Goal: Task Accomplishment & Management: Complete application form

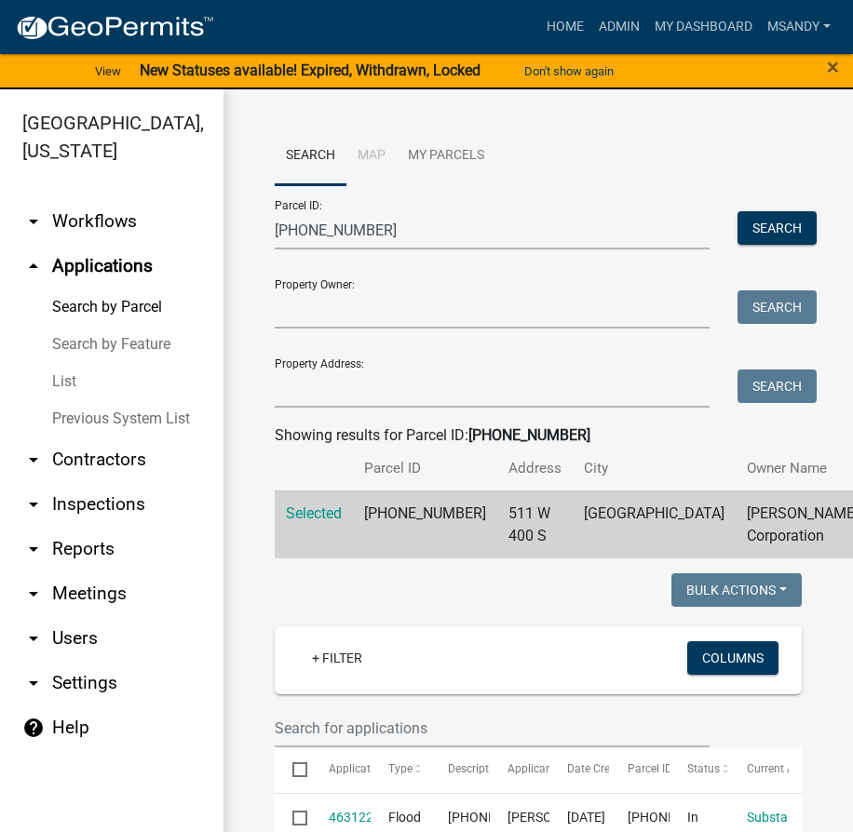
select select "3: 100"
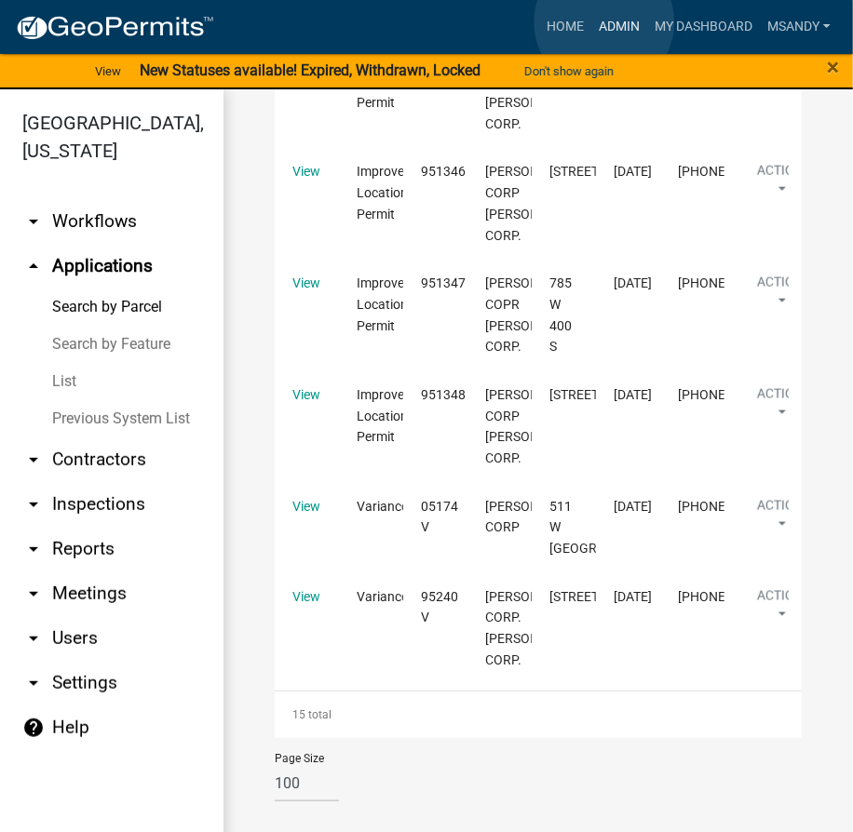
click at [604, 22] on link "Admin" at bounding box center [619, 26] width 56 height 35
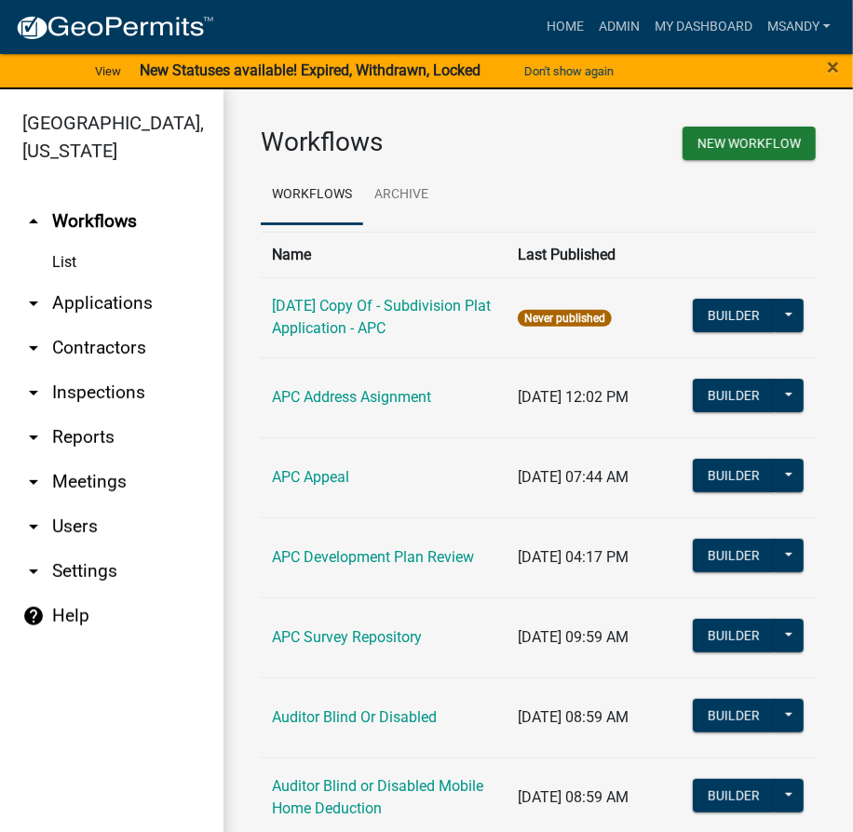
click at [106, 296] on link "arrow_drop_down Applications" at bounding box center [111, 303] width 223 height 45
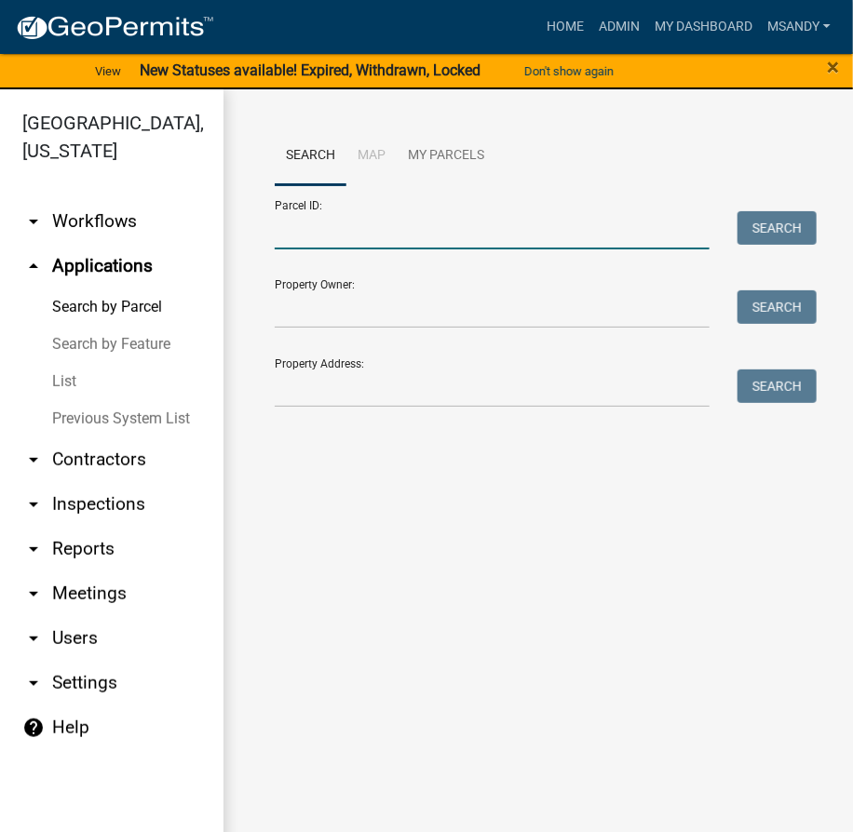
click at [462, 230] on input "Parcel ID:" at bounding box center [492, 230] width 435 height 38
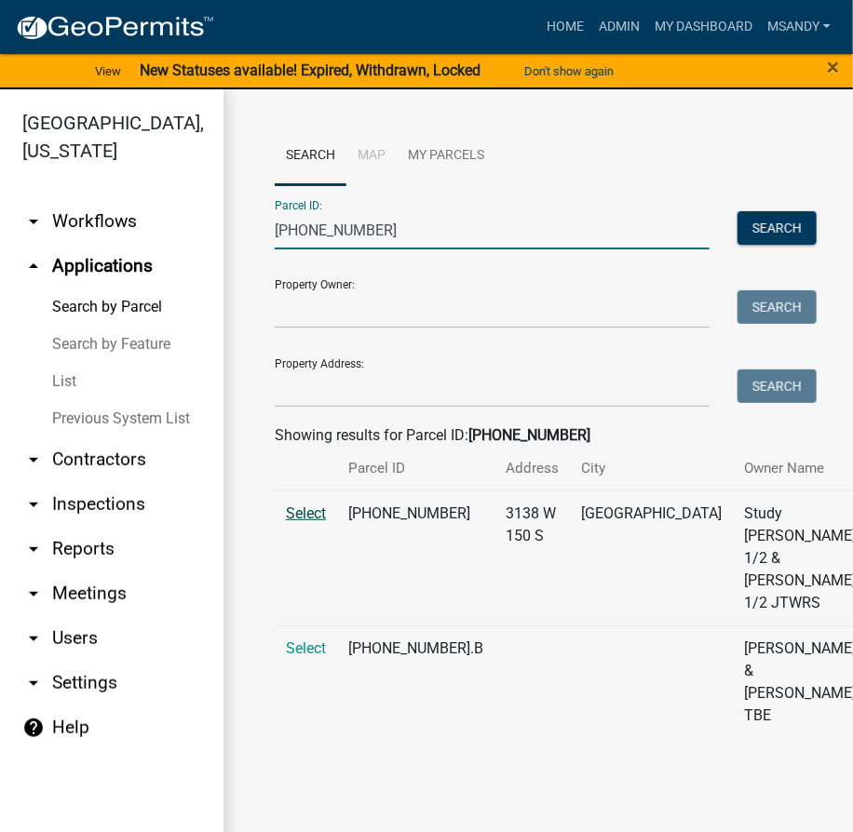
type input "[PHONE_NUMBER]"
click at [316, 522] on span "Select" at bounding box center [306, 513] width 40 height 18
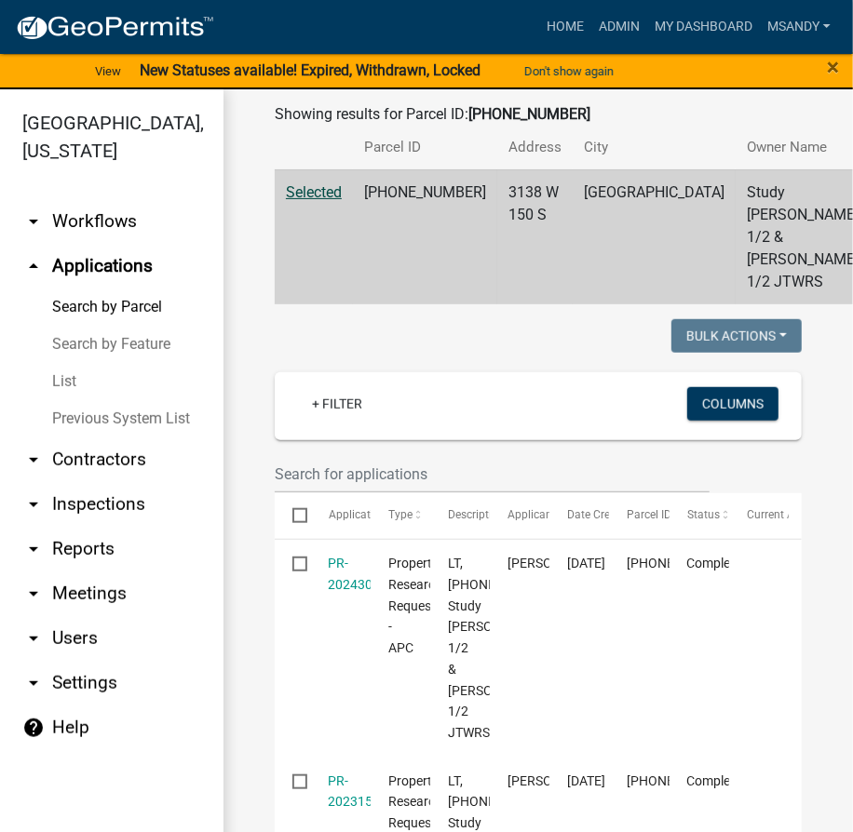
scroll to position [423, 0]
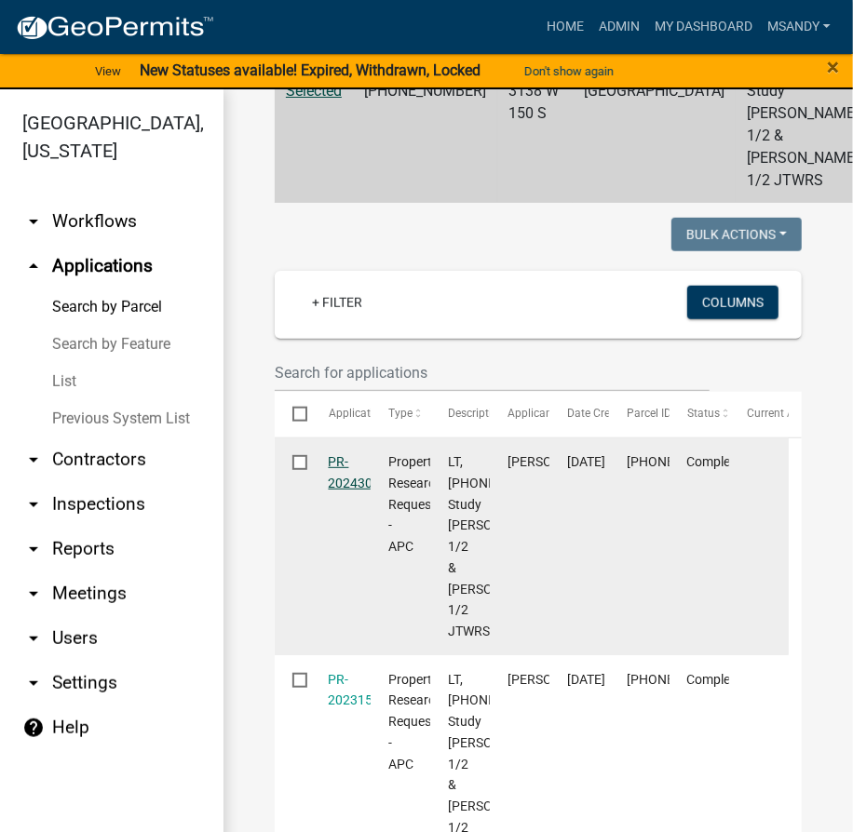
click at [336, 490] on link "PR-2024300634" at bounding box center [366, 472] width 74 height 36
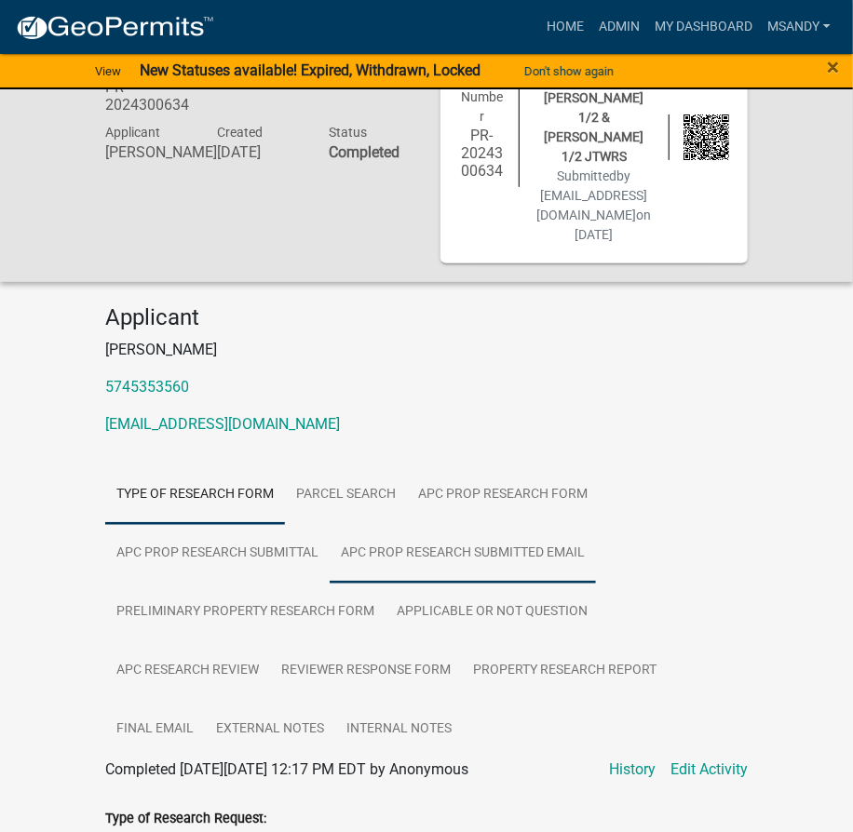
scroll to position [146, 0]
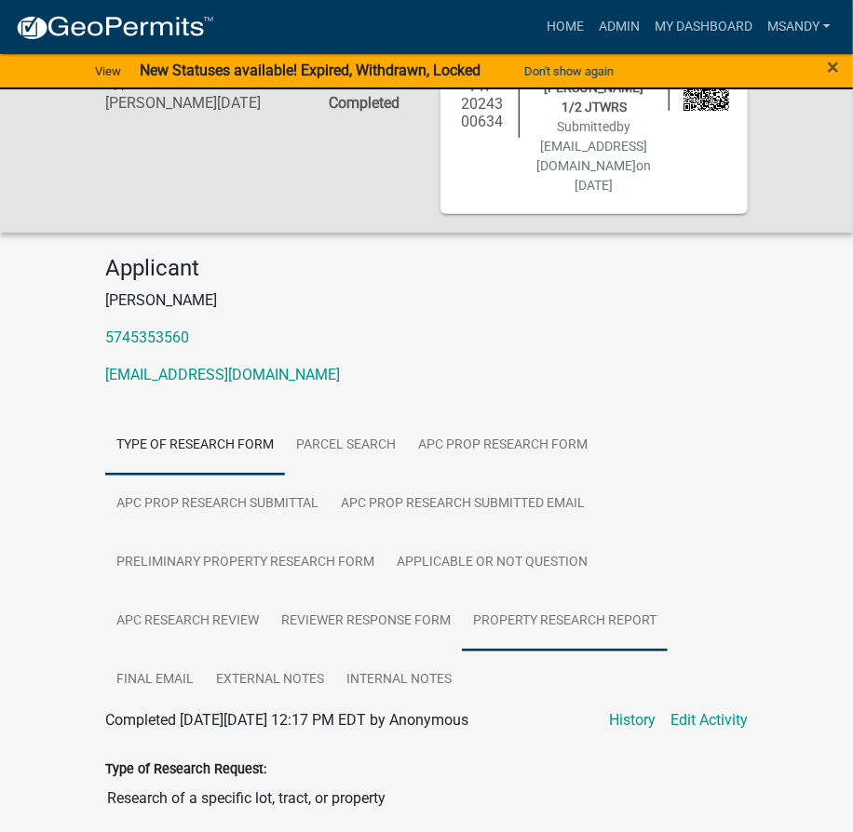
click at [511, 592] on link "Property Research Report" at bounding box center [565, 622] width 206 height 60
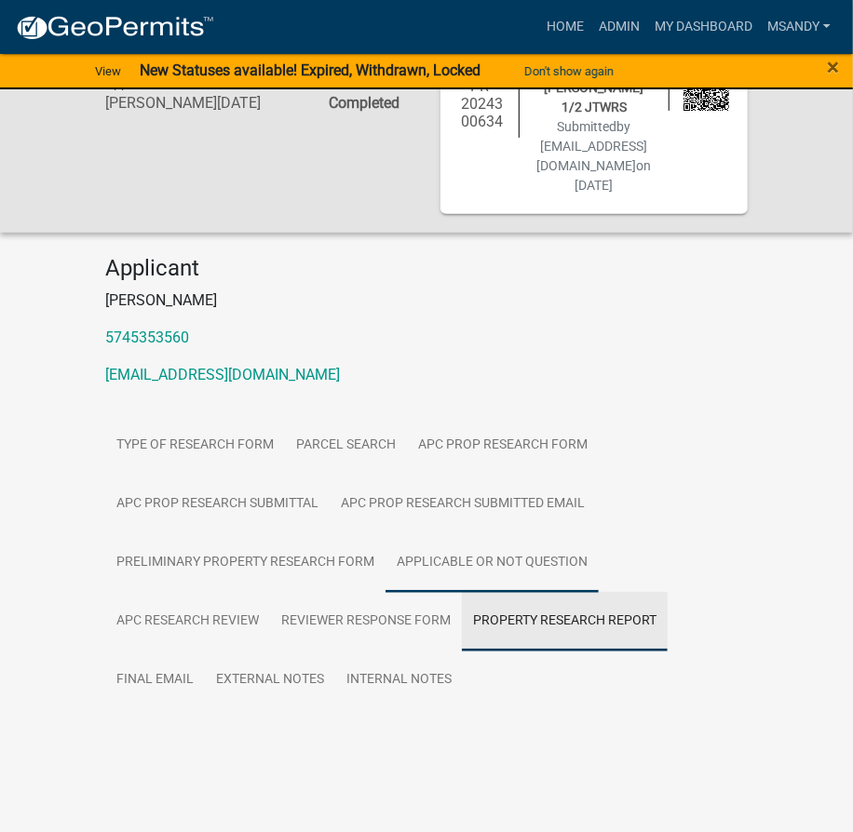
scroll to position [69, 0]
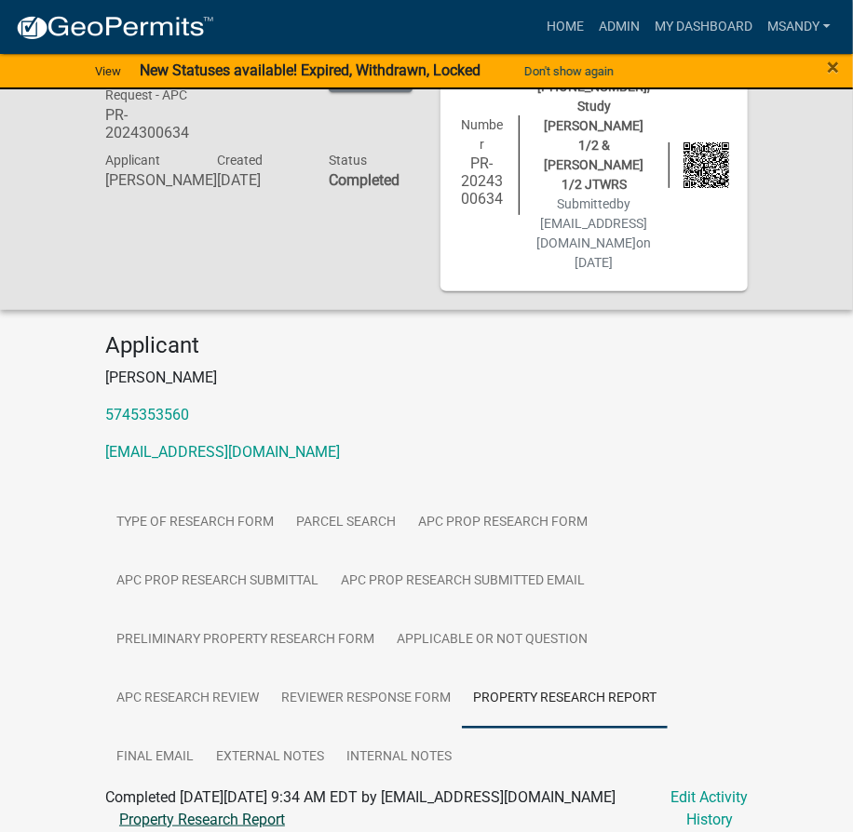
click at [218, 811] on link "Property Research Report" at bounding box center [202, 820] width 166 height 18
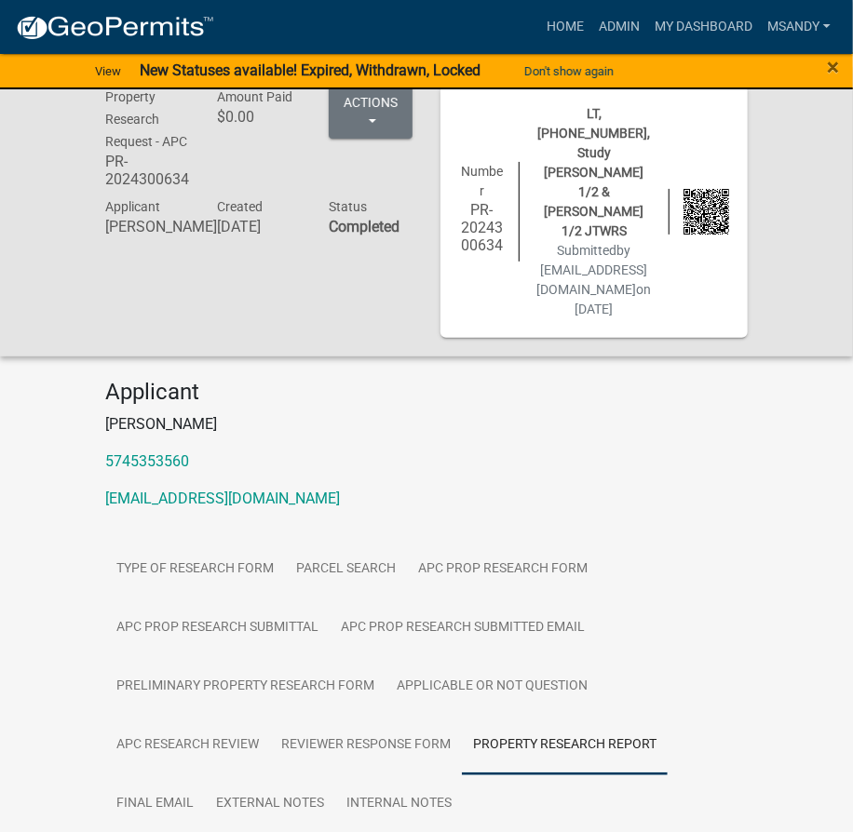
scroll to position [0, 0]
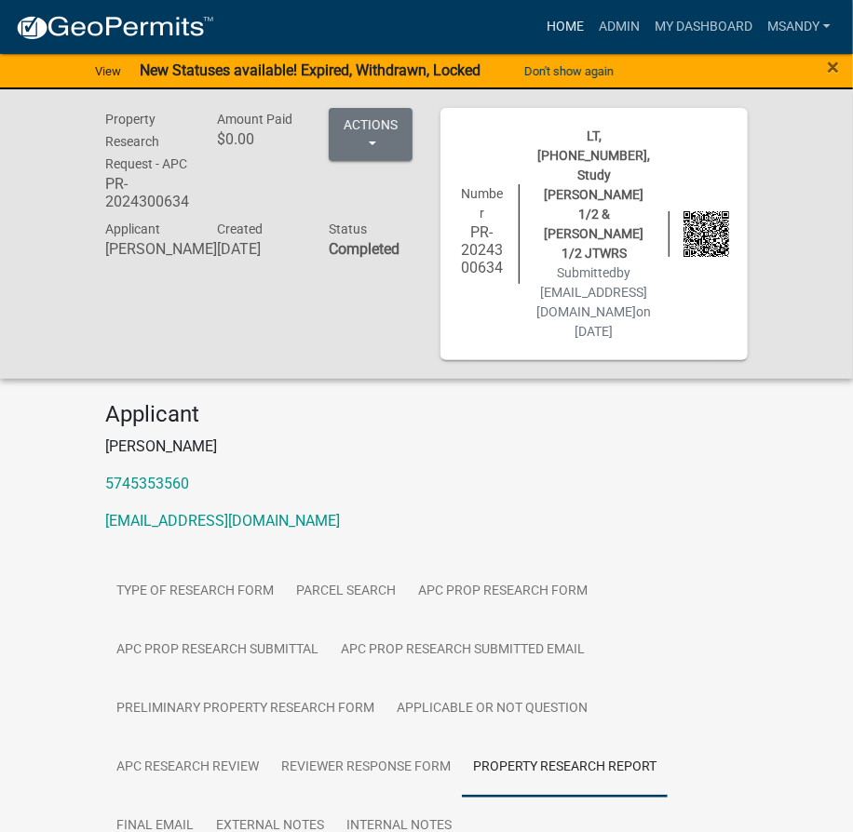
click at [555, 20] on link "Home" at bounding box center [565, 26] width 52 height 35
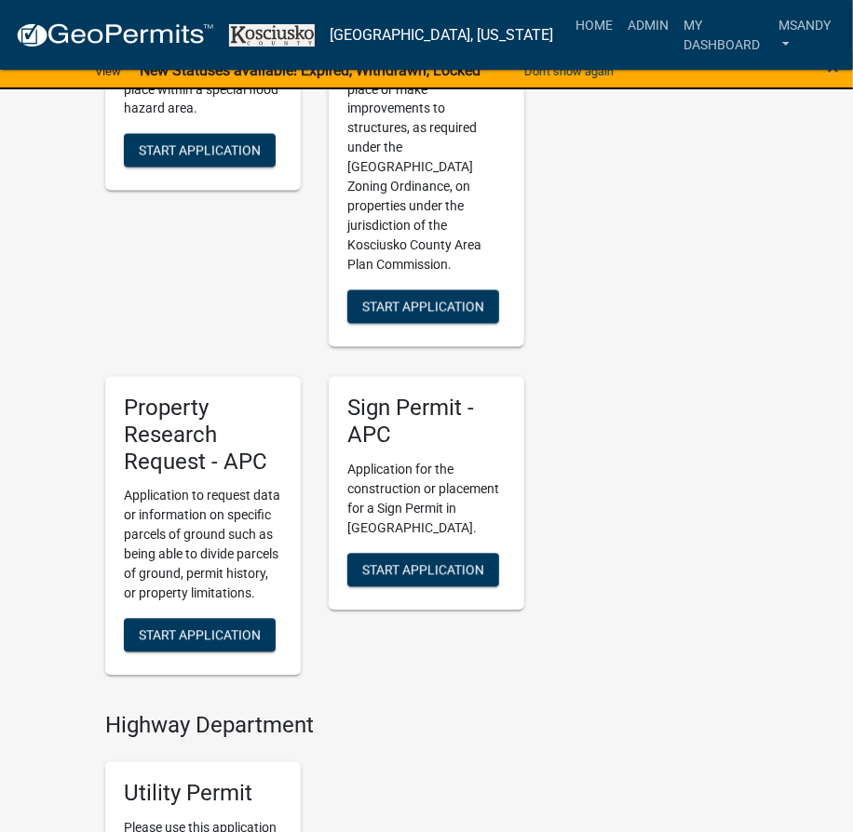
scroll to position [1099, 0]
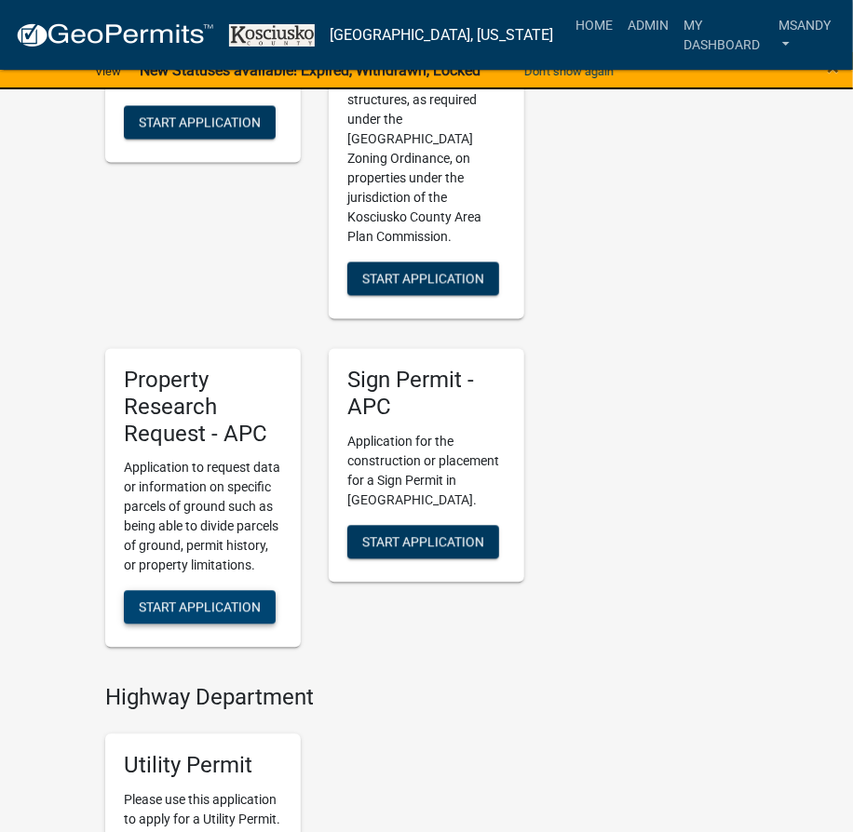
click at [181, 591] on button "Start Application" at bounding box center [200, 608] width 152 height 34
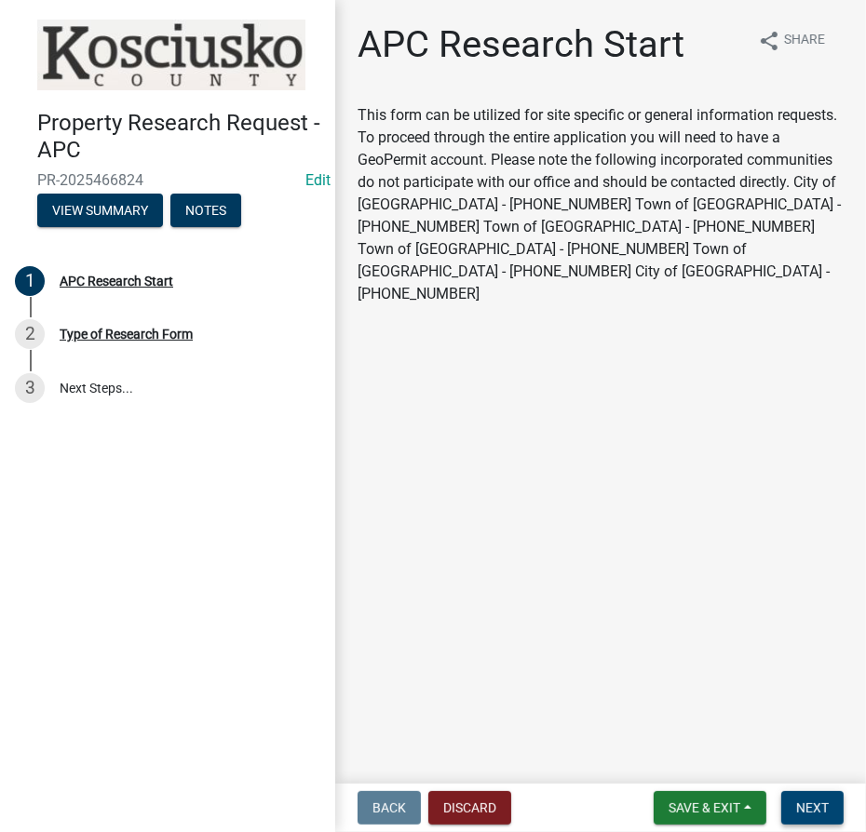
click at [822, 812] on span "Next" at bounding box center [812, 807] width 33 height 15
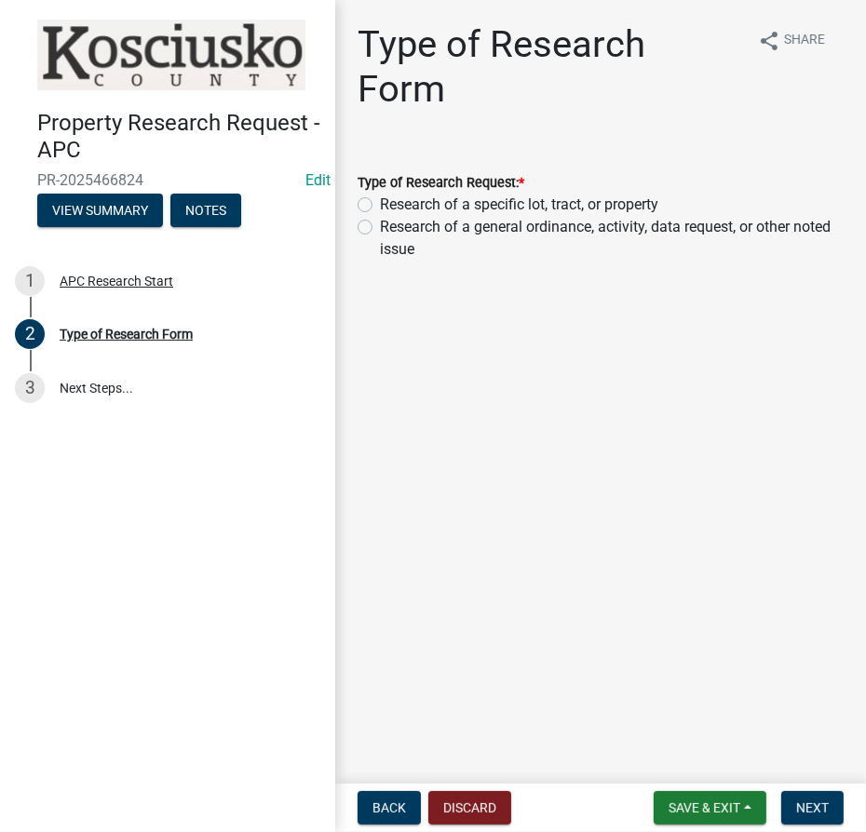
click at [380, 205] on label "Research of a specific lot, tract, or property" at bounding box center [519, 205] width 278 height 22
click at [380, 205] on input "Research of a specific lot, tract, or property" at bounding box center [386, 200] width 12 height 12
radio input "true"
click at [812, 800] on span "Next" at bounding box center [812, 807] width 33 height 15
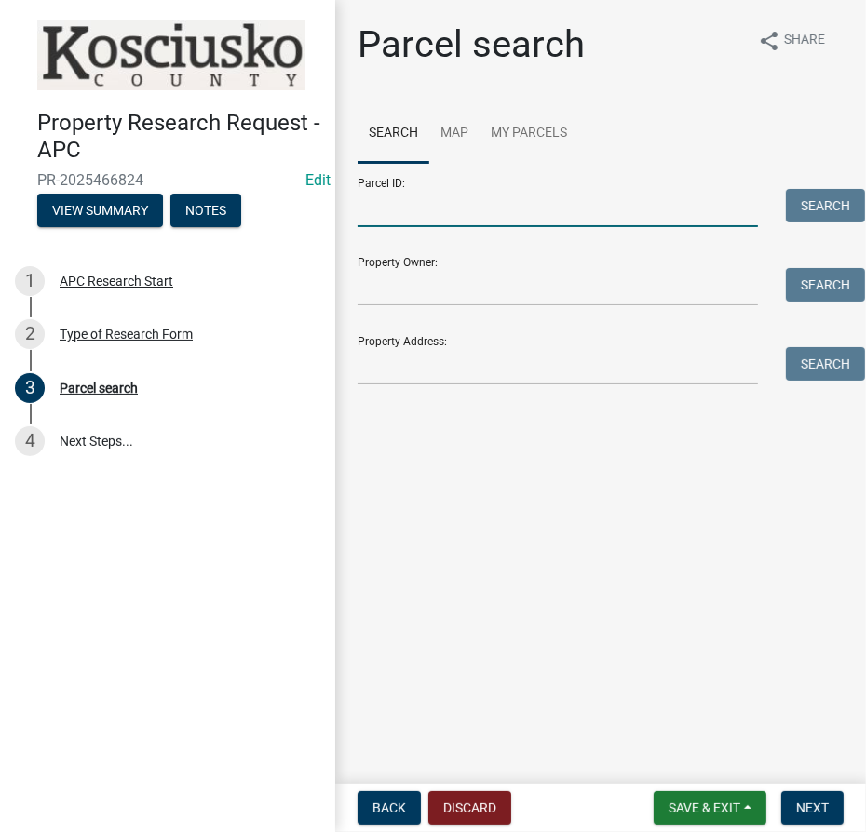
click at [523, 209] on input "Parcel ID:" at bounding box center [557, 208] width 400 height 38
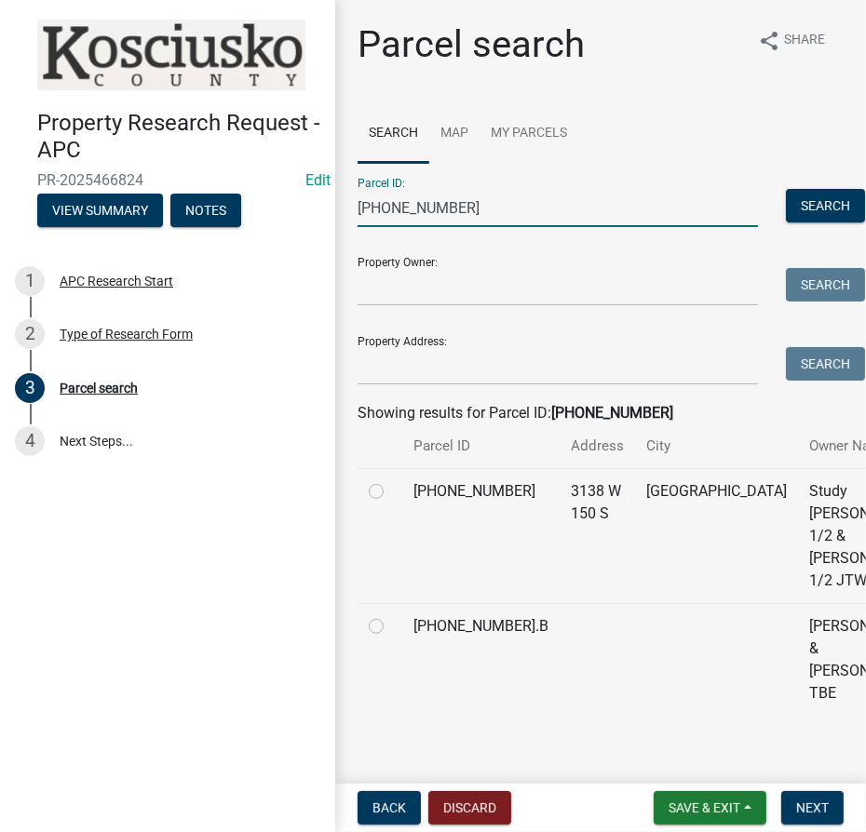
type input "[PHONE_NUMBER]"
click at [391, 480] on label at bounding box center [391, 480] width 0 height 0
click at [391, 492] on input "radio" at bounding box center [397, 486] width 12 height 12
radio input "true"
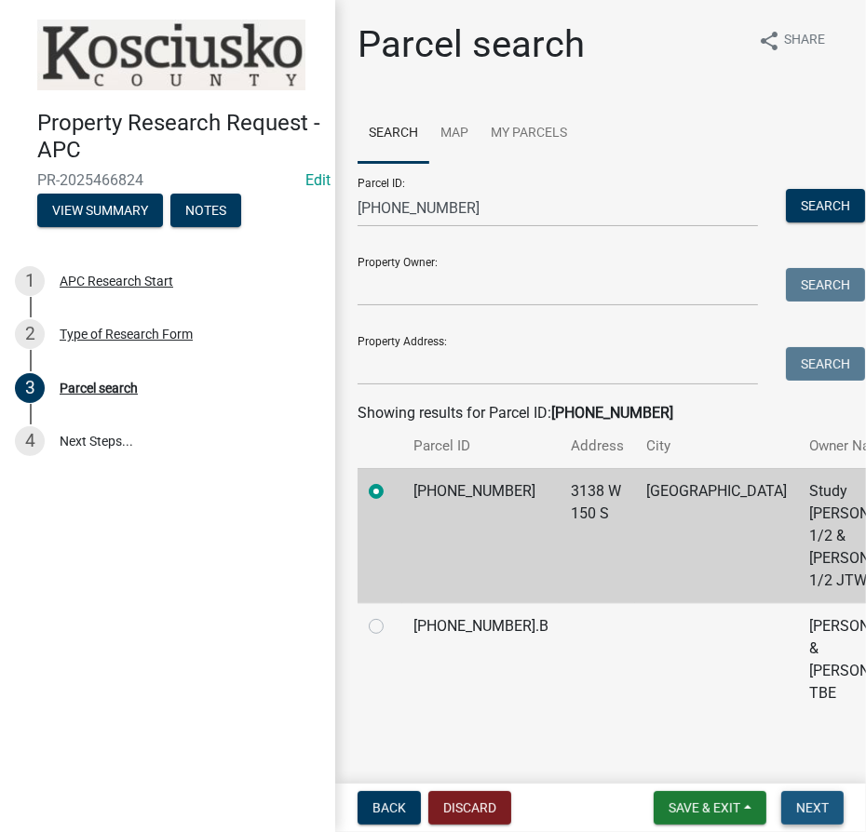
click at [813, 797] on button "Next" at bounding box center [812, 808] width 62 height 34
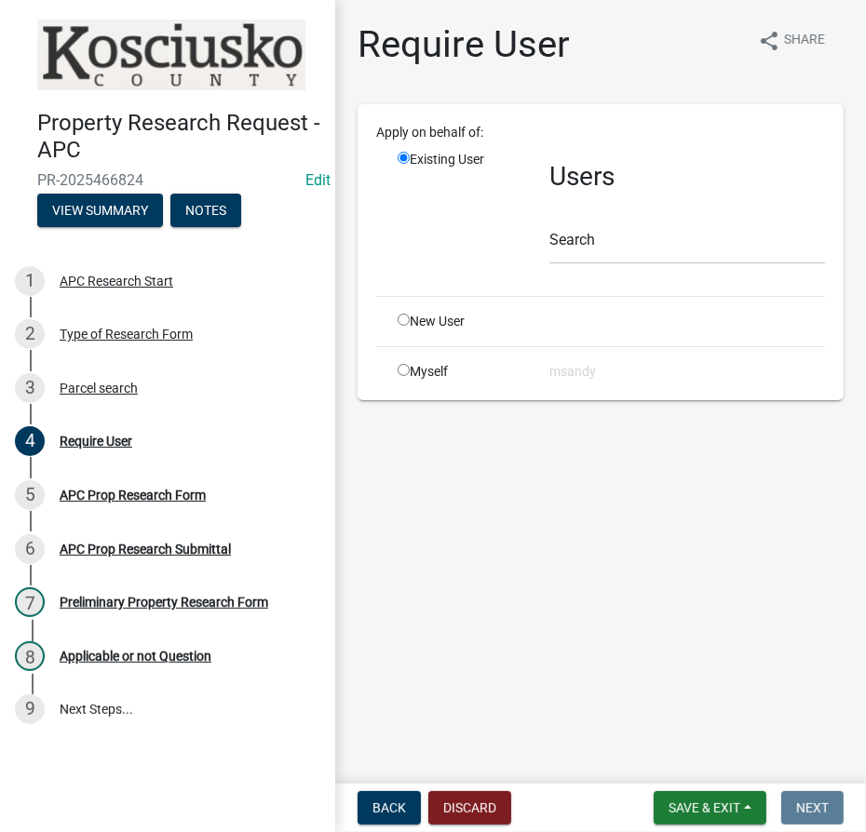
click at [433, 363] on div "Myself" at bounding box center [459, 372] width 152 height 20
click at [402, 366] on input "radio" at bounding box center [403, 370] width 12 height 12
radio input "true"
radio input "false"
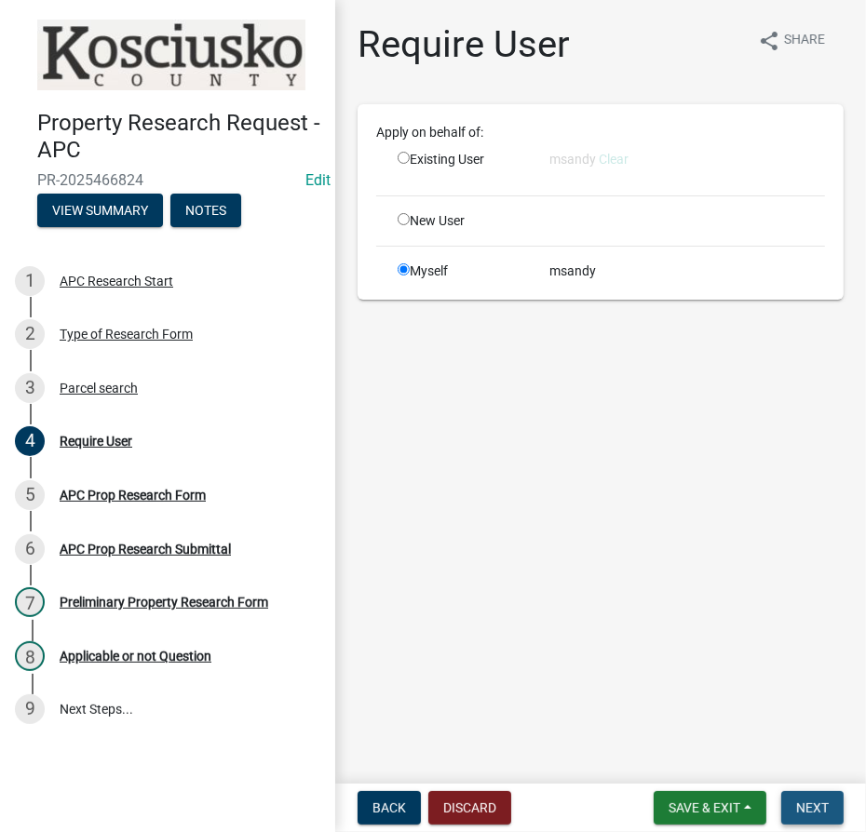
click at [826, 802] on span "Next" at bounding box center [812, 807] width 33 height 15
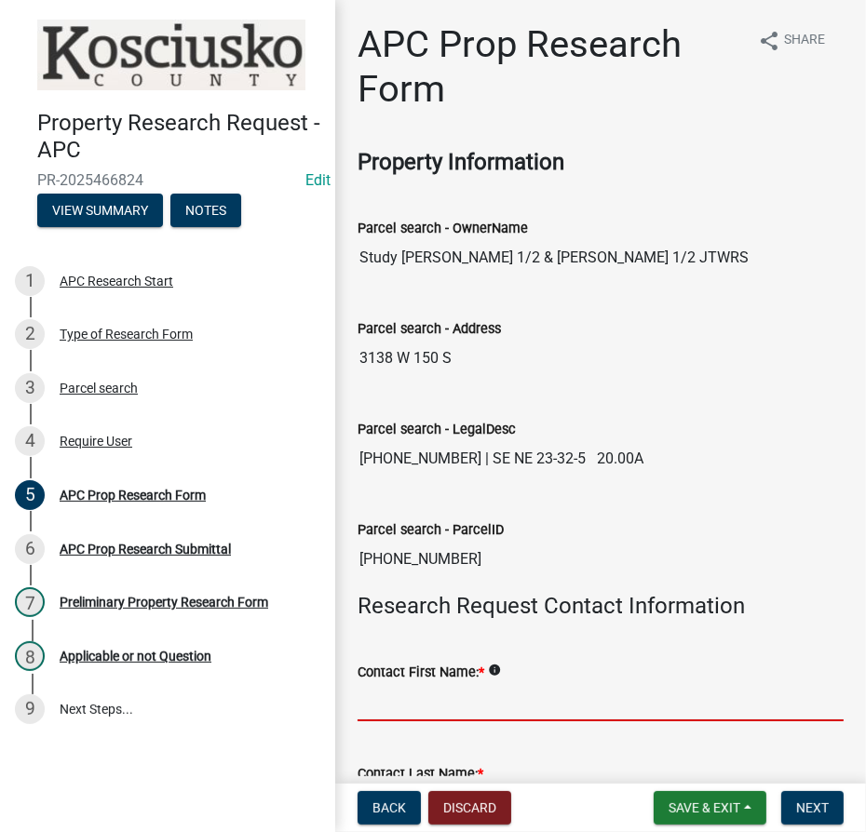
click at [462, 697] on input "Contact First Name: *" at bounding box center [600, 702] width 486 height 38
type input "[PERSON_NAME]"
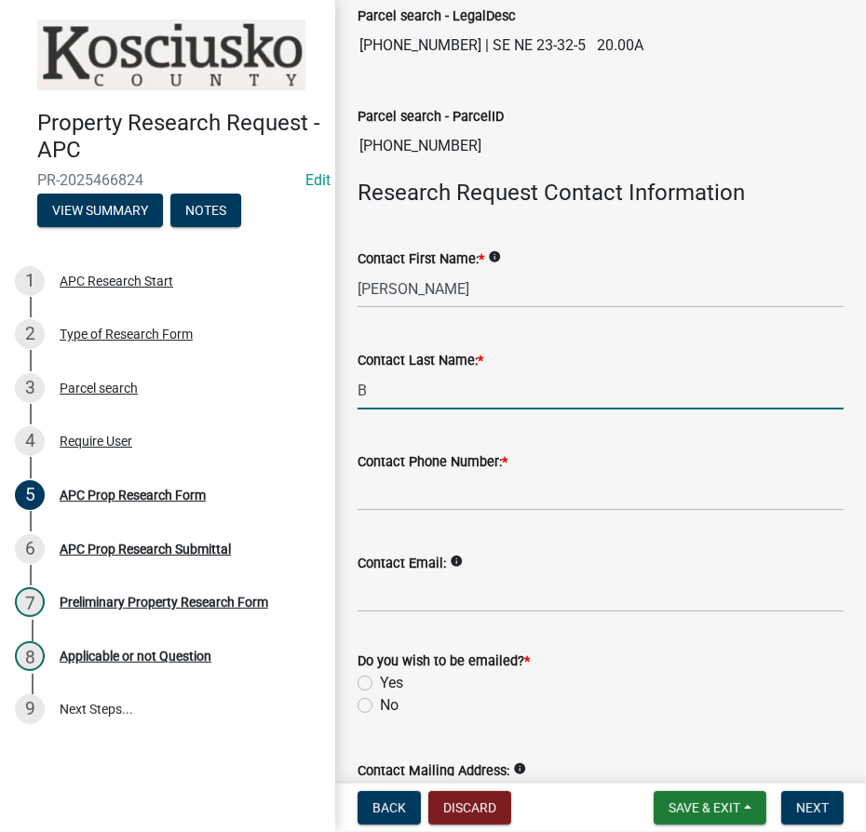
type input "Bakehorn"
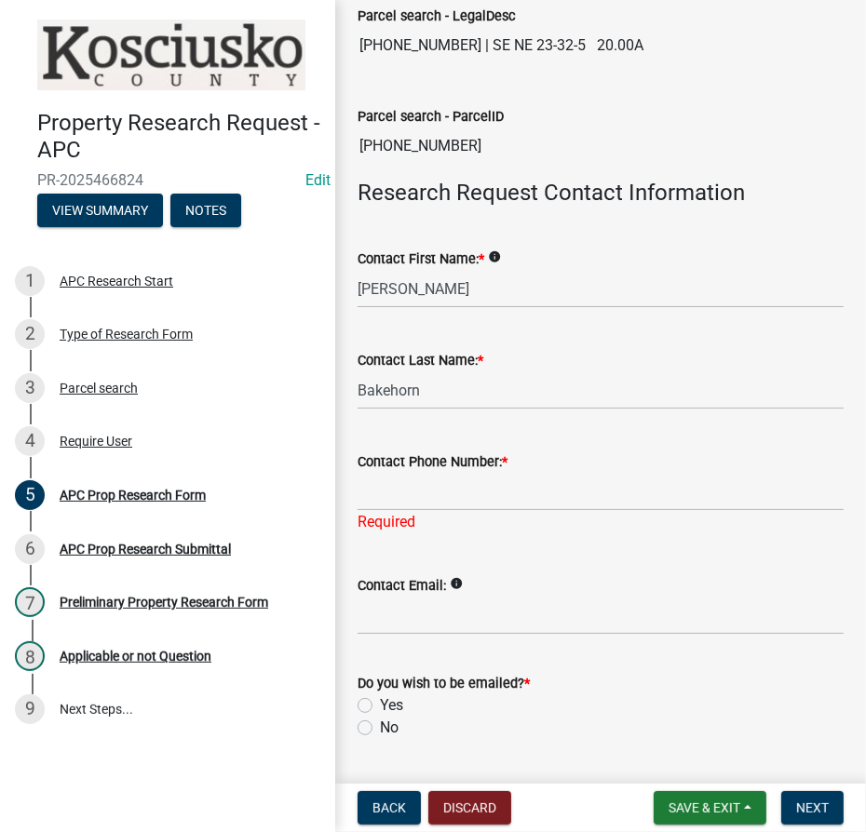
click at [380, 726] on label "No" at bounding box center [389, 728] width 19 height 22
click at [380, 726] on input "No" at bounding box center [386, 723] width 12 height 12
radio input "true"
click at [398, 490] on input "Contact Phone Number: *" at bounding box center [600, 492] width 486 height 38
type input "[PHONE_NUMBER]"
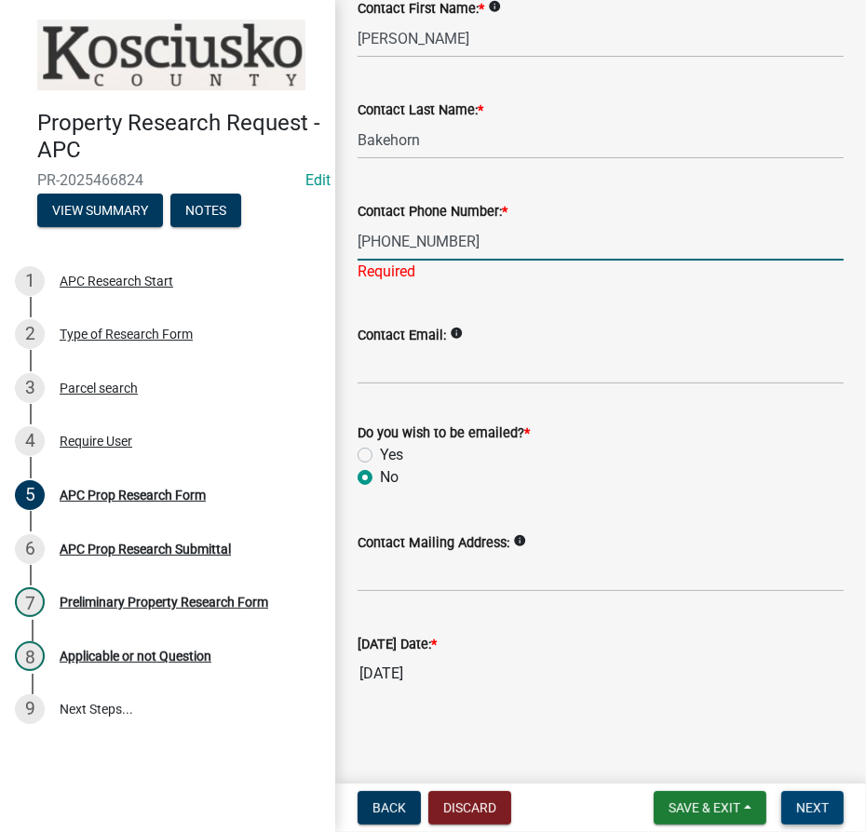
scroll to position [641, 0]
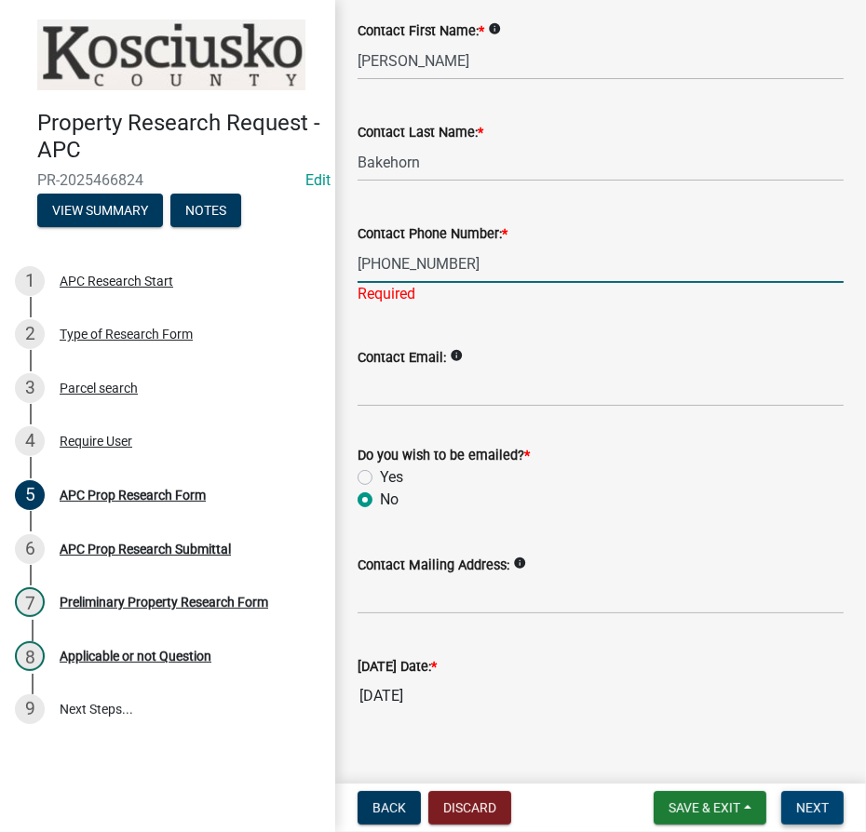
click at [816, 800] on span "Next" at bounding box center [812, 807] width 33 height 15
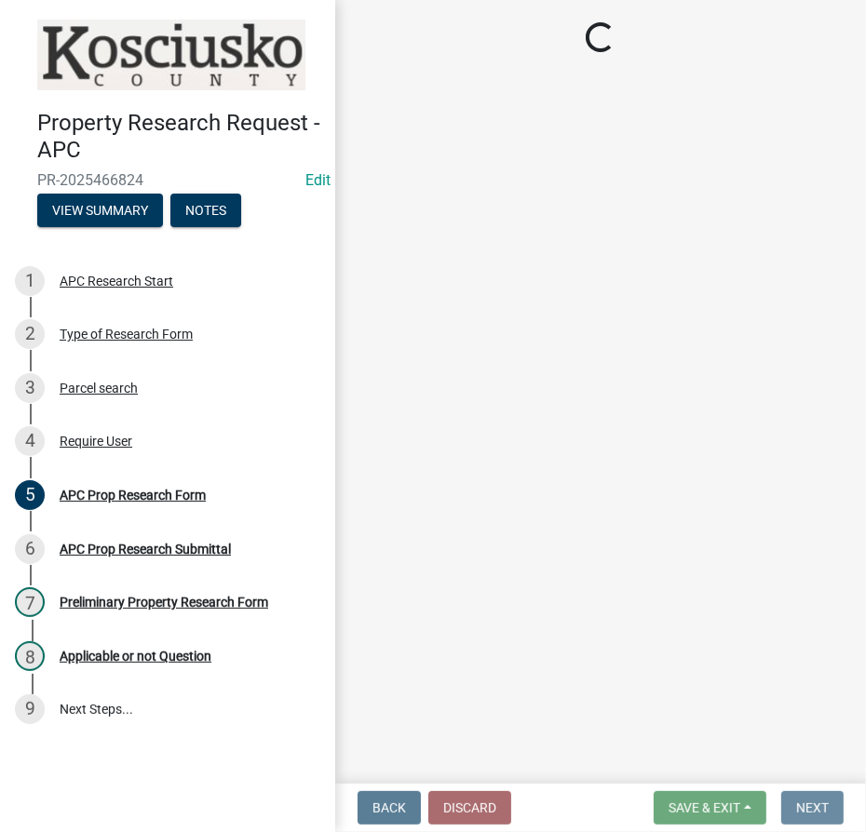
scroll to position [0, 0]
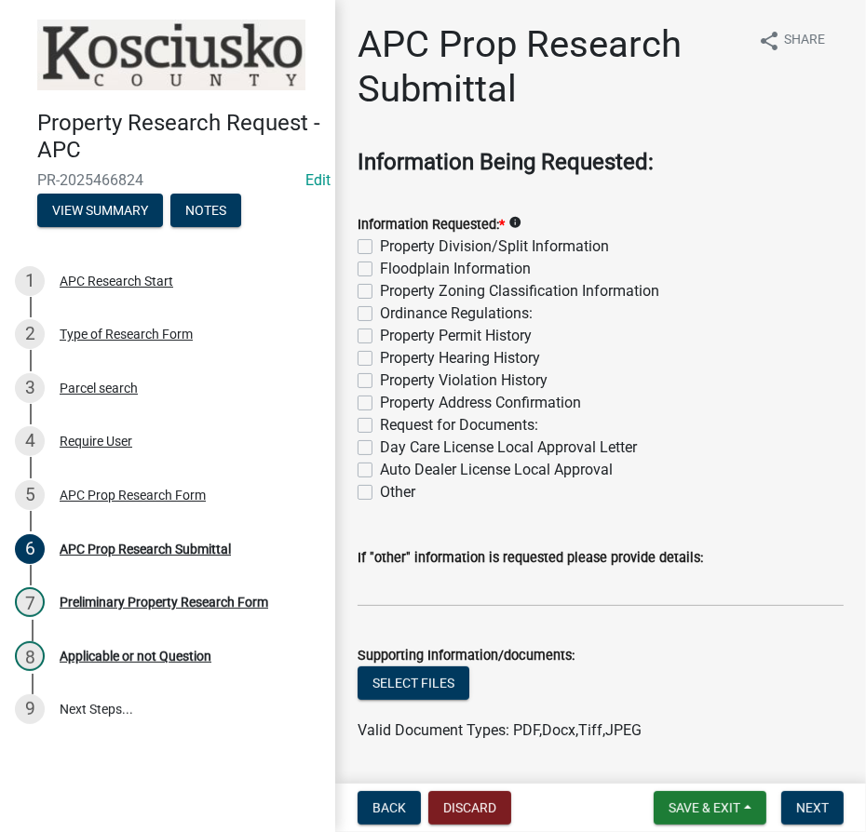
click at [380, 242] on label "Property Division/Split Information" at bounding box center [494, 246] width 229 height 22
click at [380, 242] on input "Property Division/Split Information" at bounding box center [386, 241] width 12 height 12
checkbox input "true"
checkbox input "false"
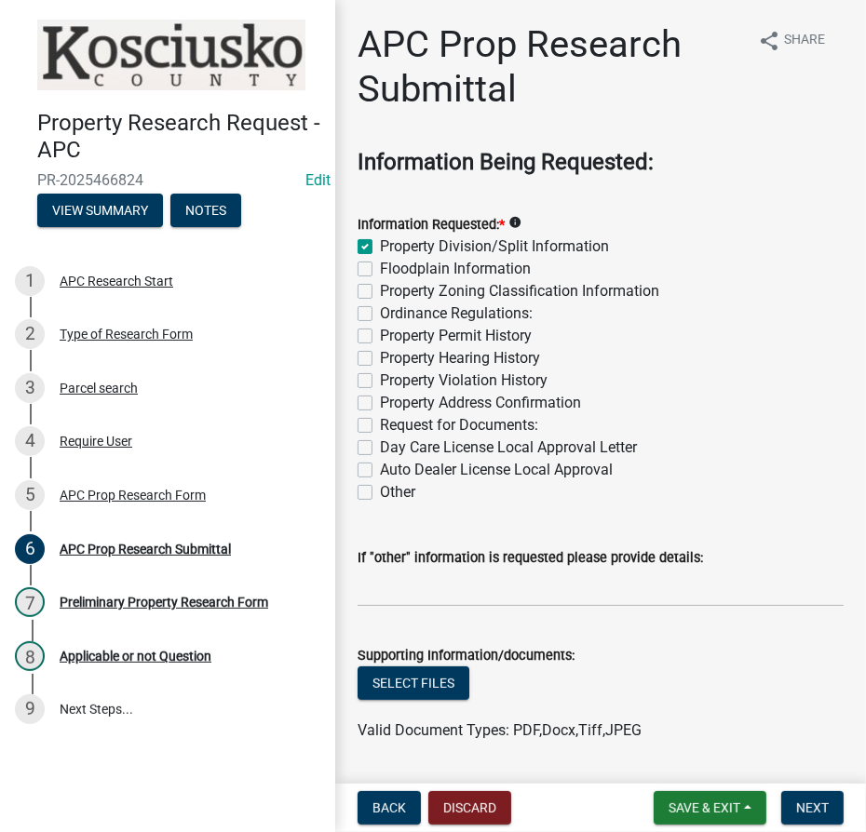
checkbox input "false"
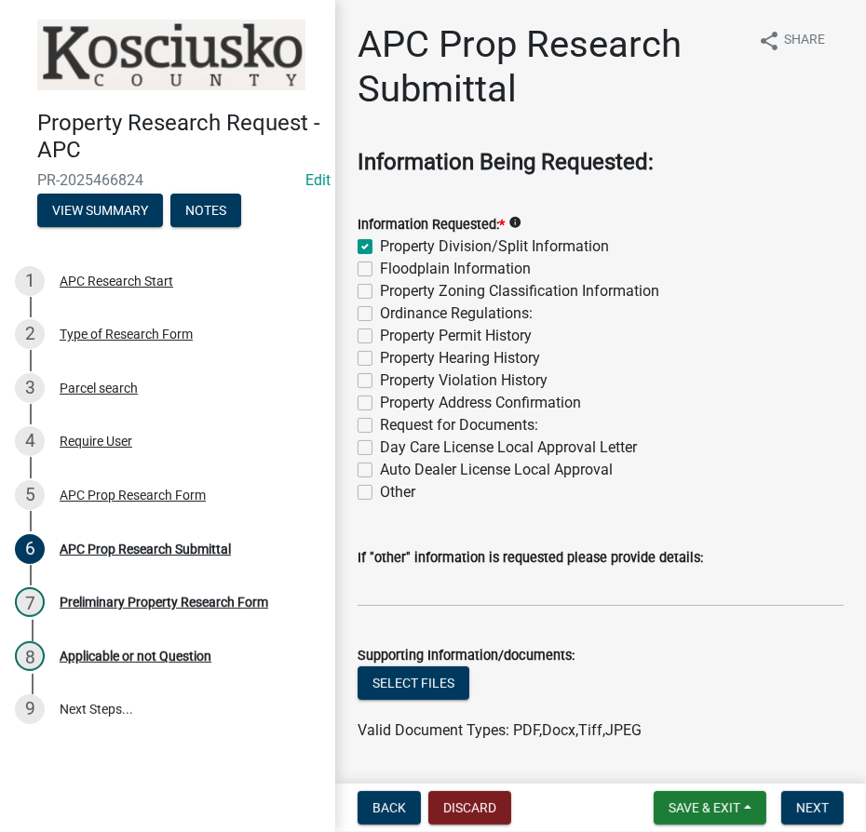
checkbox input "false"
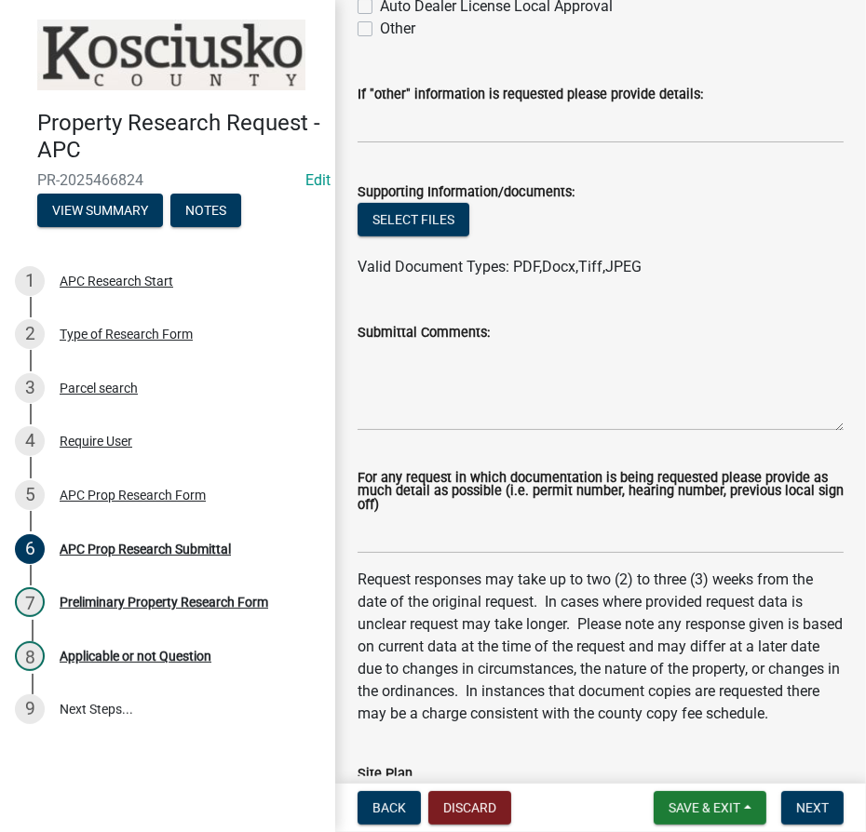
scroll to position [761, 0]
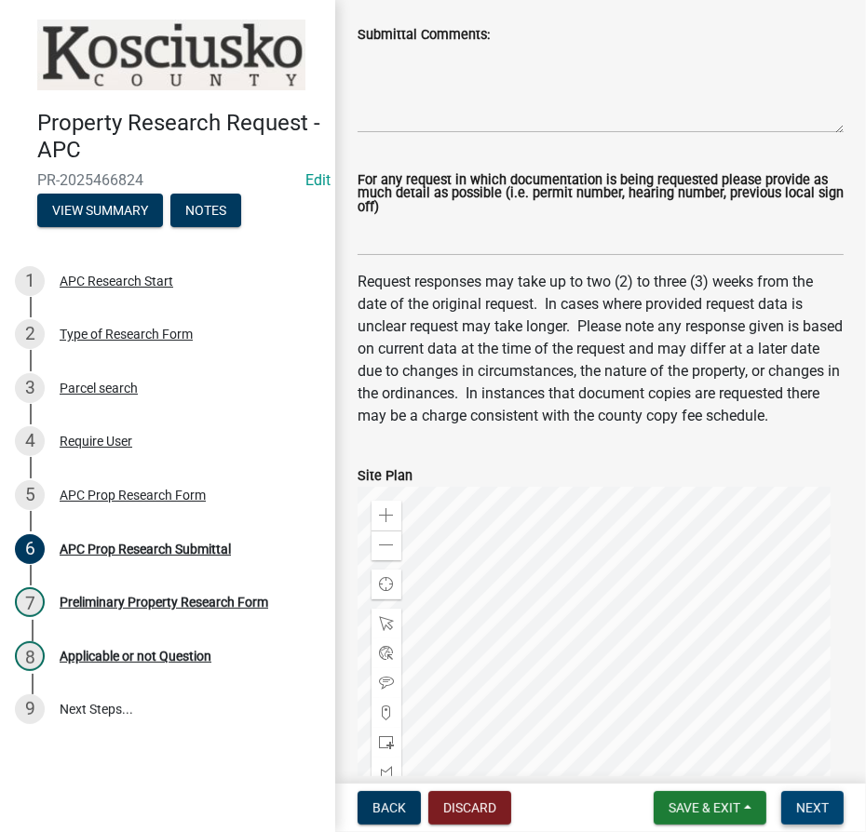
click at [806, 811] on span "Next" at bounding box center [812, 807] width 33 height 15
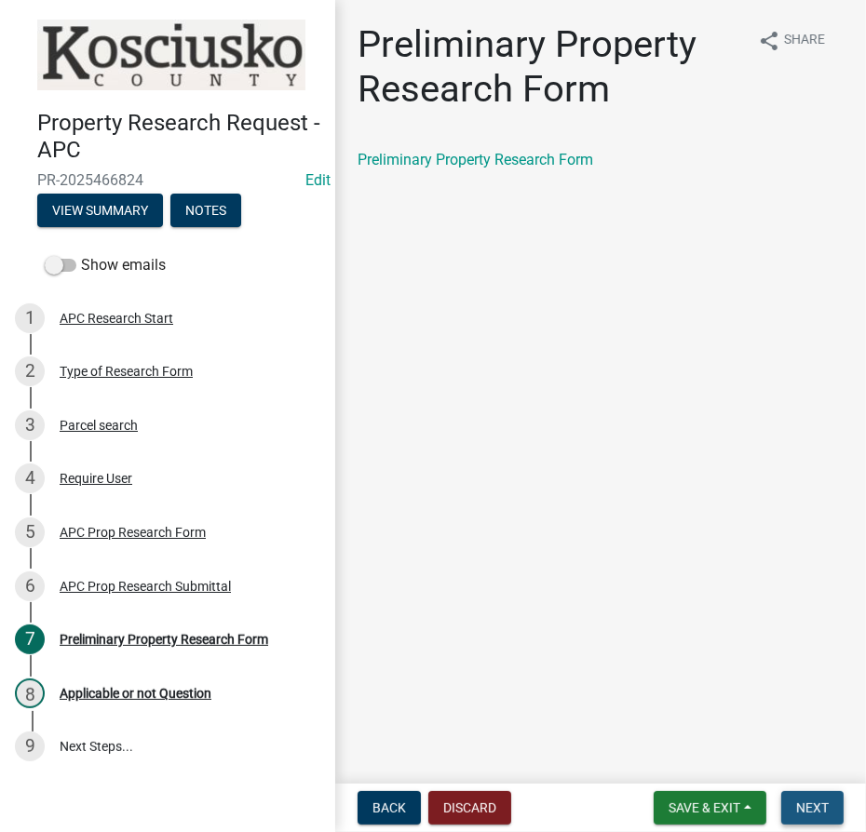
click at [818, 812] on span "Next" at bounding box center [812, 807] width 33 height 15
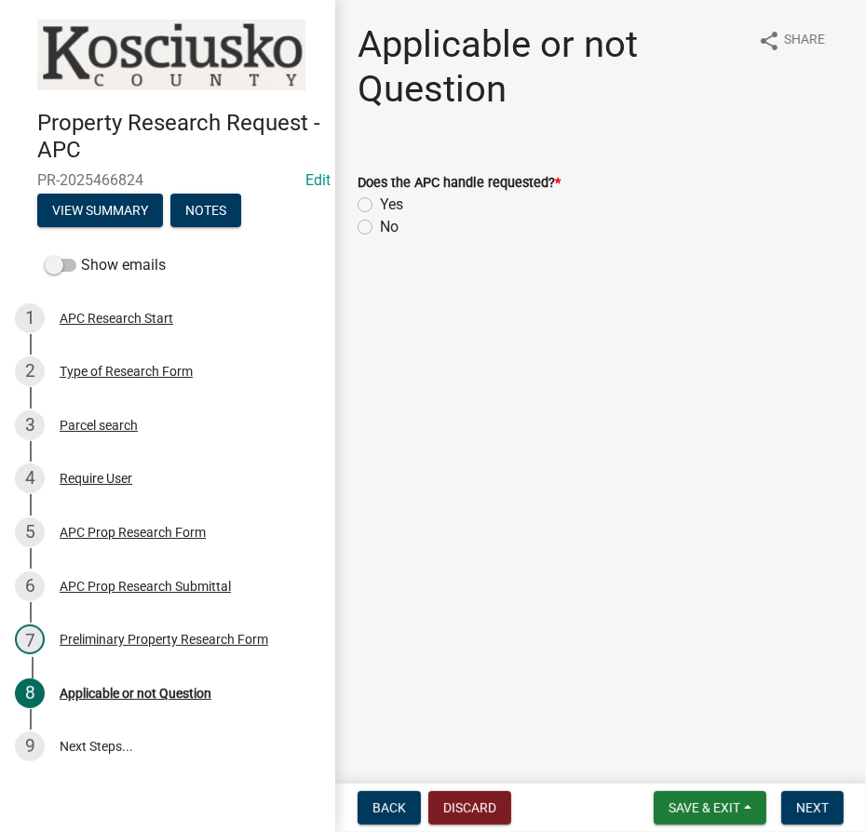
drag, startPoint x: 357, startPoint y: 208, endPoint x: 373, endPoint y: 205, distance: 16.1
click at [380, 208] on label "Yes" at bounding box center [391, 205] width 23 height 22
click at [380, 206] on input "Yes" at bounding box center [386, 200] width 12 height 12
radio input "true"
click at [813, 806] on span "Next" at bounding box center [812, 807] width 33 height 15
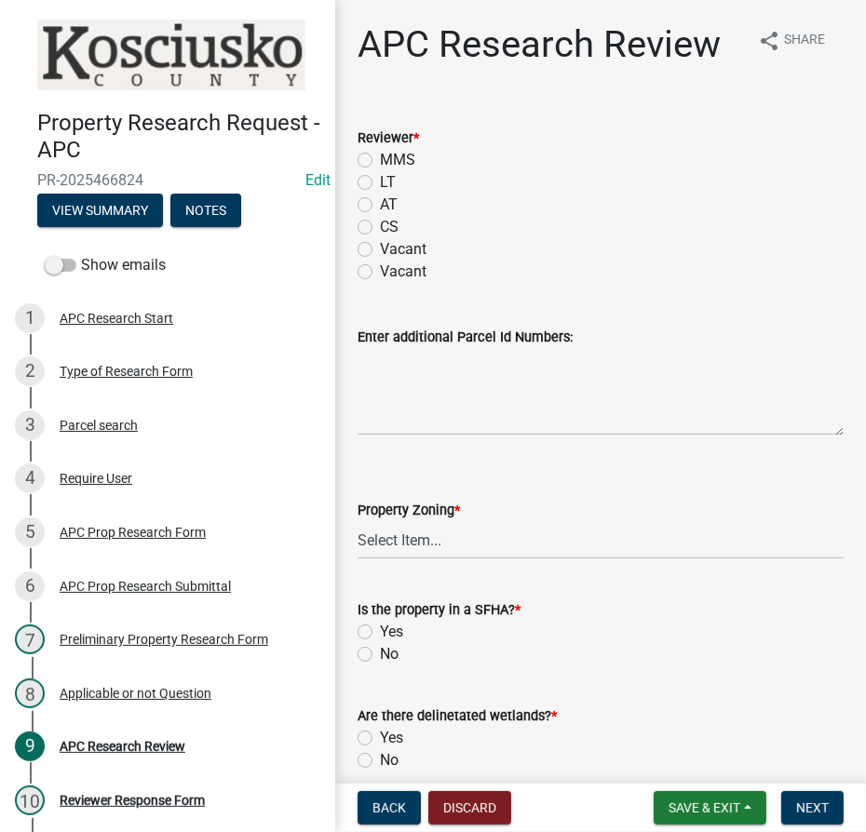
click at [380, 161] on label "MMS" at bounding box center [397, 160] width 35 height 22
click at [380, 161] on input "MMS" at bounding box center [386, 155] width 12 height 12
radio input "true"
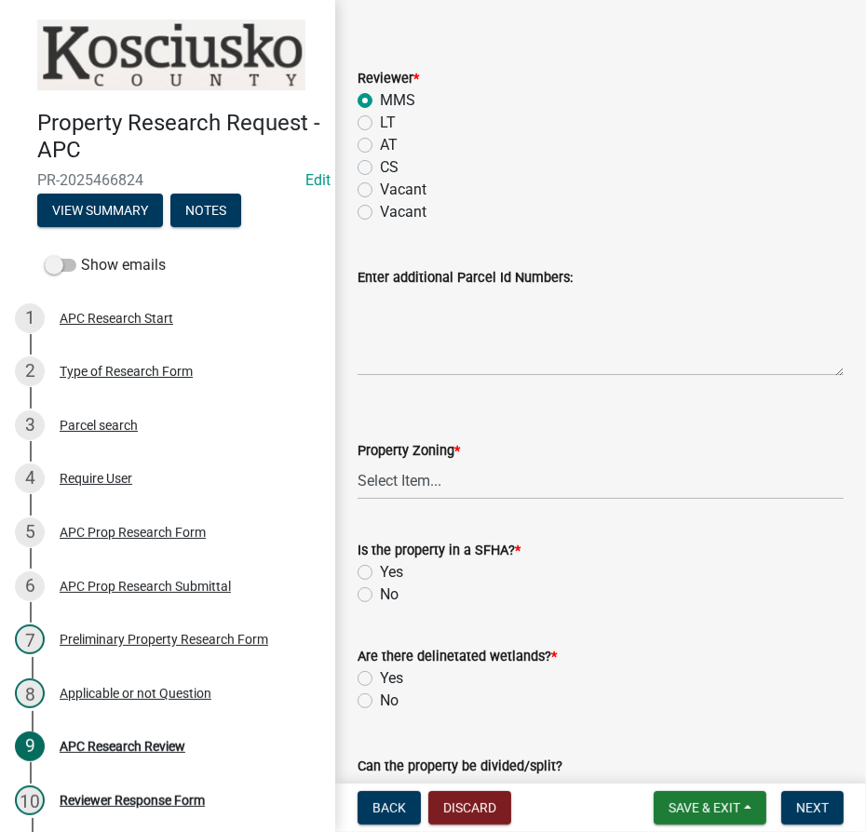
scroll to position [84, 0]
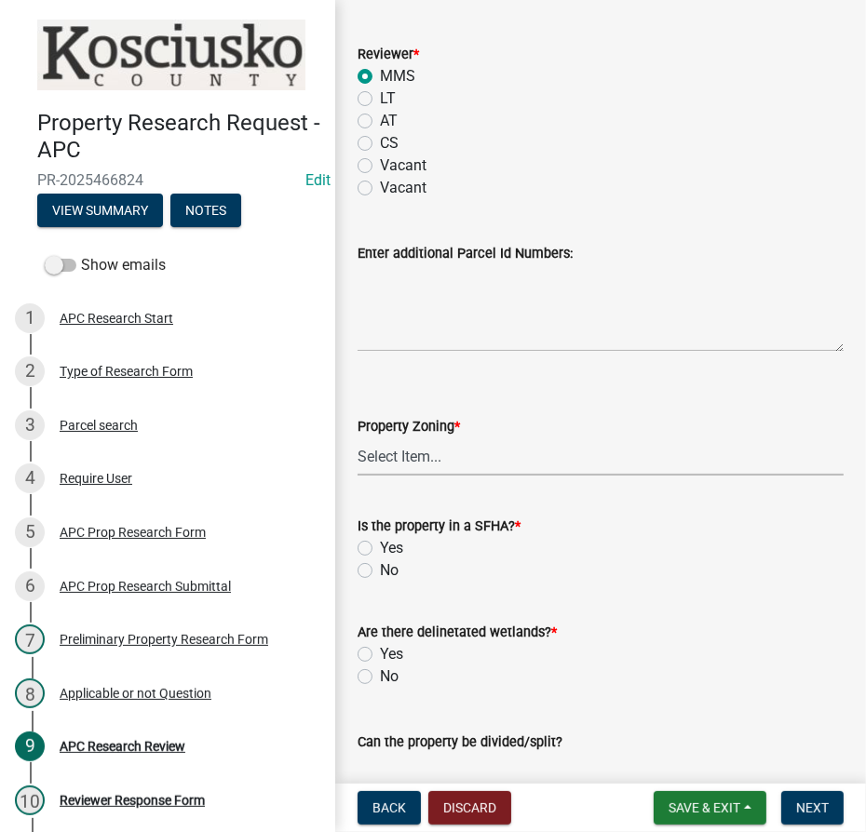
click at [405, 464] on select "Select Item... Agricultural Agricultural 2 Residential Commercial Industrial 1 …" at bounding box center [600, 456] width 486 height 38
click at [357, 437] on select "Select Item... Agricultural Agricultural 2 Residential Commercial Industrial 1 …" at bounding box center [600, 456] width 486 height 38
select select "fa378ffa-5b76-4540-9014-3a35c1b5764a"
click at [380, 572] on label "No" at bounding box center [389, 570] width 19 height 22
click at [380, 571] on input "No" at bounding box center [386, 565] width 12 height 12
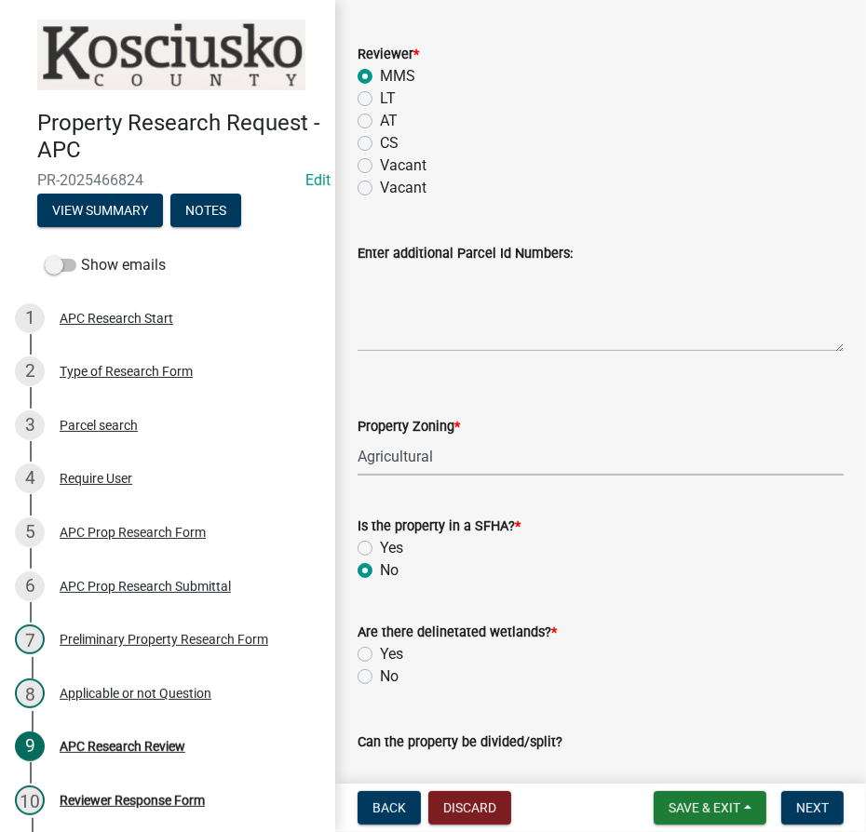
radio input "true"
click at [380, 648] on label "Yes" at bounding box center [391, 654] width 23 height 22
click at [380, 648] on input "Yes" at bounding box center [386, 649] width 12 height 12
radio input "true"
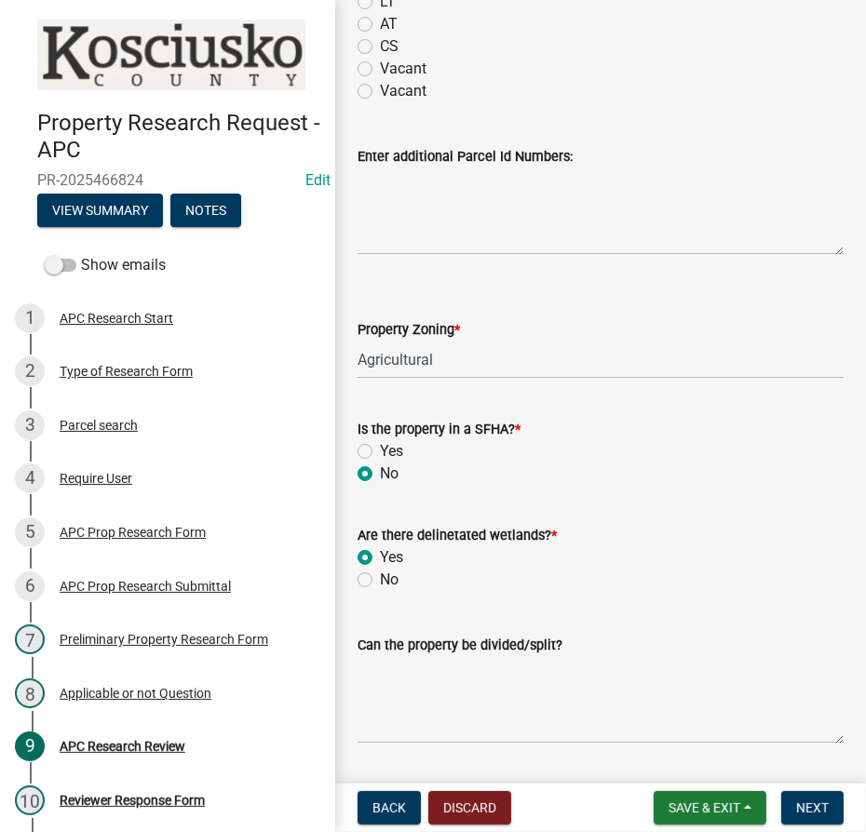
scroll to position [338, 0]
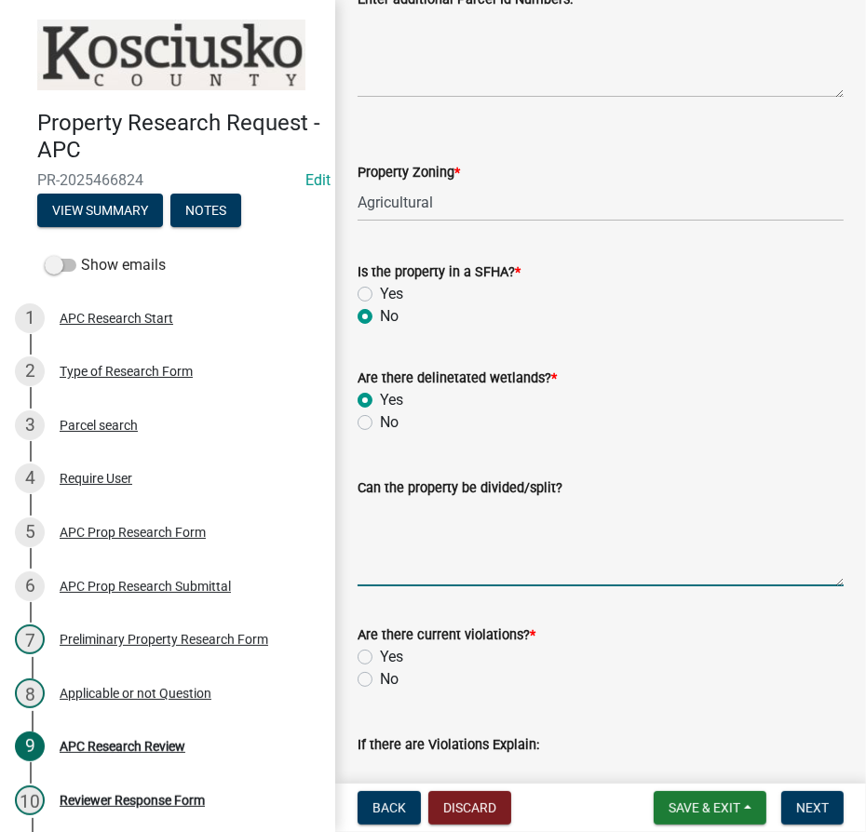
drag, startPoint x: 372, startPoint y: 525, endPoint x: 410, endPoint y: 510, distance: 40.1
click at [373, 525] on textarea "Can the property be divided/split?" at bounding box center [600, 542] width 486 height 87
type textarea "t"
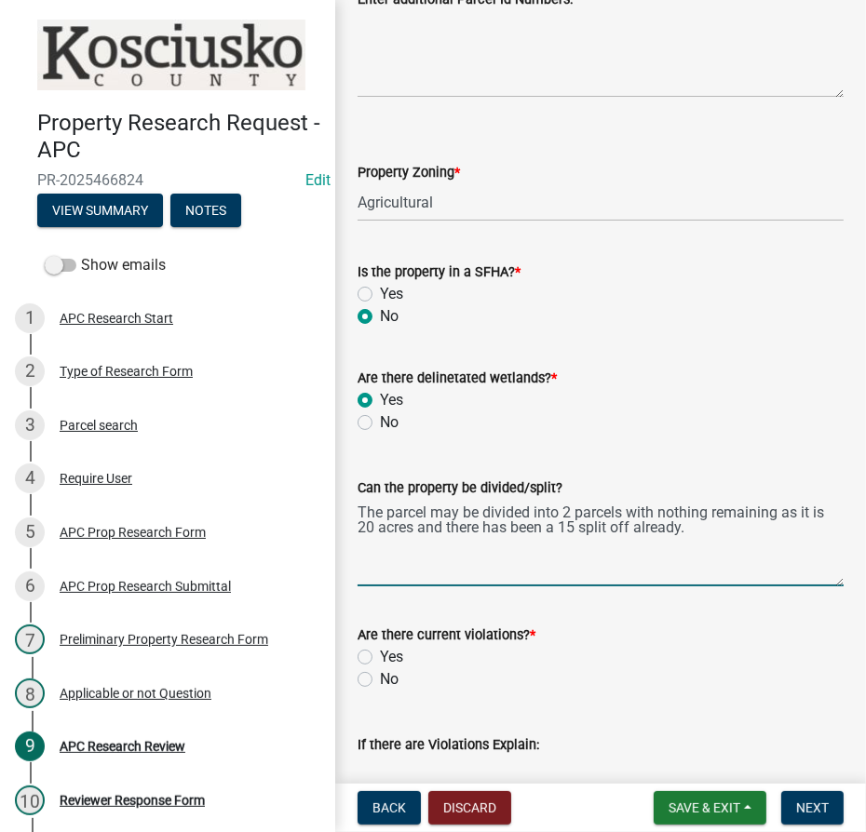
type textarea "The parcel may be divided into 2 parcels with nothing remaining as it is 20 acr…"
click at [380, 676] on label "No" at bounding box center [389, 679] width 19 height 22
click at [380, 676] on input "No" at bounding box center [386, 674] width 12 height 12
radio input "true"
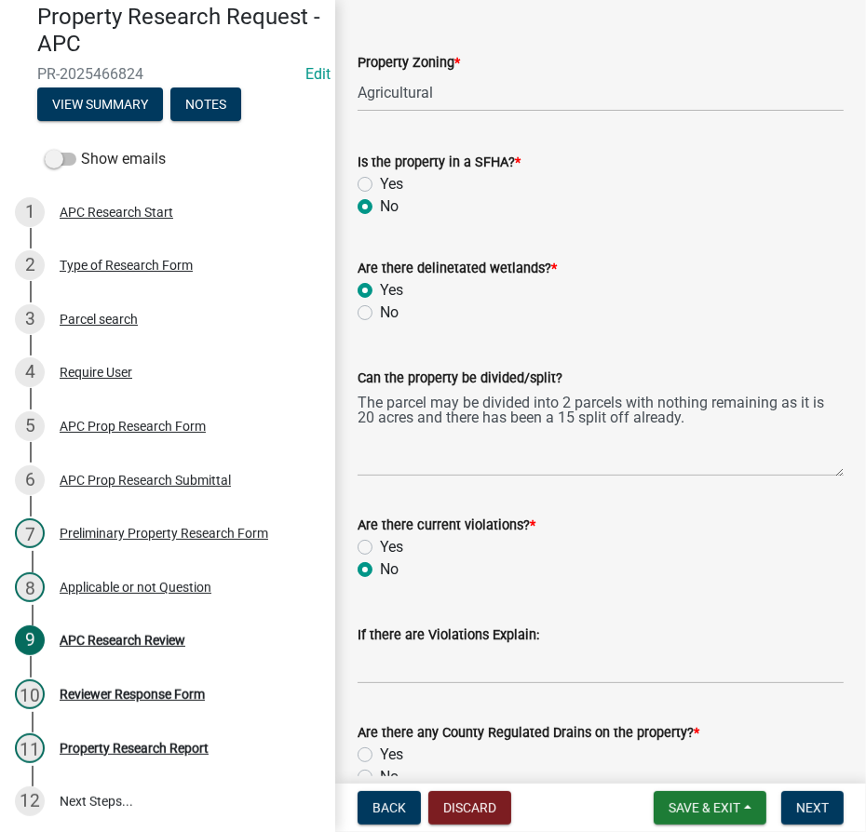
scroll to position [592, 0]
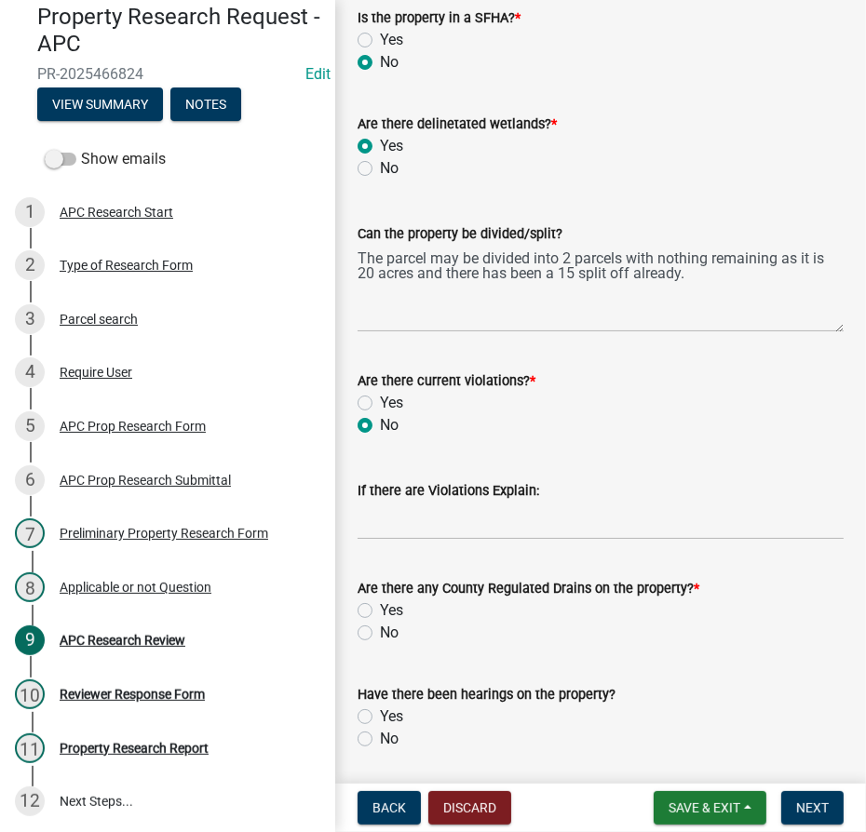
click at [380, 604] on label "Yes" at bounding box center [391, 610] width 23 height 22
click at [380, 604] on input "Yes" at bounding box center [386, 605] width 12 height 12
radio input "true"
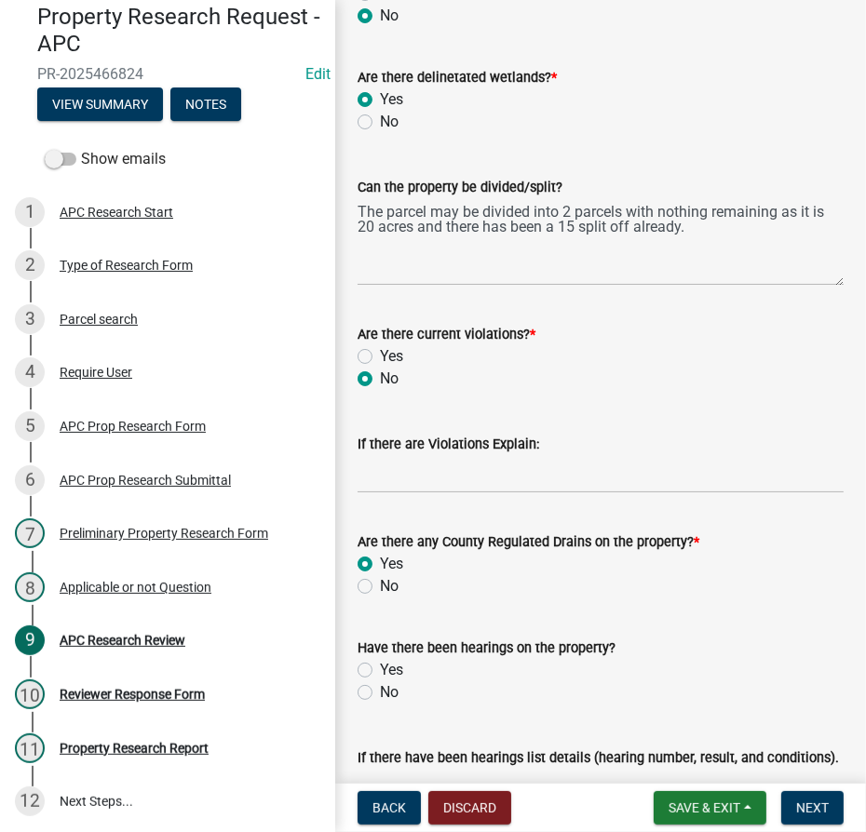
scroll to position [677, 0]
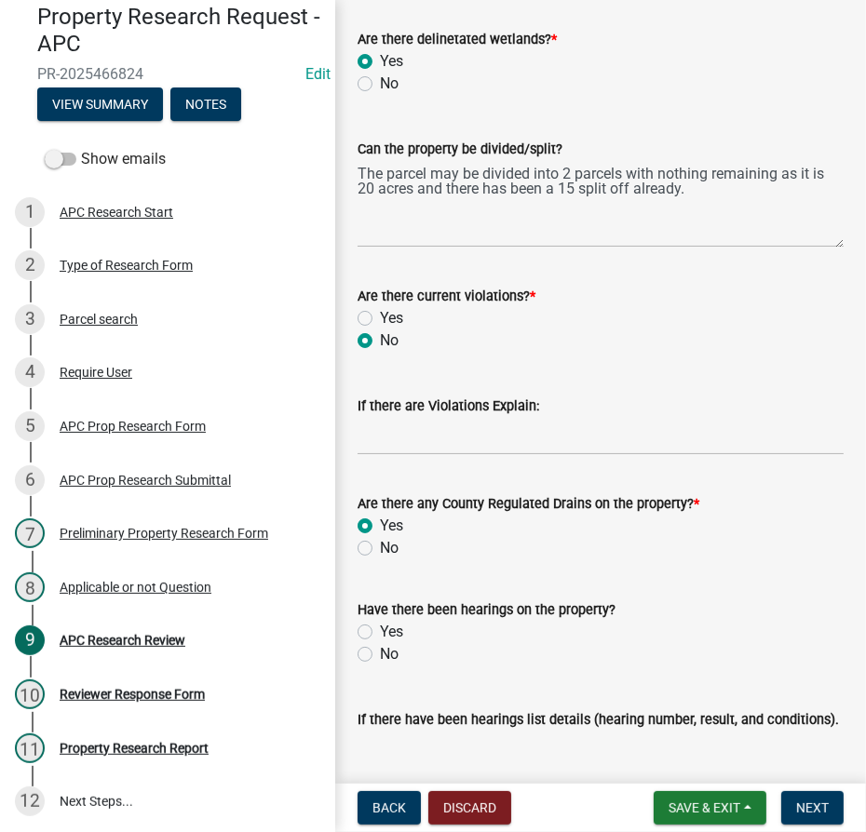
click at [380, 654] on label "No" at bounding box center [389, 654] width 19 height 22
click at [380, 654] on input "No" at bounding box center [386, 649] width 12 height 12
radio input "true"
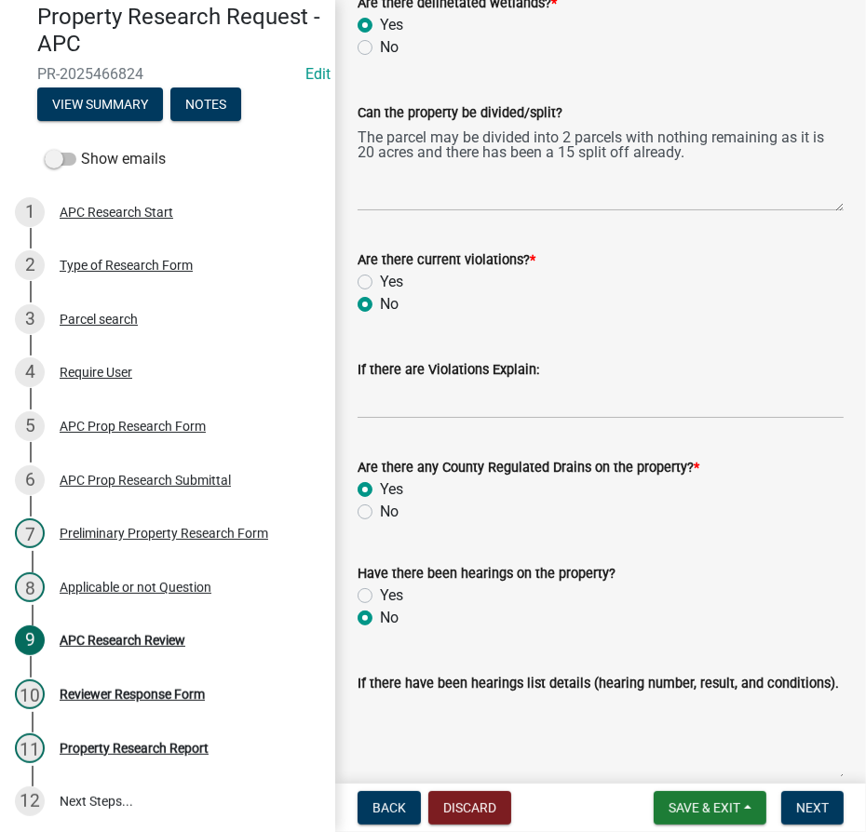
scroll to position [529, 0]
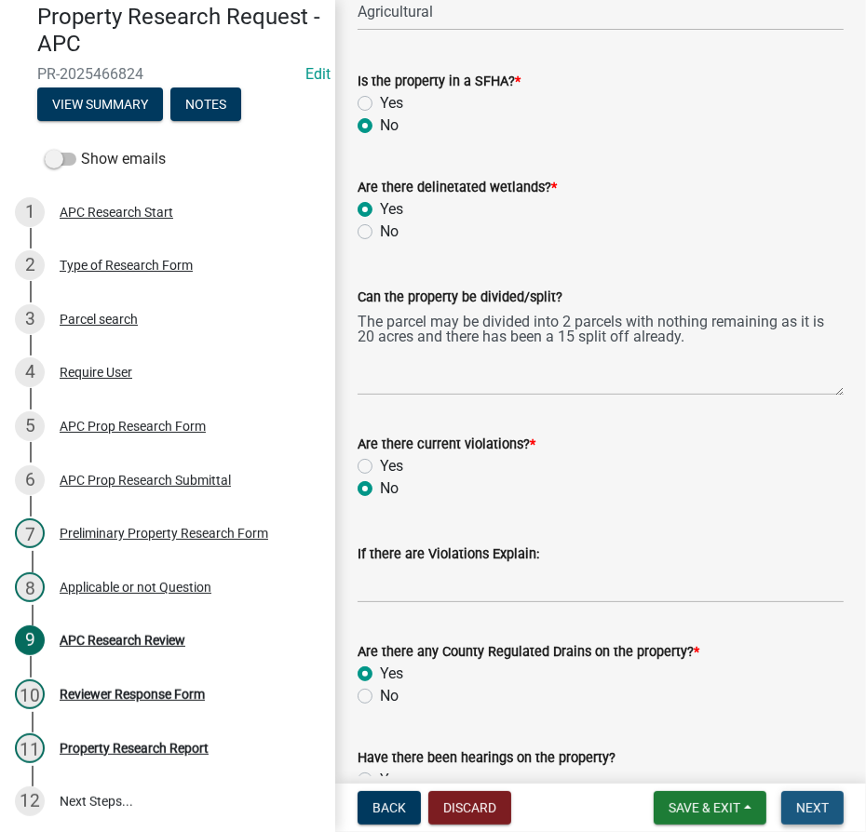
click at [814, 815] on button "Next" at bounding box center [812, 808] width 62 height 34
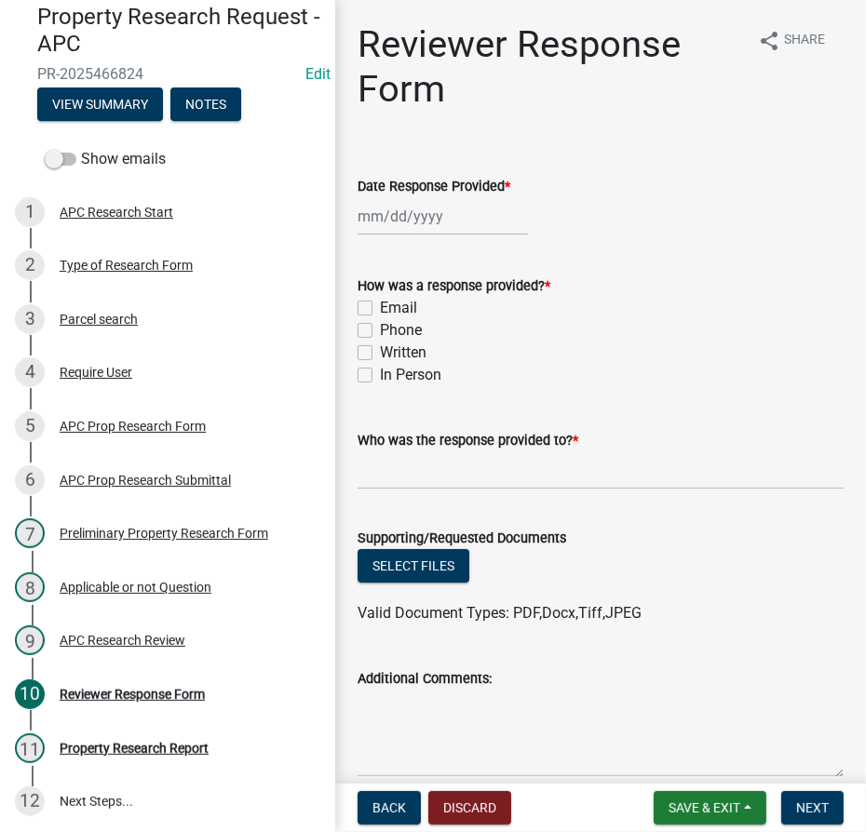
click at [374, 222] on div at bounding box center [442, 216] width 170 height 38
select select "8"
select select "2025"
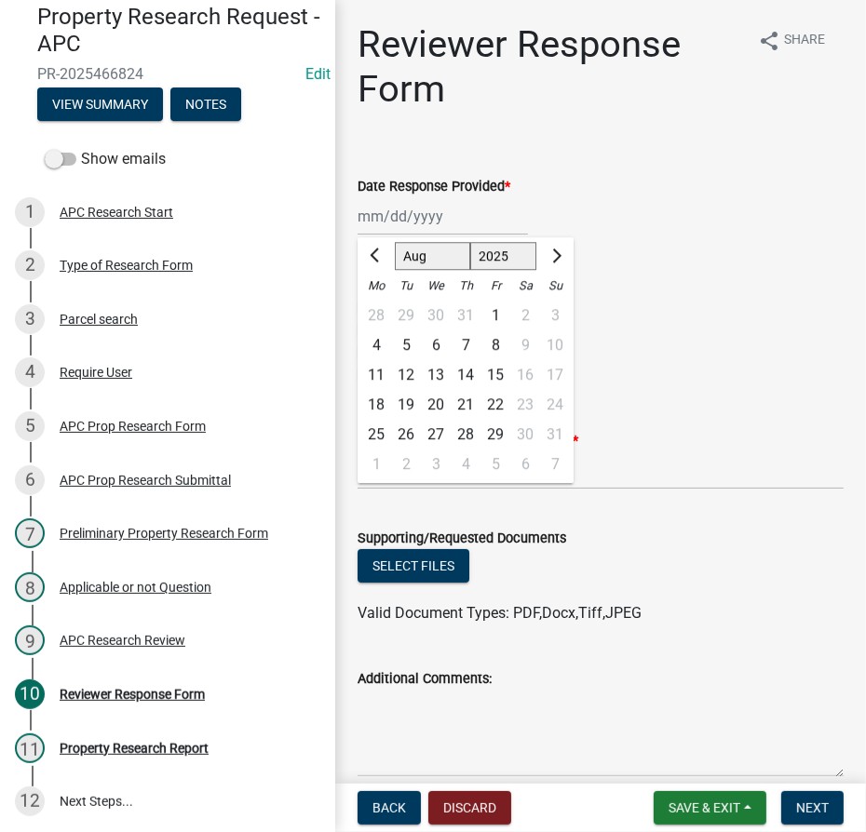
click at [433, 409] on div "20" at bounding box center [436, 405] width 30 height 30
type input "[DATE]"
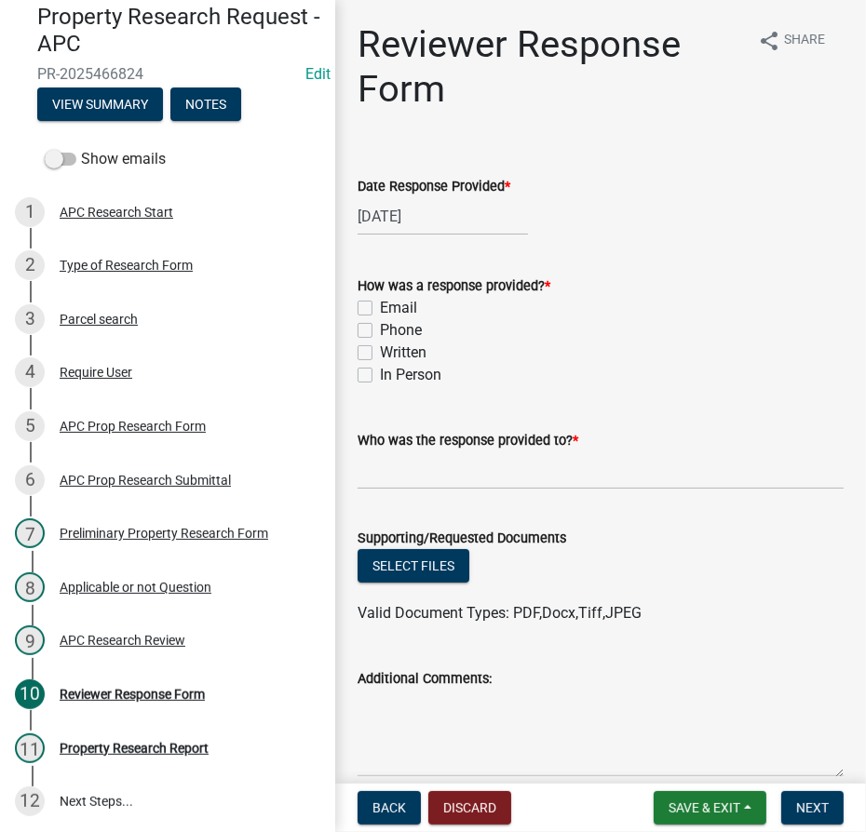
click at [380, 307] on label "Email" at bounding box center [398, 308] width 37 height 22
click at [380, 307] on input "Email" at bounding box center [386, 303] width 12 height 12
checkbox input "true"
checkbox input "false"
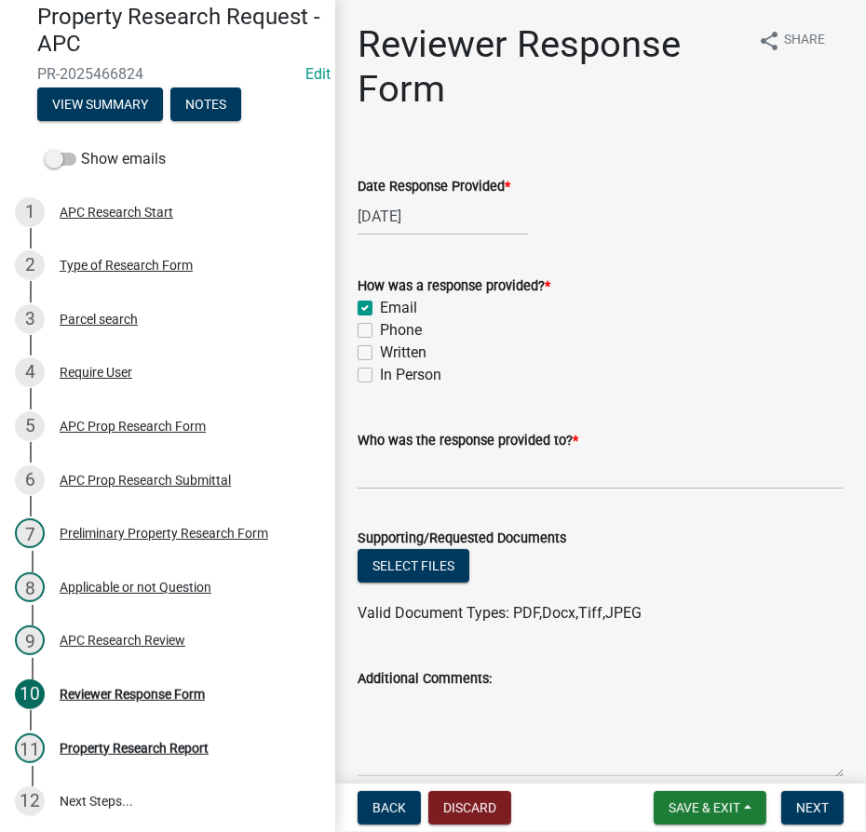
checkbox input "false"
click at [418, 462] on input "Who was the response provided to? *" at bounding box center [600, 470] width 486 height 38
type input "[PERSON_NAME]"
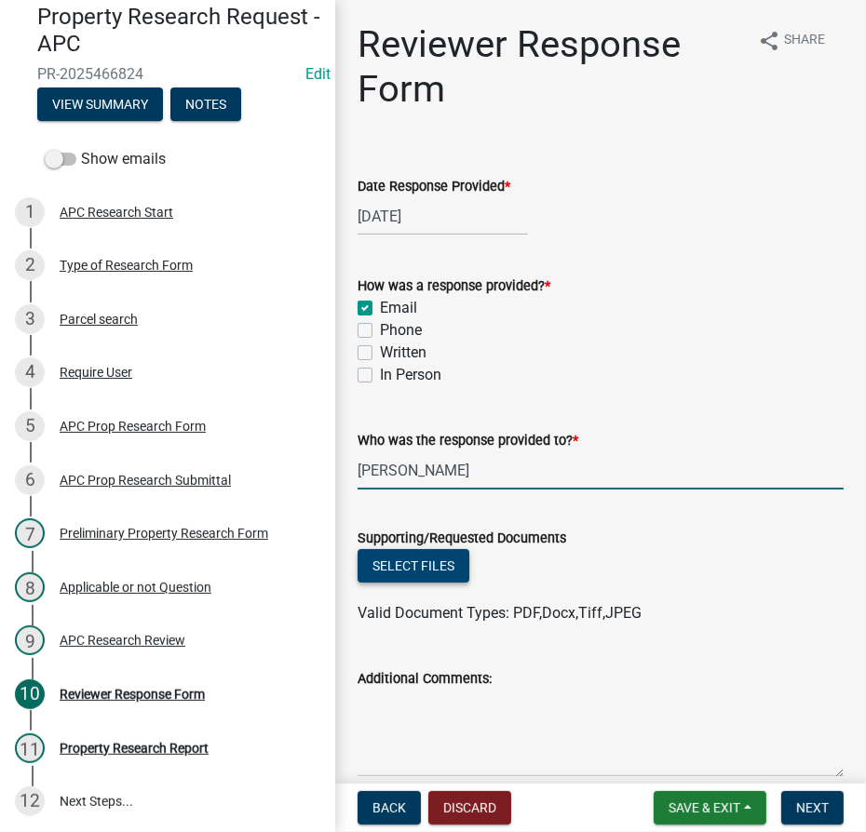
click at [424, 565] on button "Select files" at bounding box center [413, 566] width 112 height 34
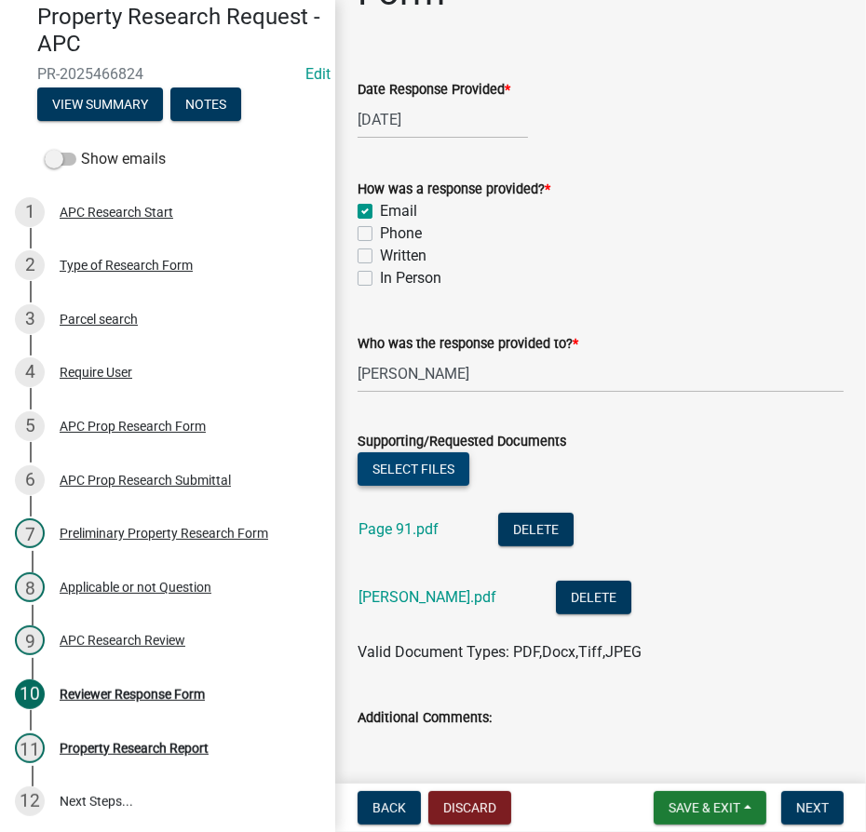
scroll to position [223, 0]
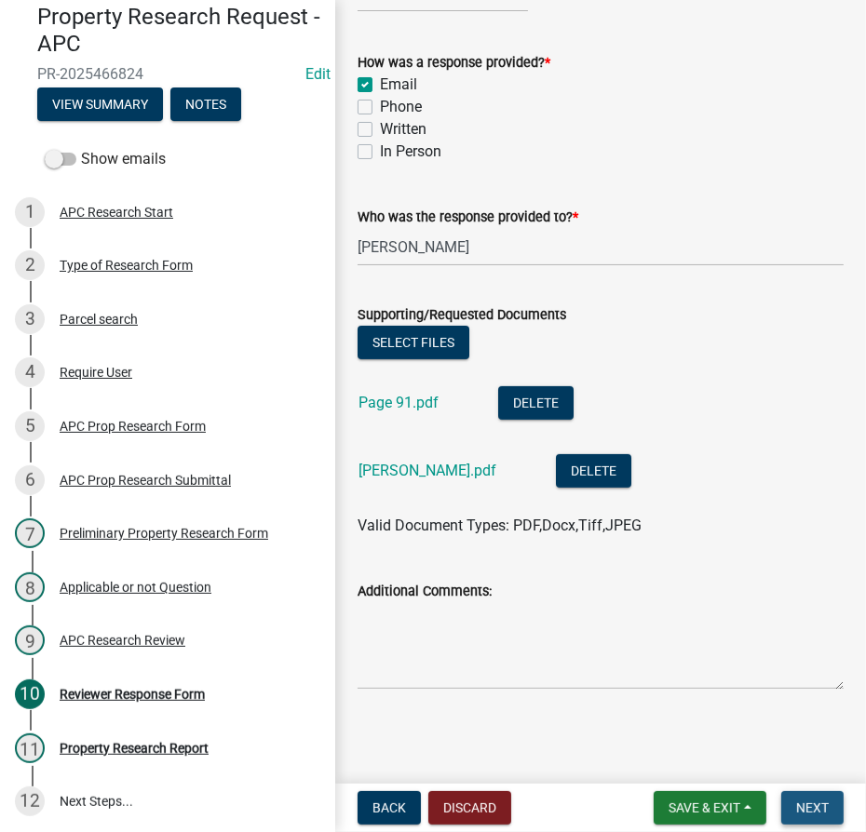
click at [812, 799] on button "Next" at bounding box center [812, 808] width 62 height 34
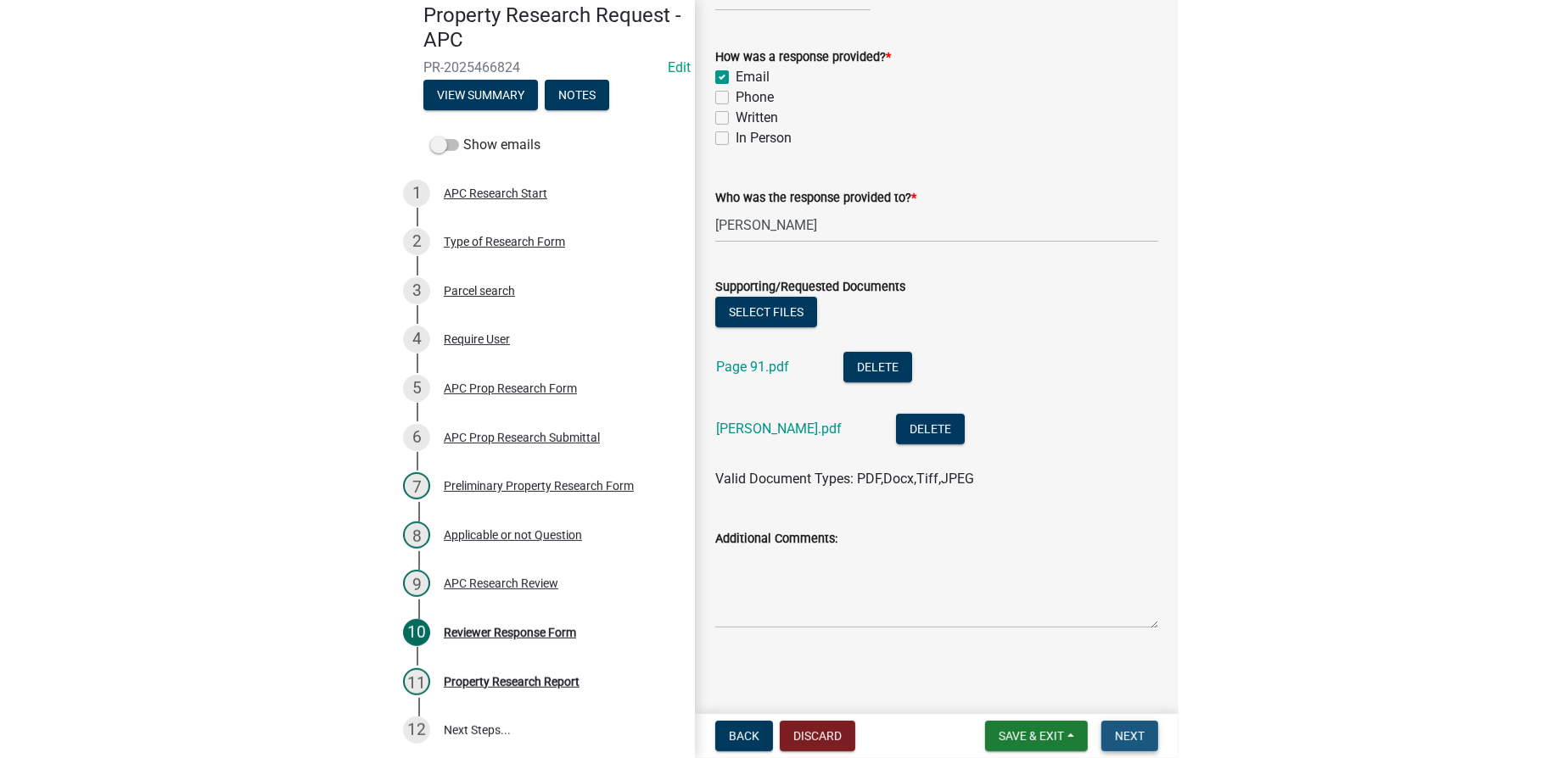
scroll to position [0, 0]
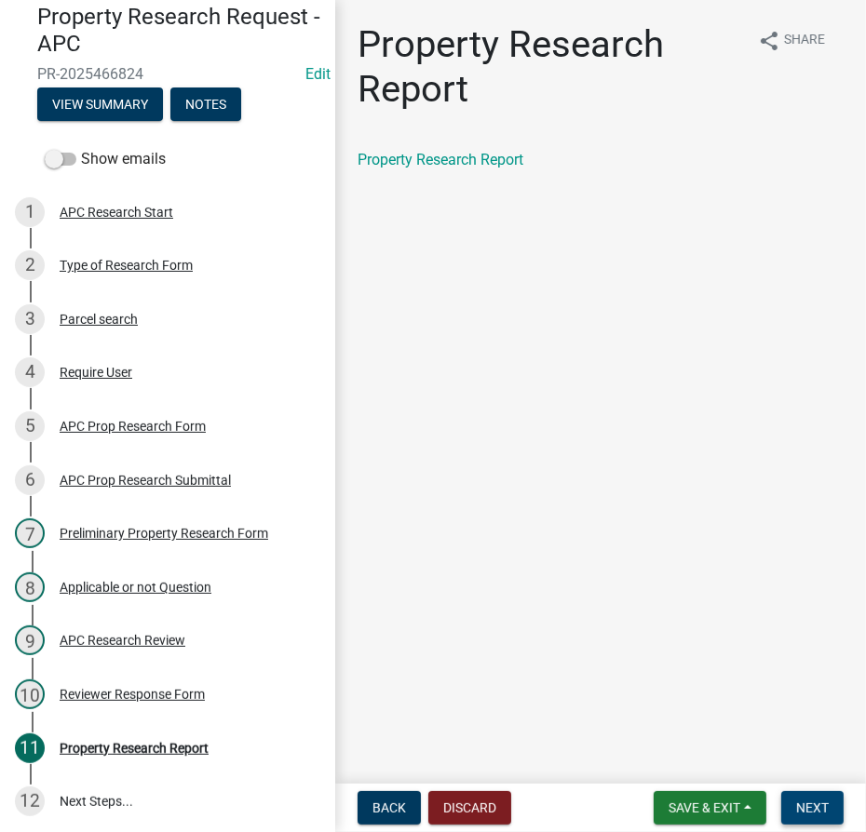
click at [801, 813] on span "Next" at bounding box center [812, 807] width 33 height 15
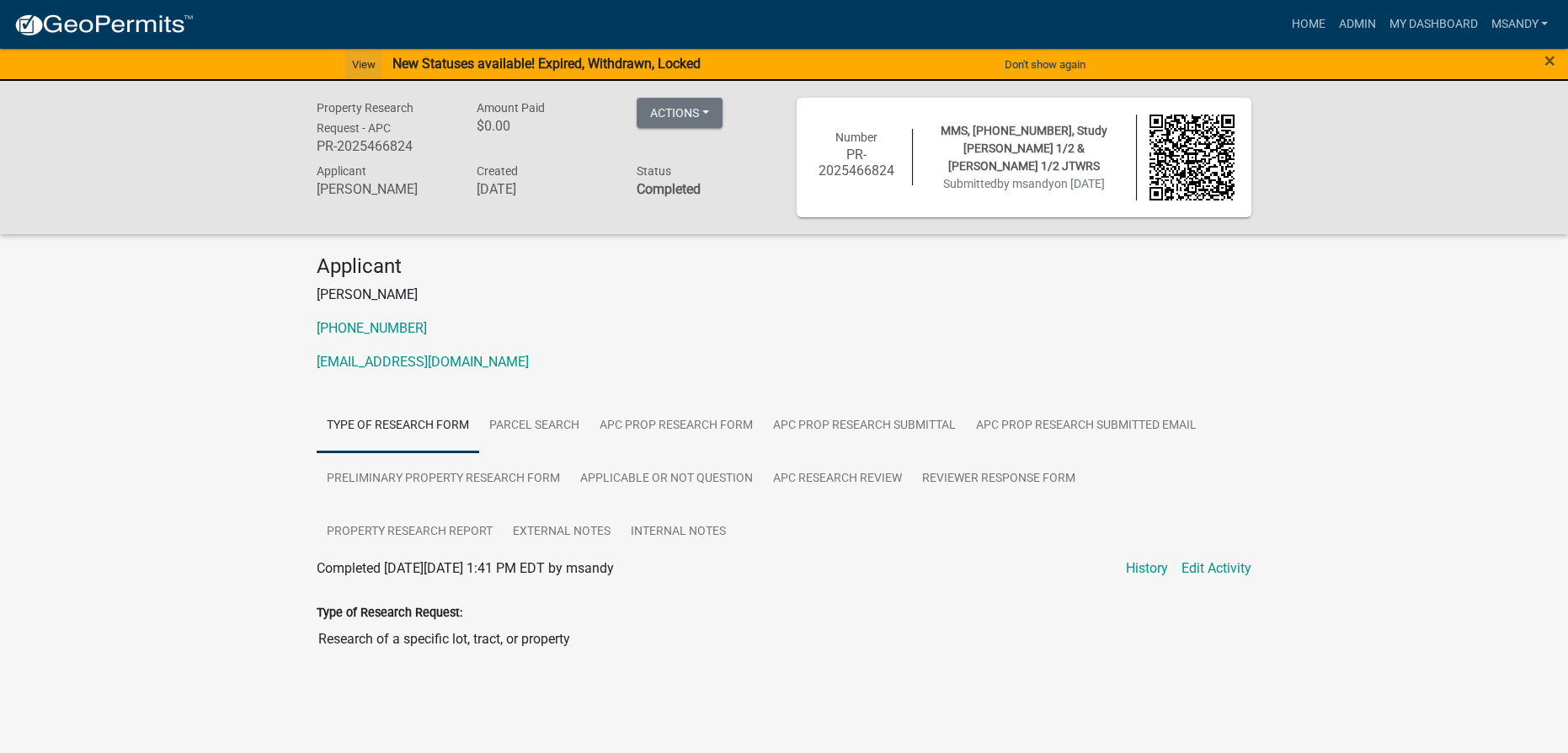
click at [356, 65] on link "View" at bounding box center [364, 64] width 37 height 28
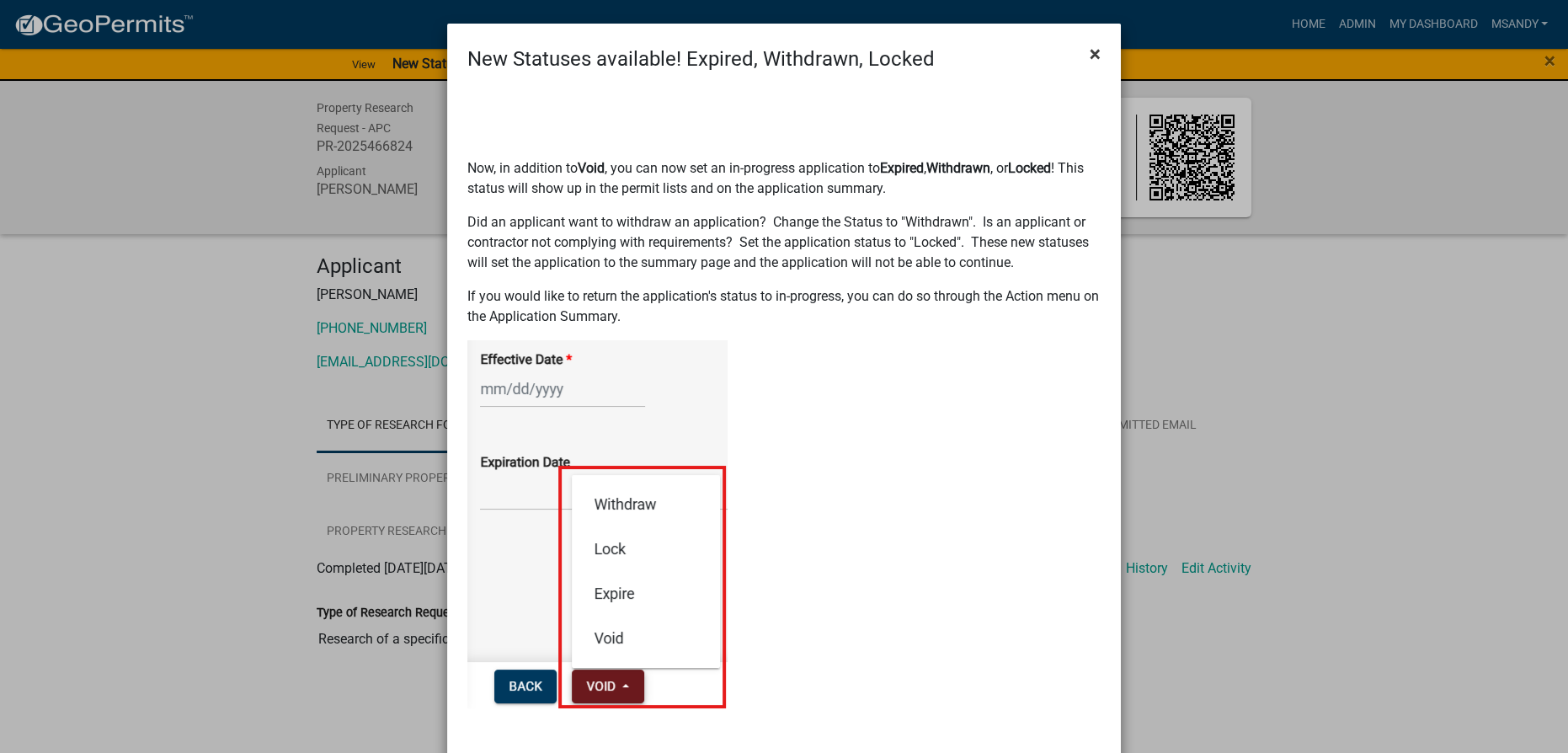
click at [771, 51] on span "×" at bounding box center [1095, 54] width 11 height 24
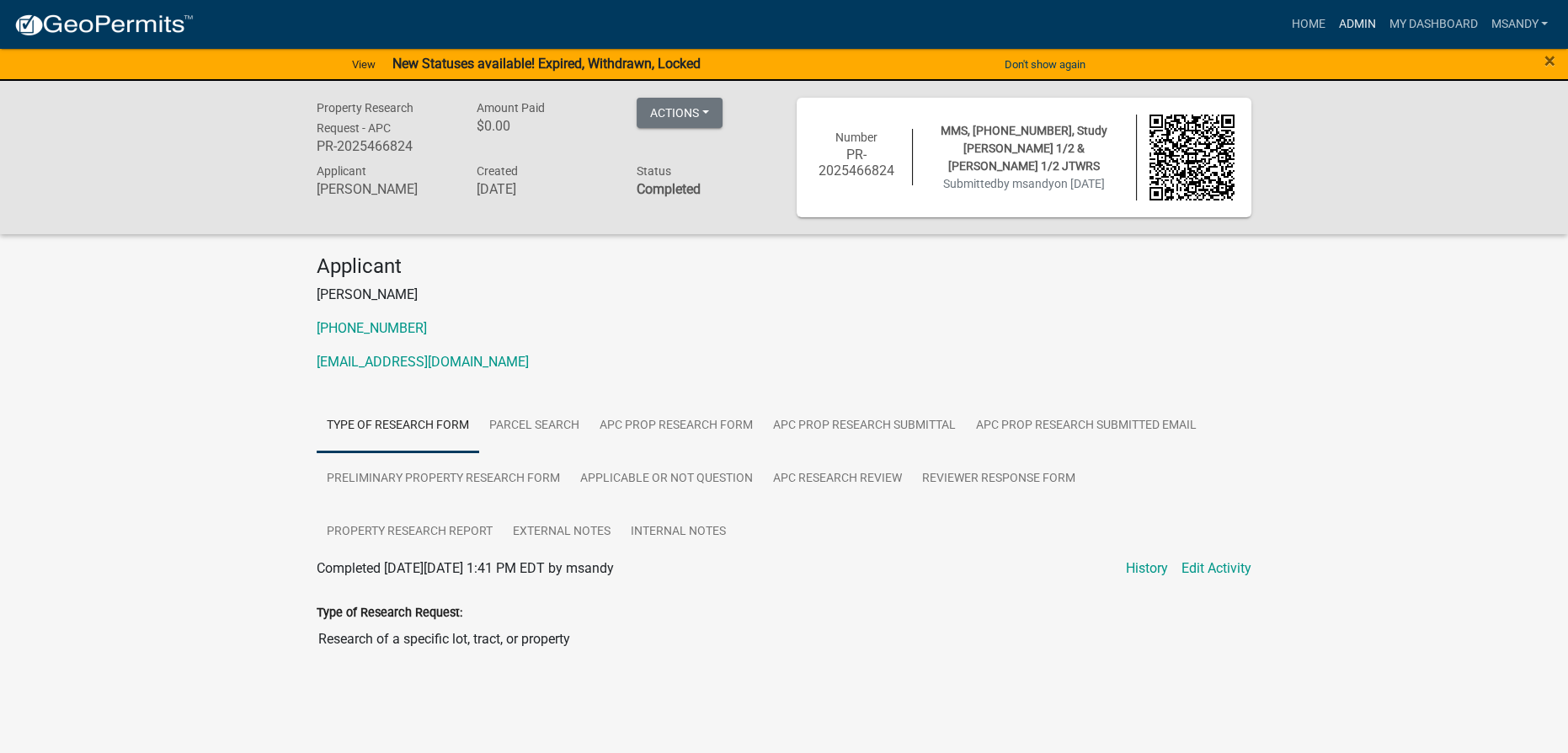
click at [771, 24] on link "Admin" at bounding box center [1356, 24] width 51 height 32
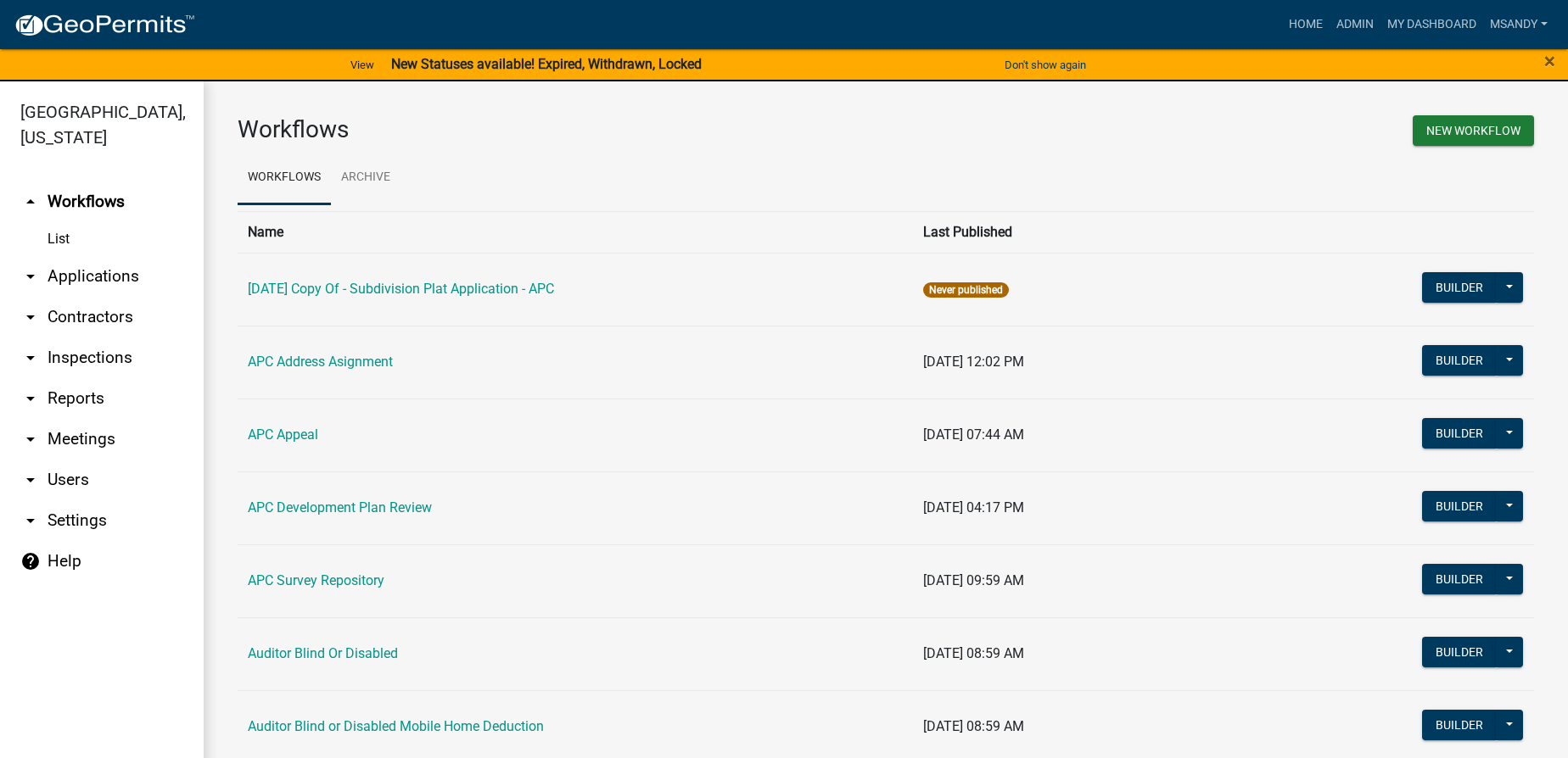
click at [87, 276] on link "arrow_drop_down Applications" at bounding box center [101, 276] width 203 height 41
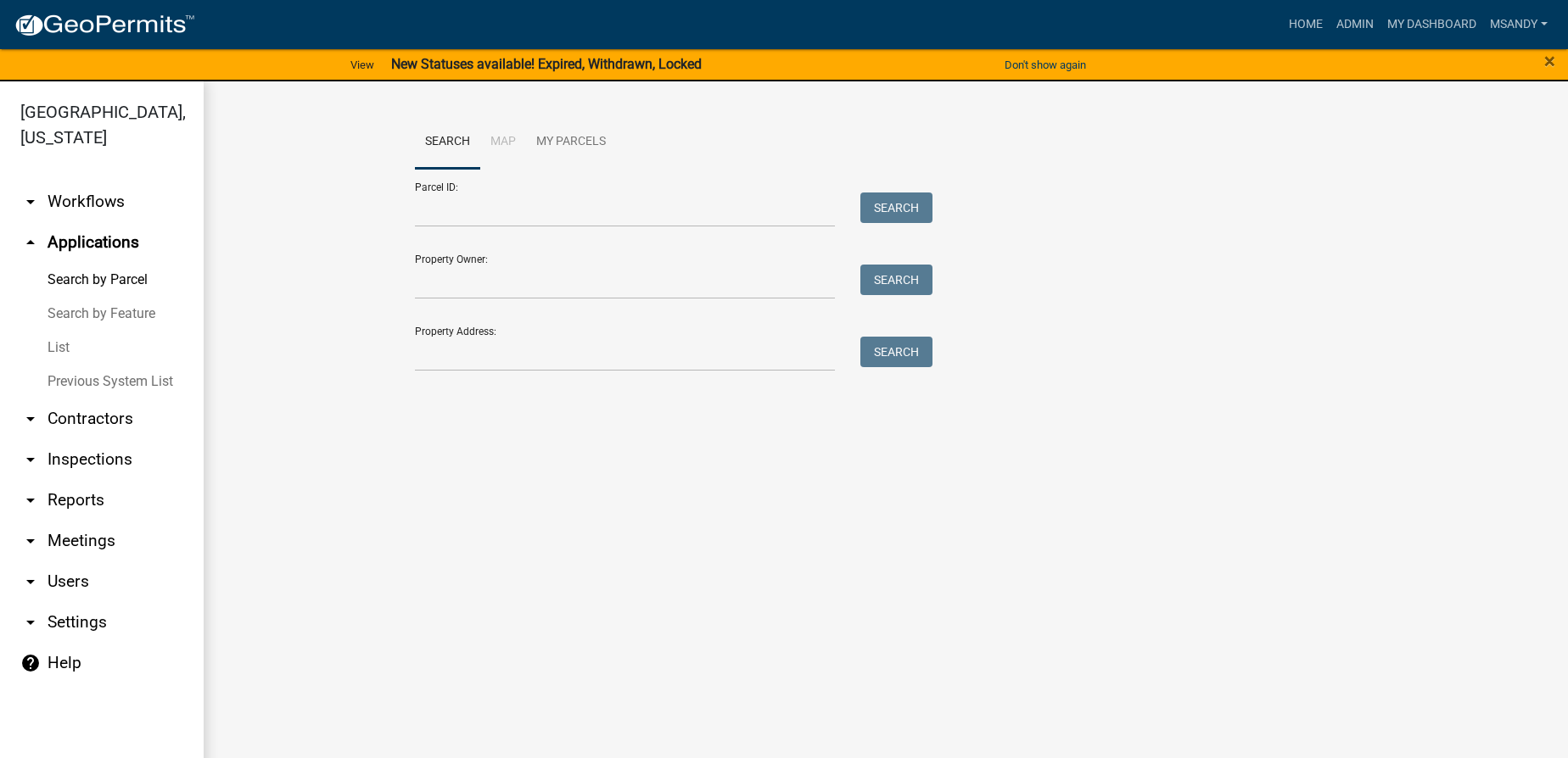
click at [63, 352] on link "List" at bounding box center [101, 347] width 203 height 34
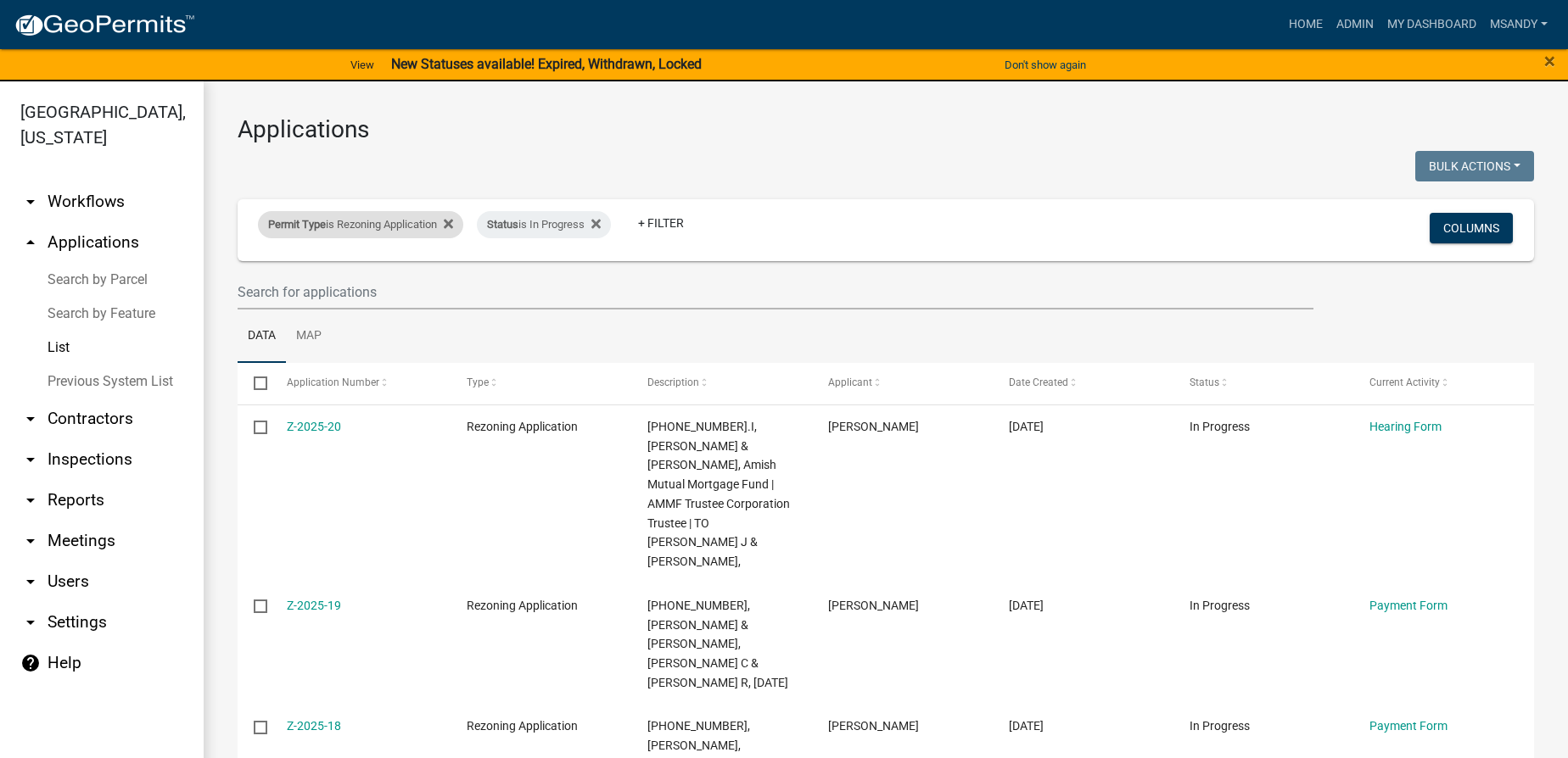
click at [362, 223] on div "Permit Type is Rezoning Application" at bounding box center [360, 225] width 205 height 27
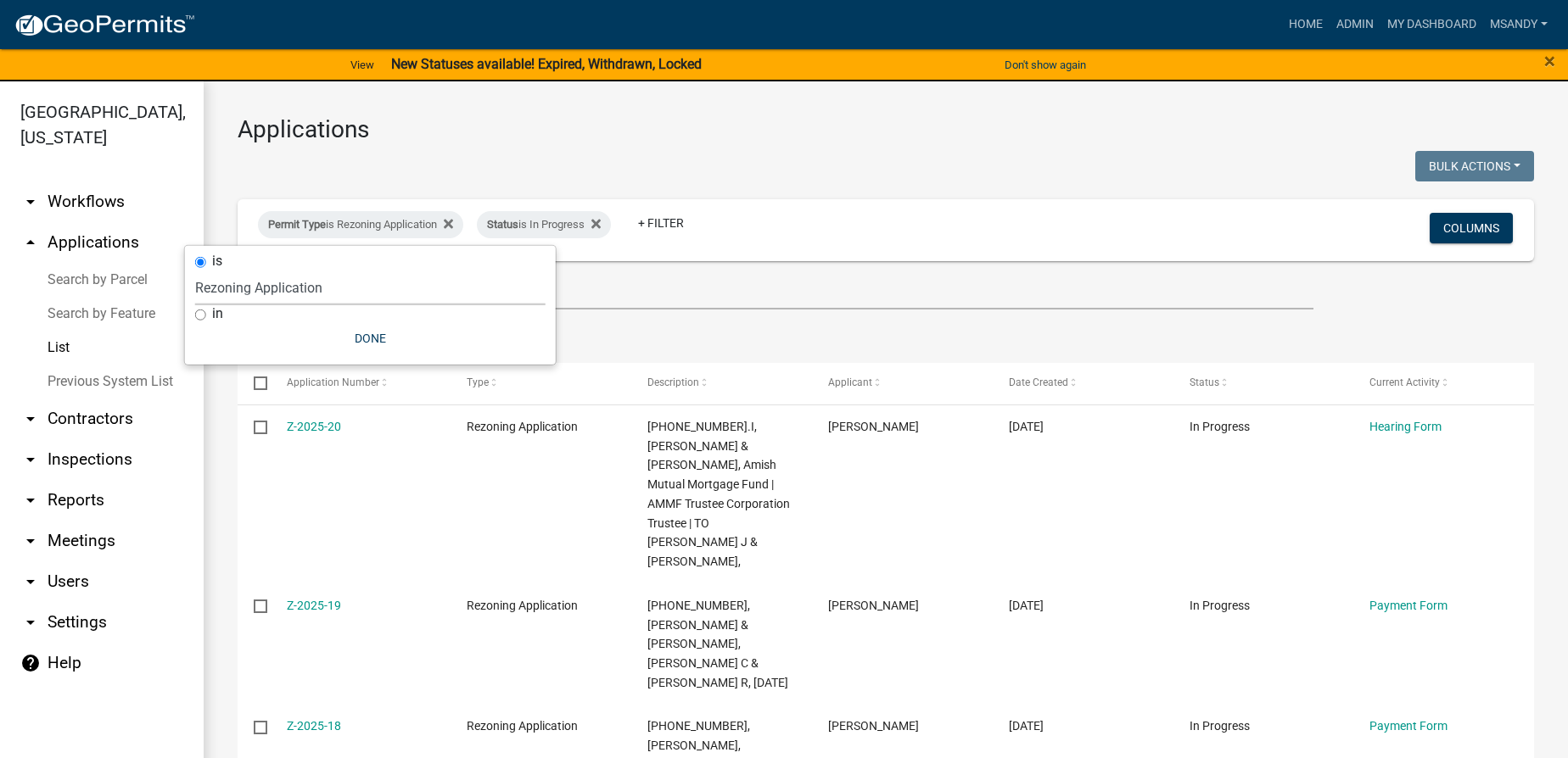
click at [365, 292] on select "Select an option [DATE] Copy Of - Subdivision Plat Application - APC APC Addres…" at bounding box center [370, 288] width 350 height 35
select select "3427ce69-dd60-48e9-9c61-df468703f65e"
click at [195, 271] on select "Select an option [DATE] Copy Of - Subdivision Plat Application - APC APC Addres…" at bounding box center [370, 288] width 350 height 35
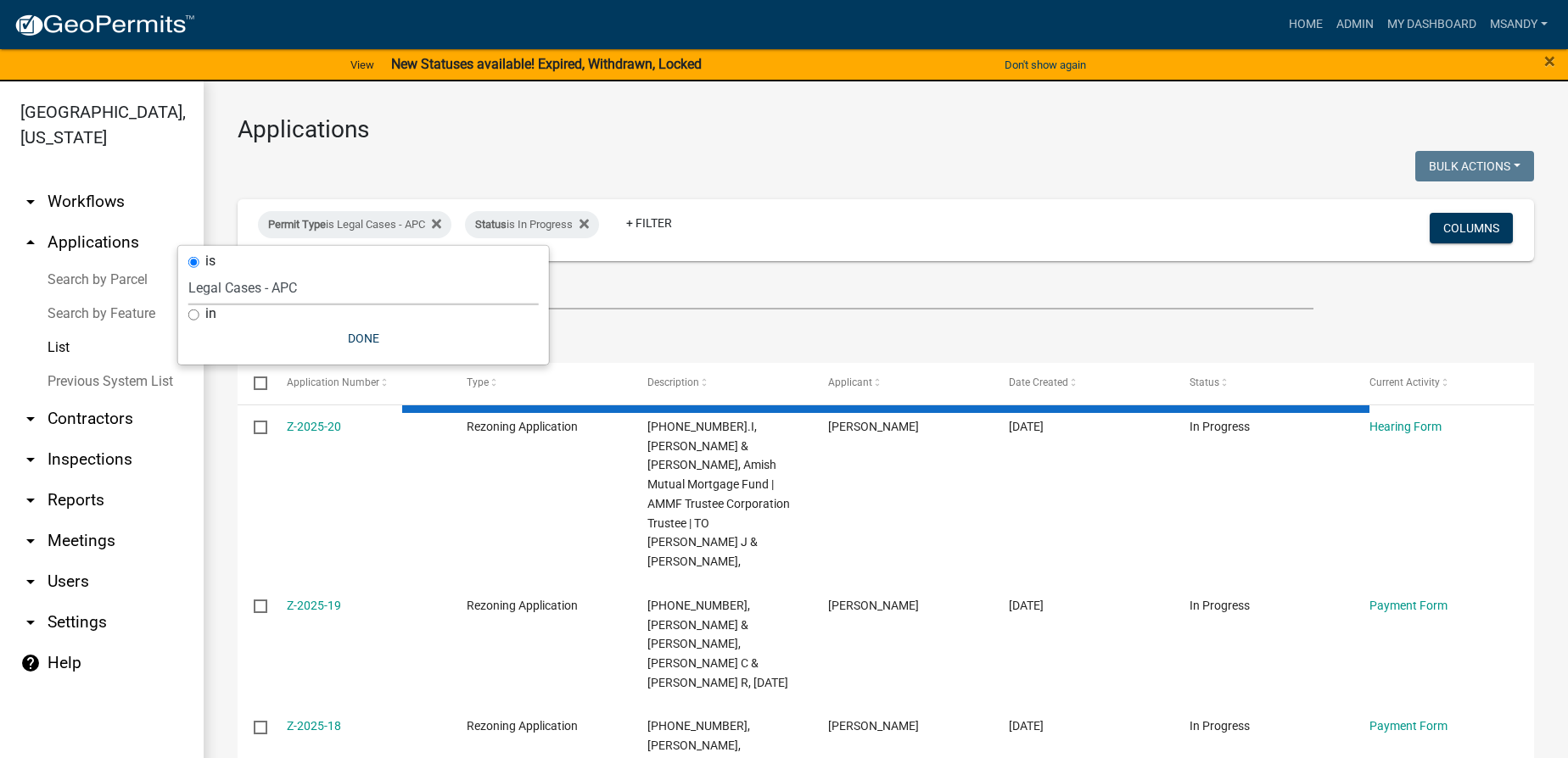
select select "3: 100"
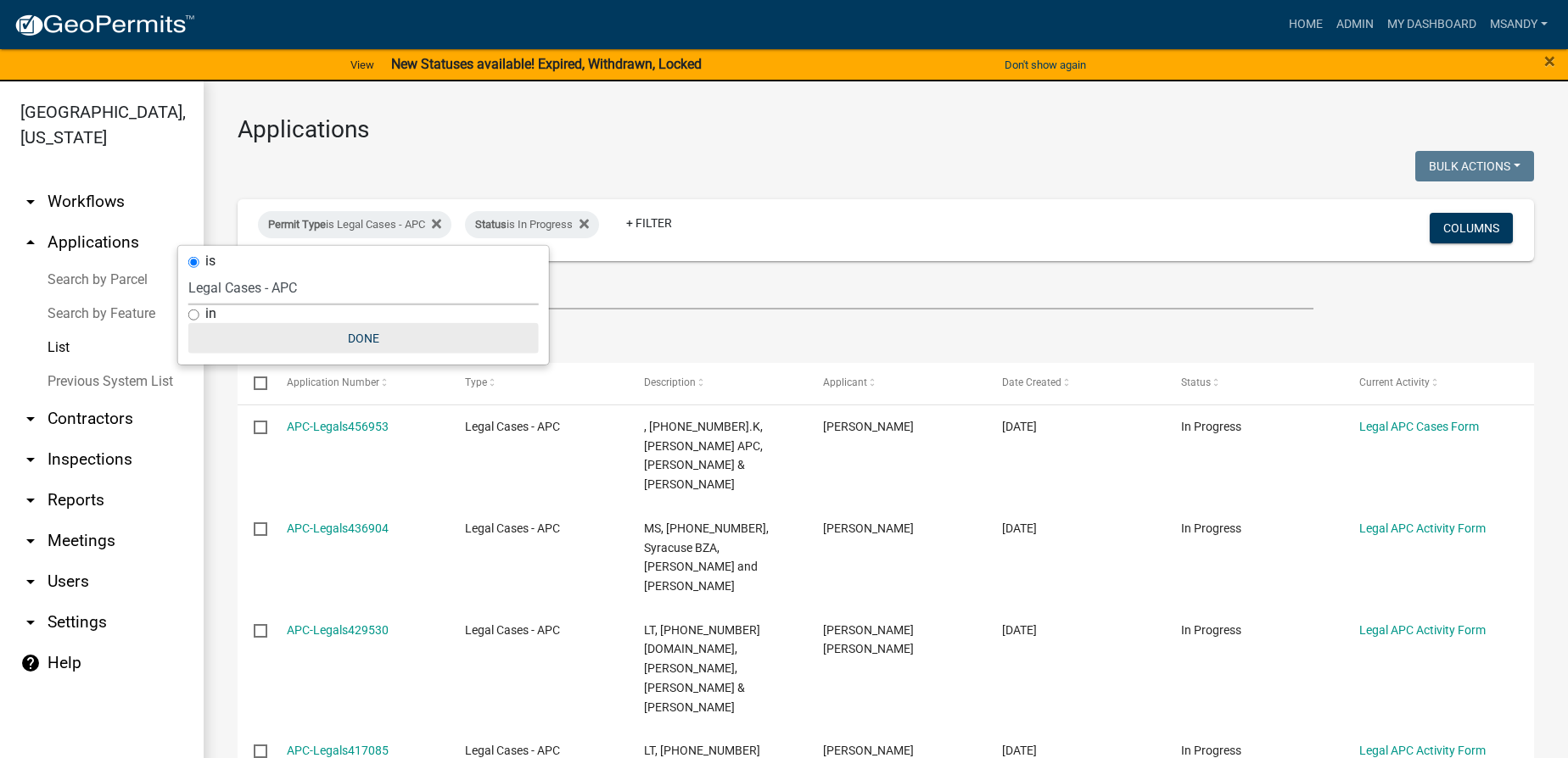
click at [356, 325] on button "Done" at bounding box center [364, 339] width 350 height 31
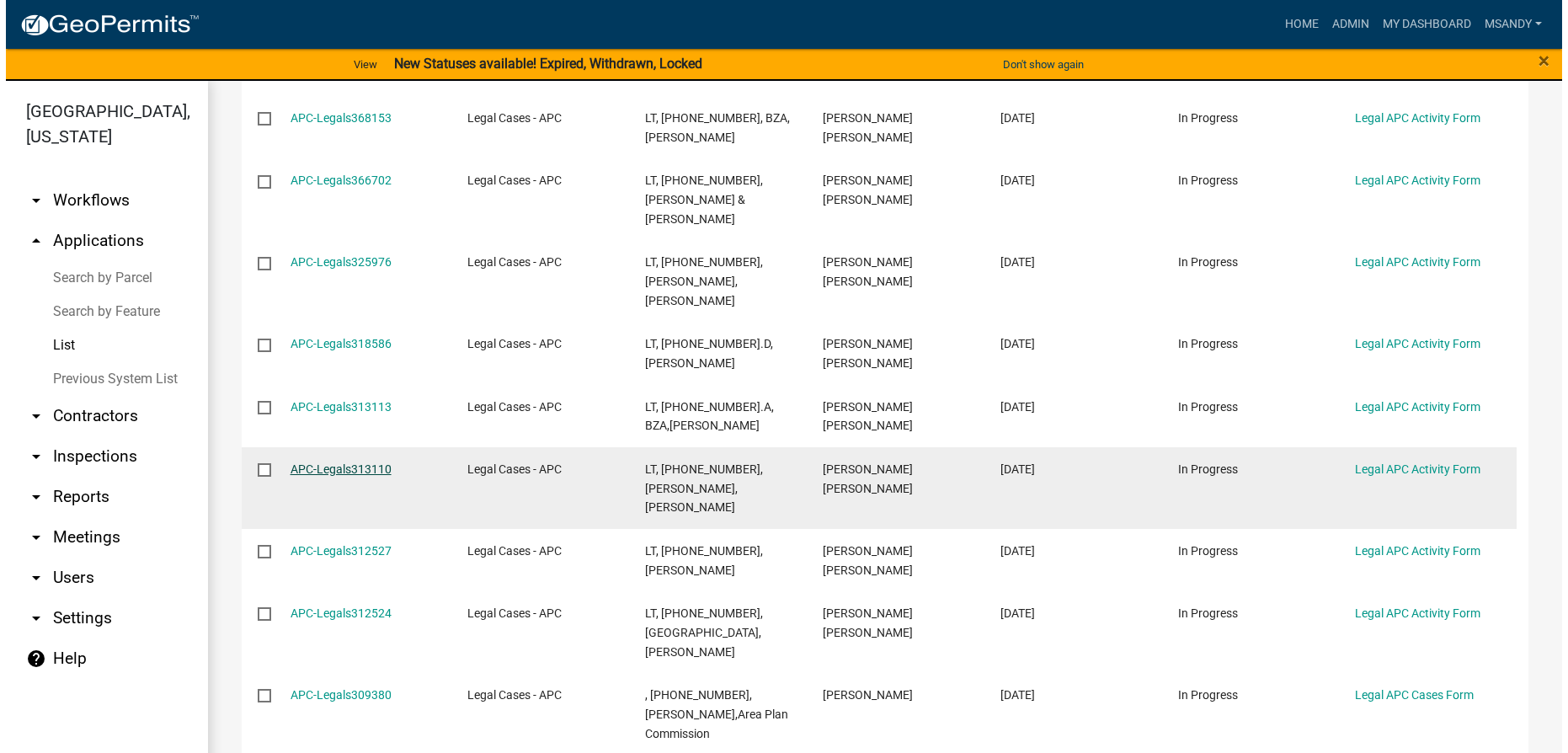
scroll to position [918, 0]
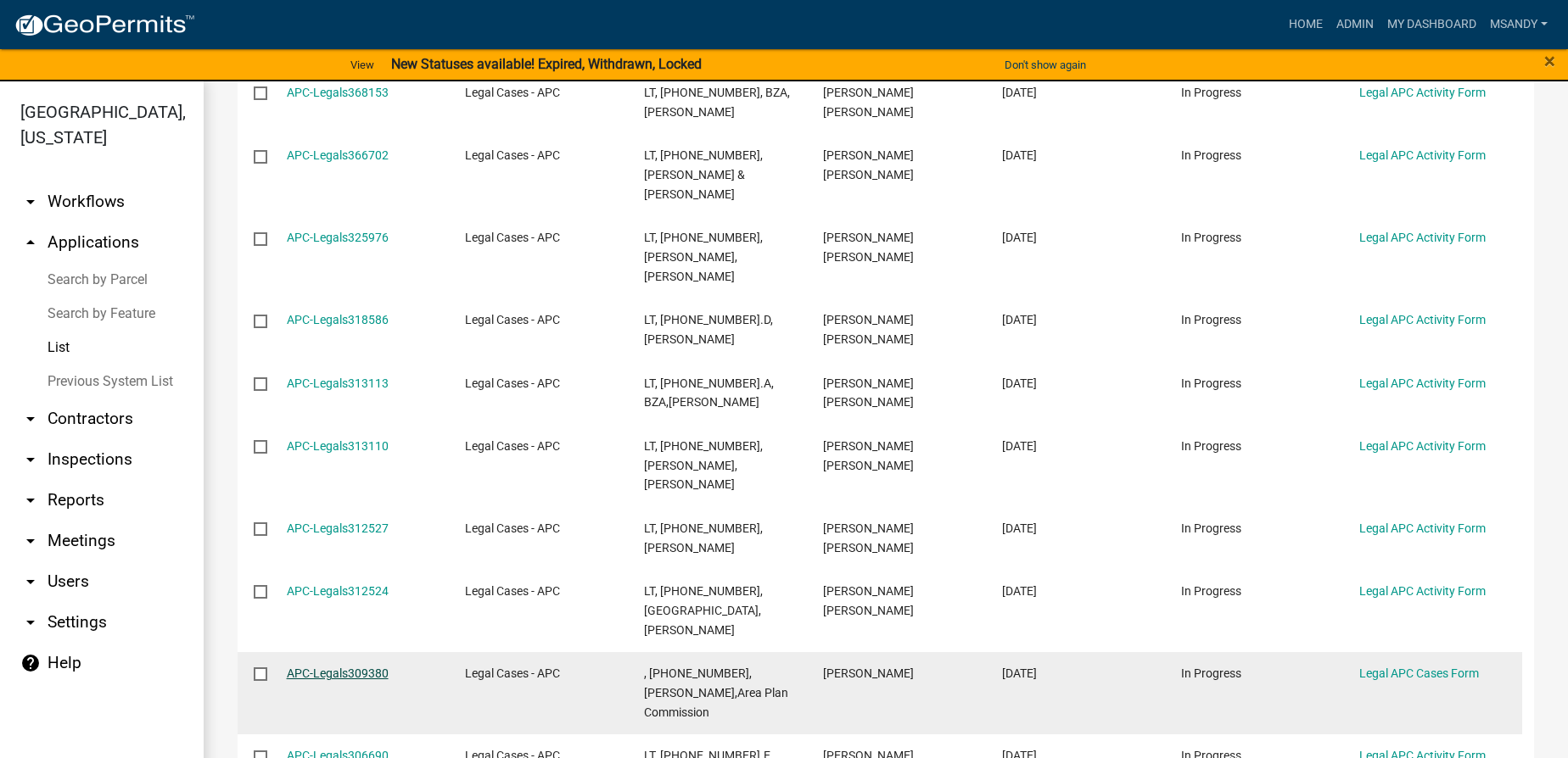
click at [341, 667] on link "APC-Legals309380" at bounding box center [338, 673] width 102 height 14
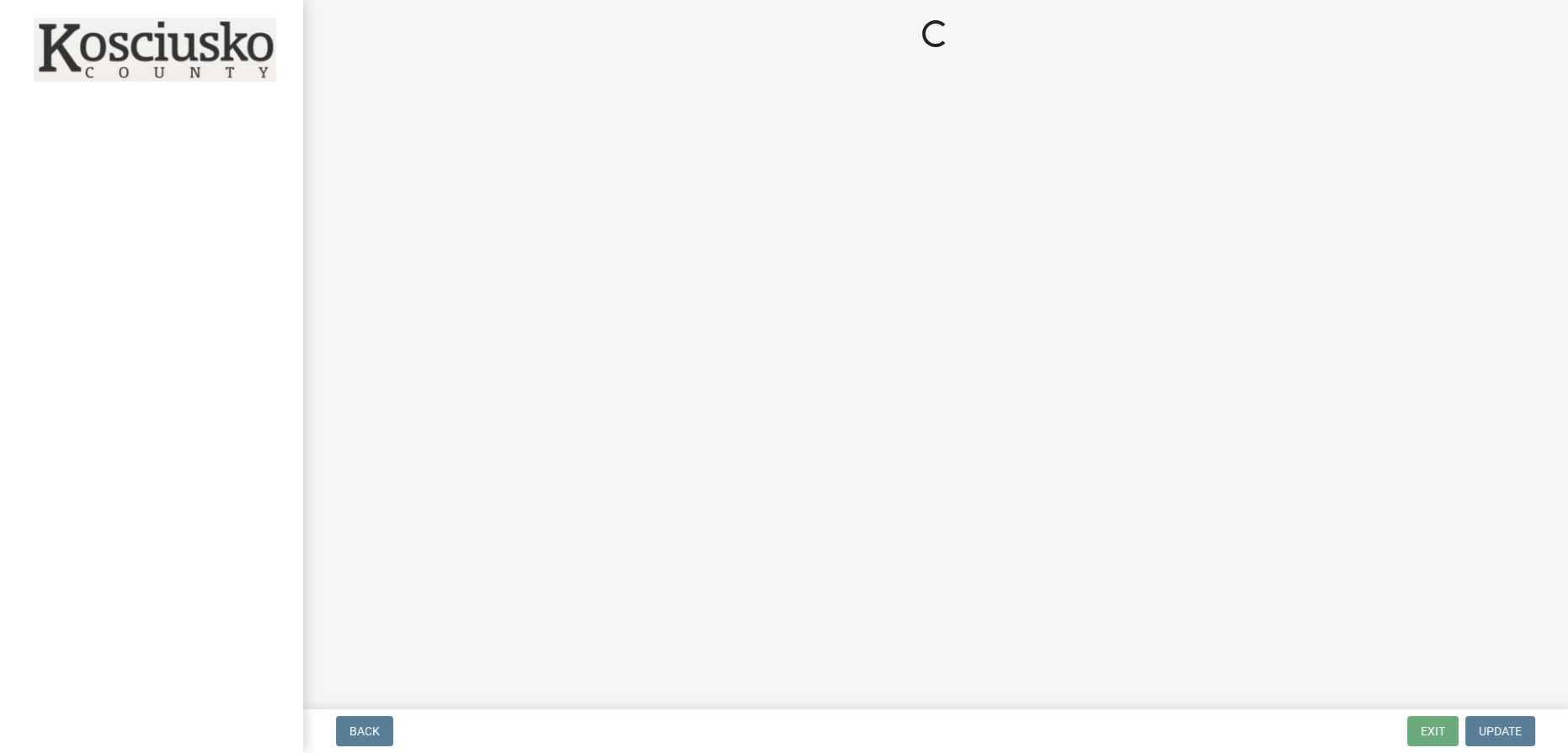
select select "36428df0-c142-4410-ae7d-38c1187f24f0"
select select "252b2e06-3493-4c12-9793-c41fa11d0633"
select select "9e119c97-e3d2-475a-b64f-addea3b4877a"
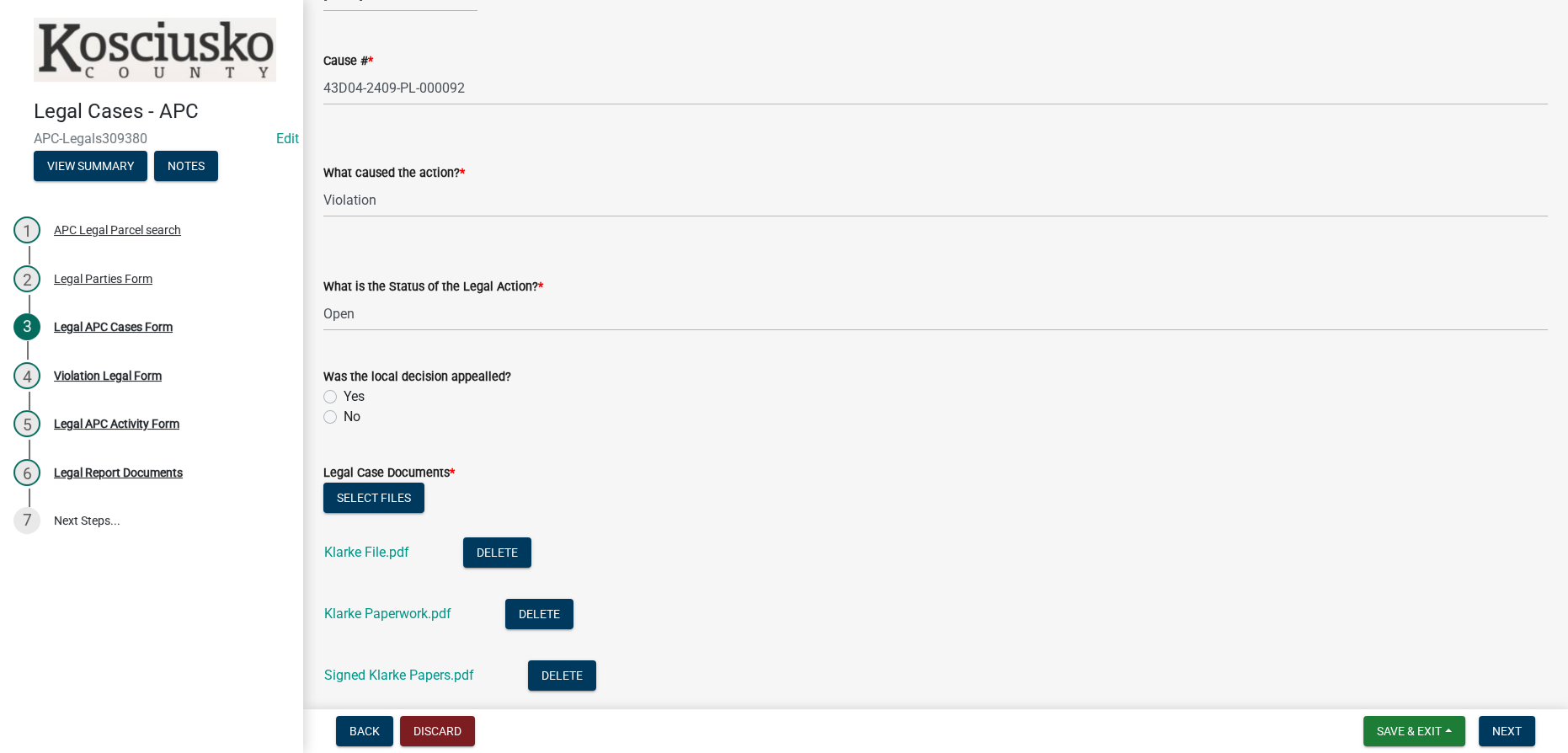
scroll to position [536, 0]
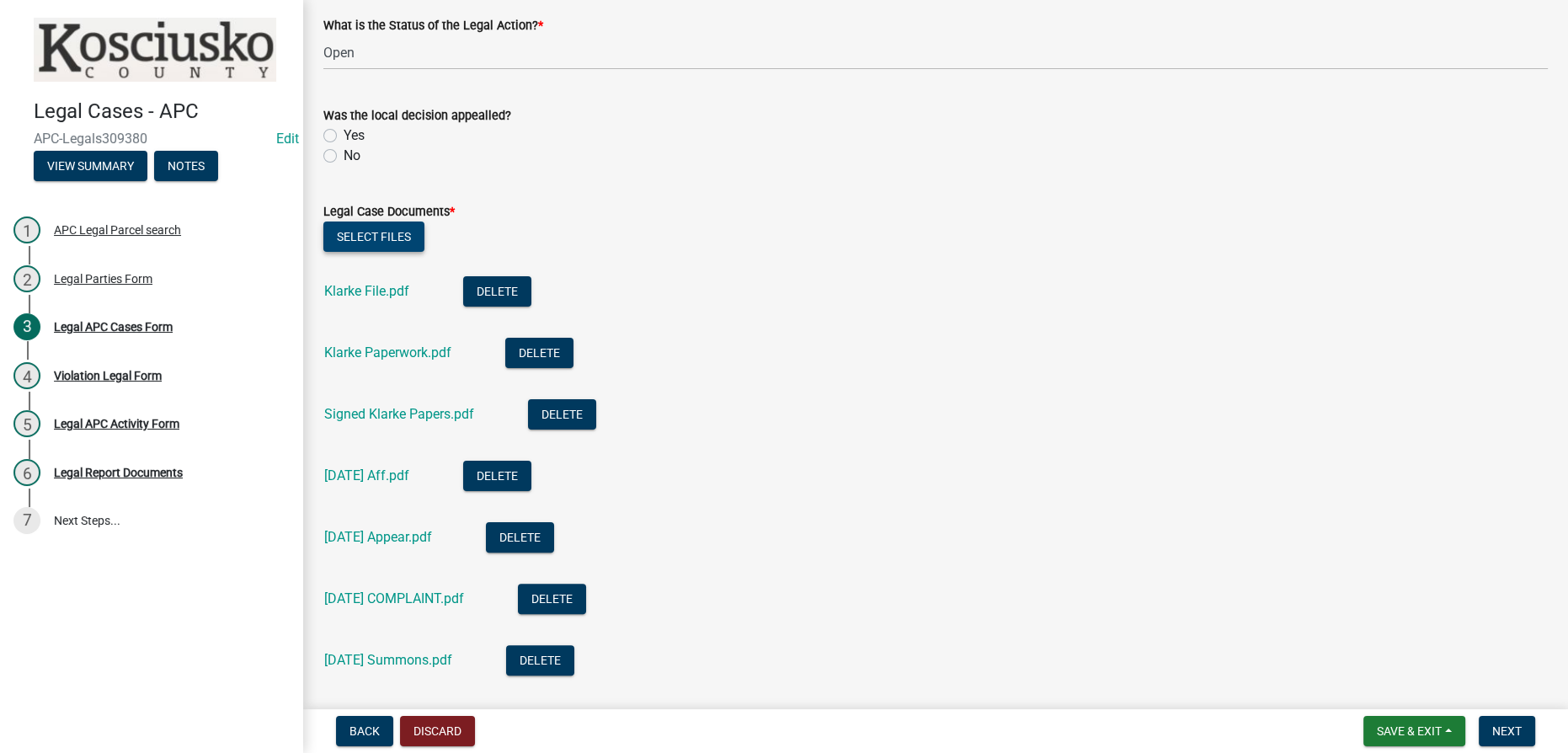
click at [358, 237] on button "Select files" at bounding box center [374, 237] width 101 height 31
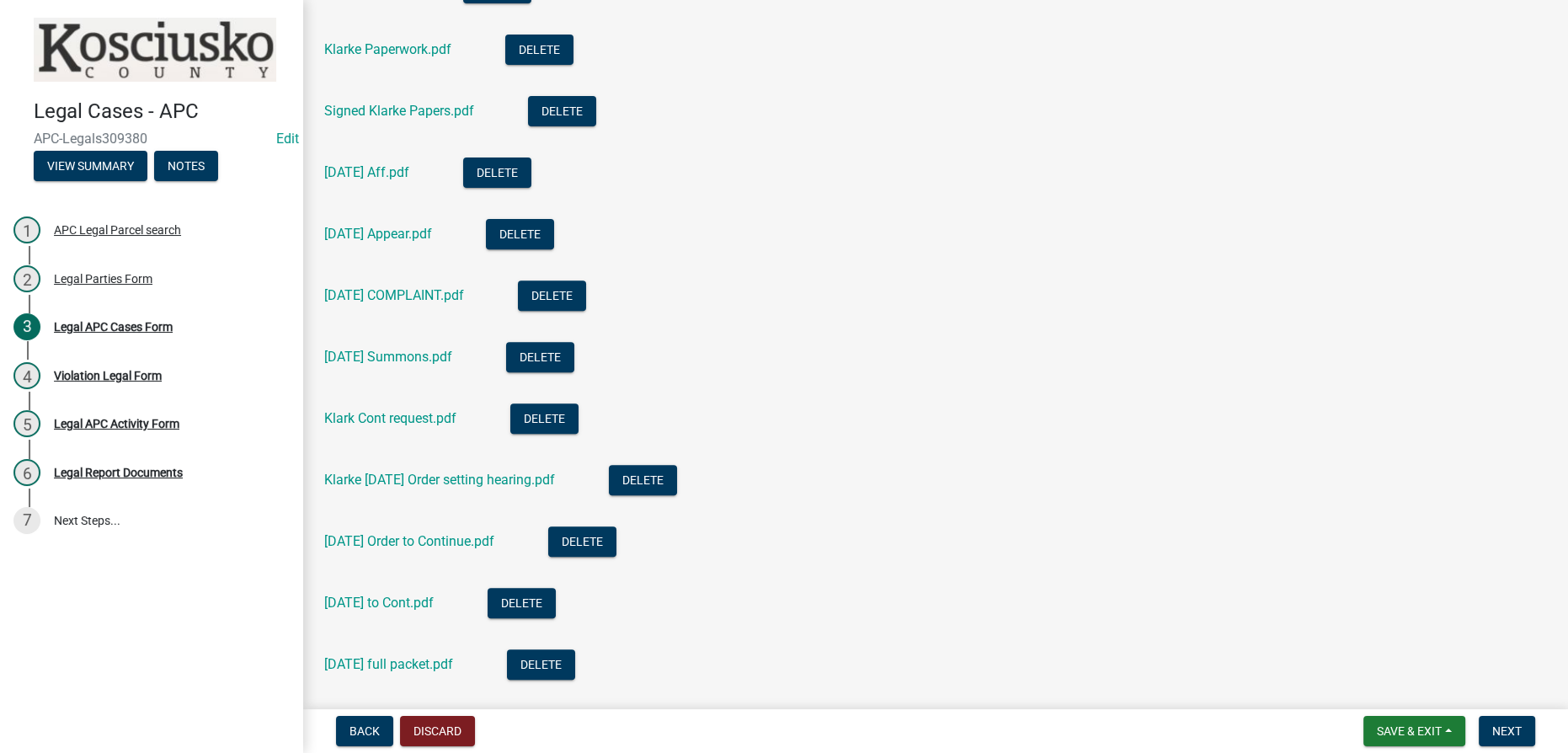
scroll to position [843, 0]
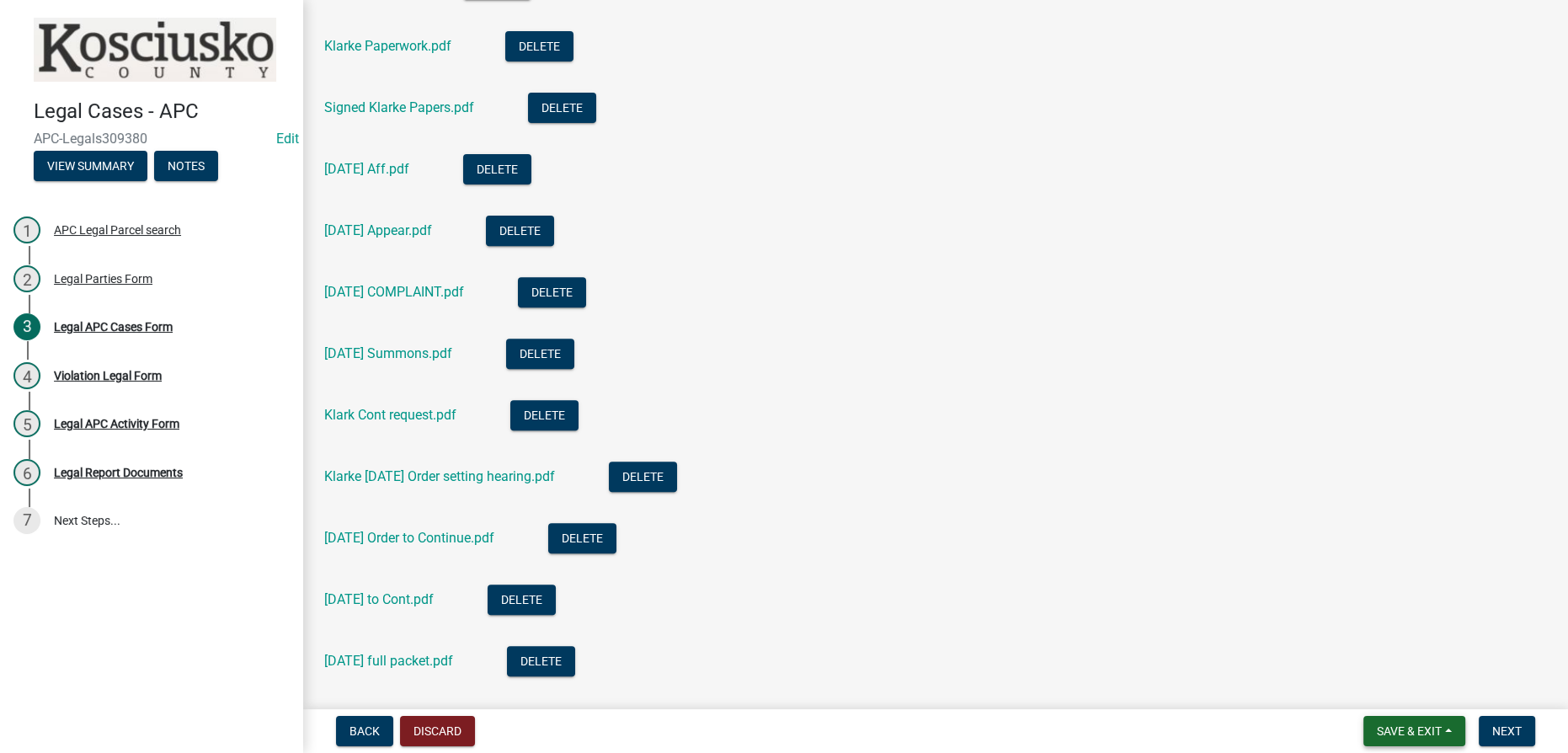
click at [771, 739] on button "Save & Exit" at bounding box center [1414, 731] width 102 height 31
click at [771, 700] on button "Save & Exit" at bounding box center [1397, 687] width 135 height 41
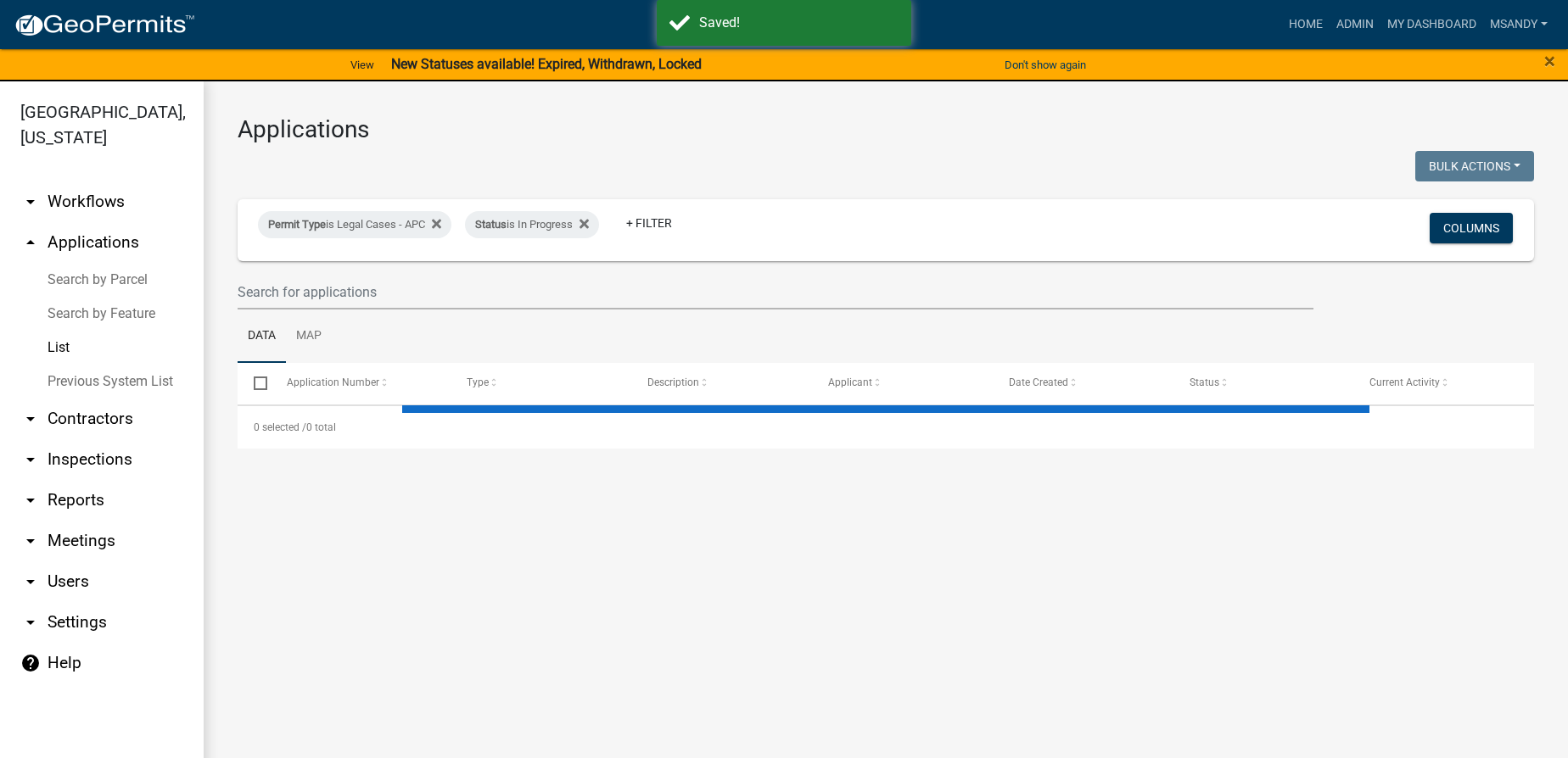
select select "3: 100"
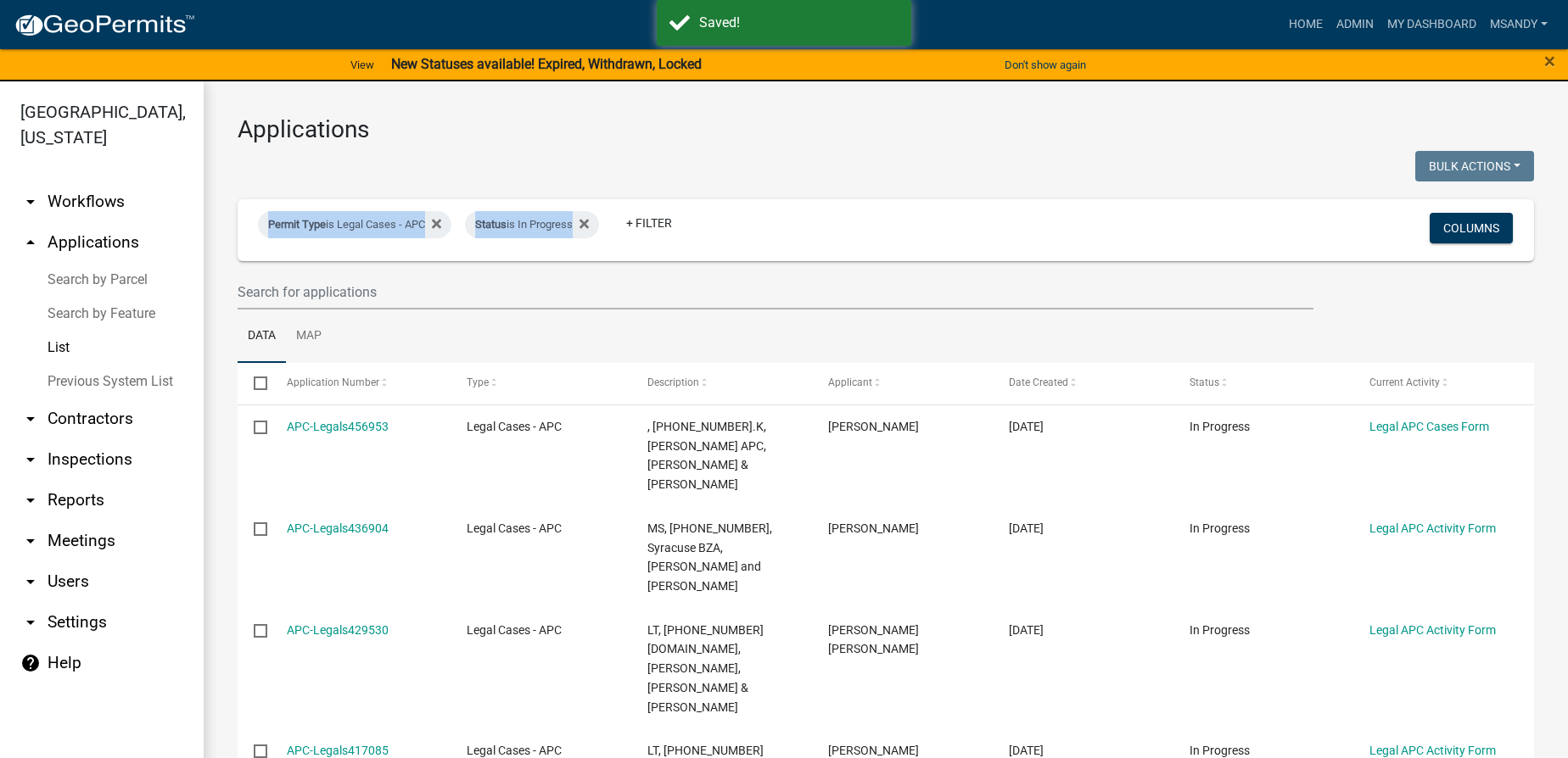
click at [530, 280] on wm-filter-builder "Permit Type is Legal Cases - APC Status is In Progress + Filter Columns" at bounding box center [886, 254] width 1296 height 110
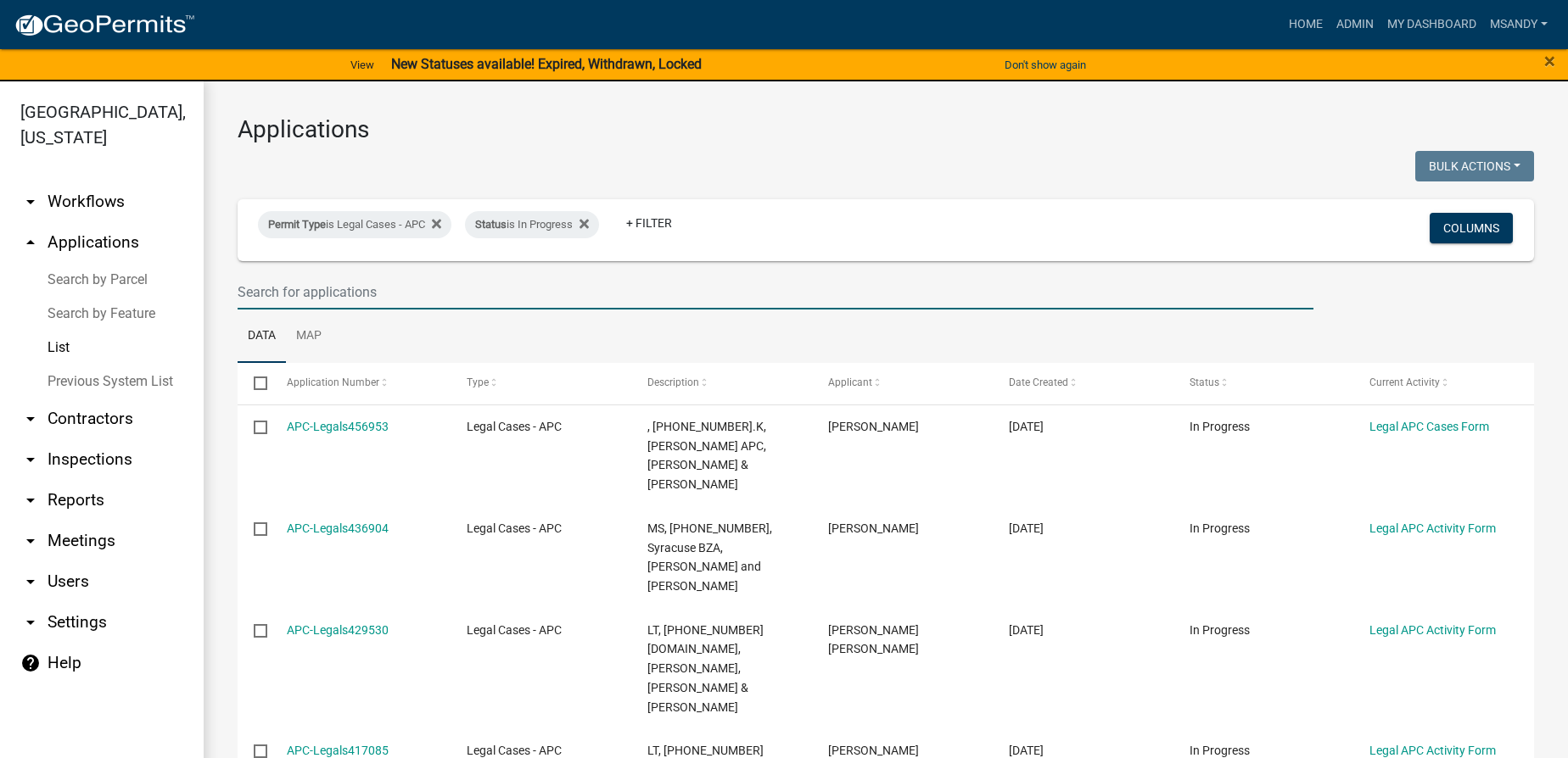
click at [521, 304] on input "text" at bounding box center [776, 292] width 1076 height 35
type input "[PERSON_NAME]"
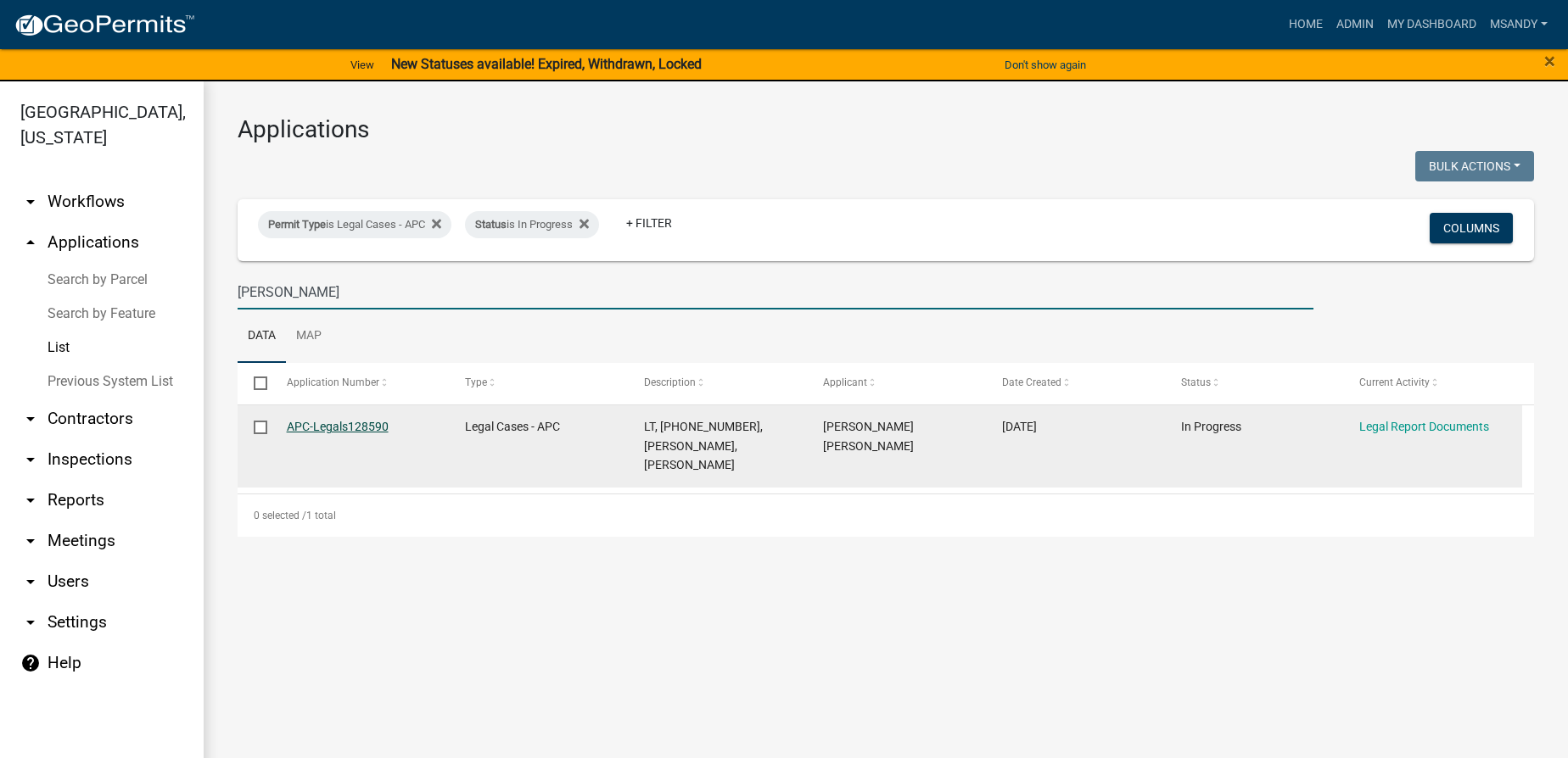
click at [353, 421] on link "APC-Legals128590" at bounding box center [338, 426] width 102 height 14
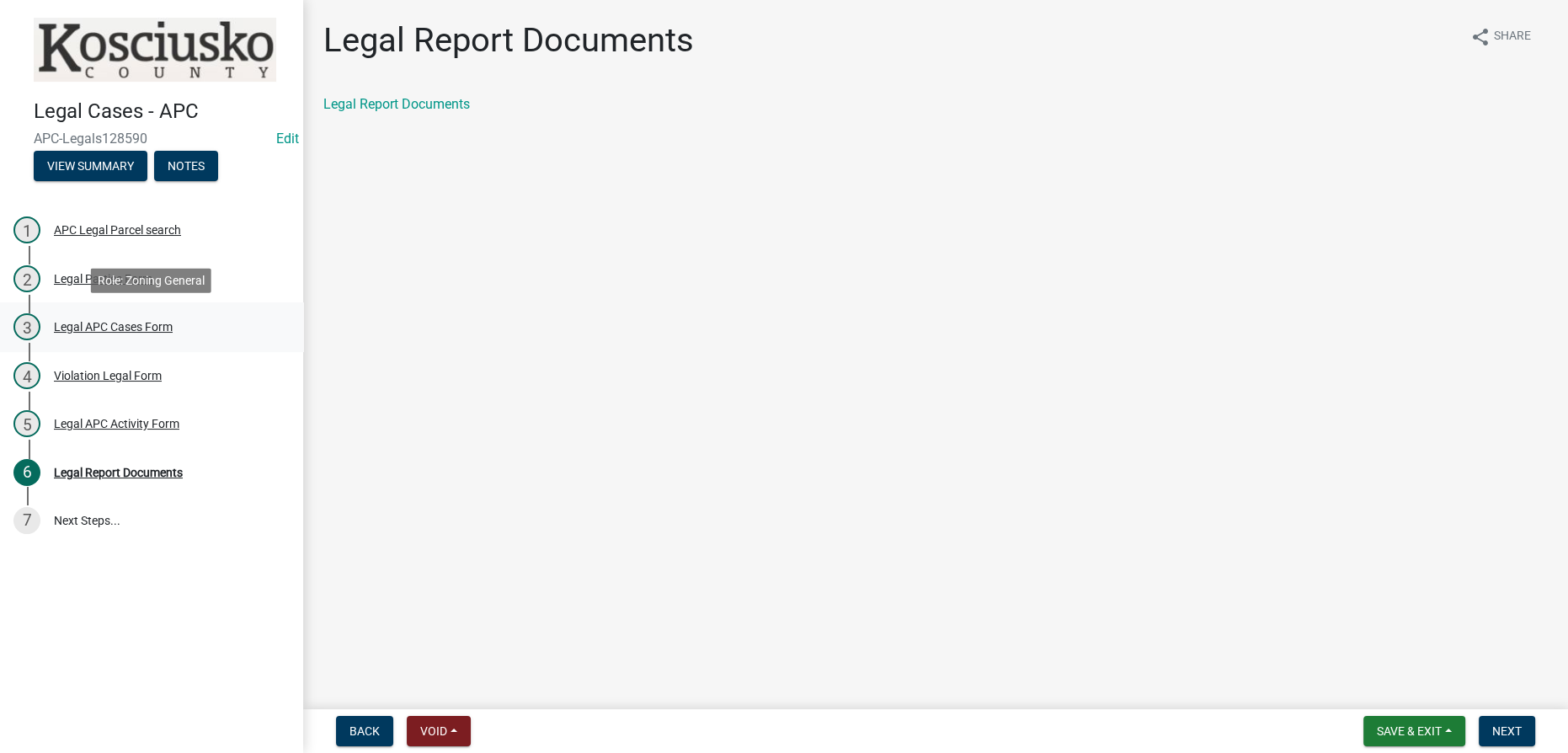
click at [104, 321] on div "Legal APC Cases Form" at bounding box center [113, 327] width 119 height 12
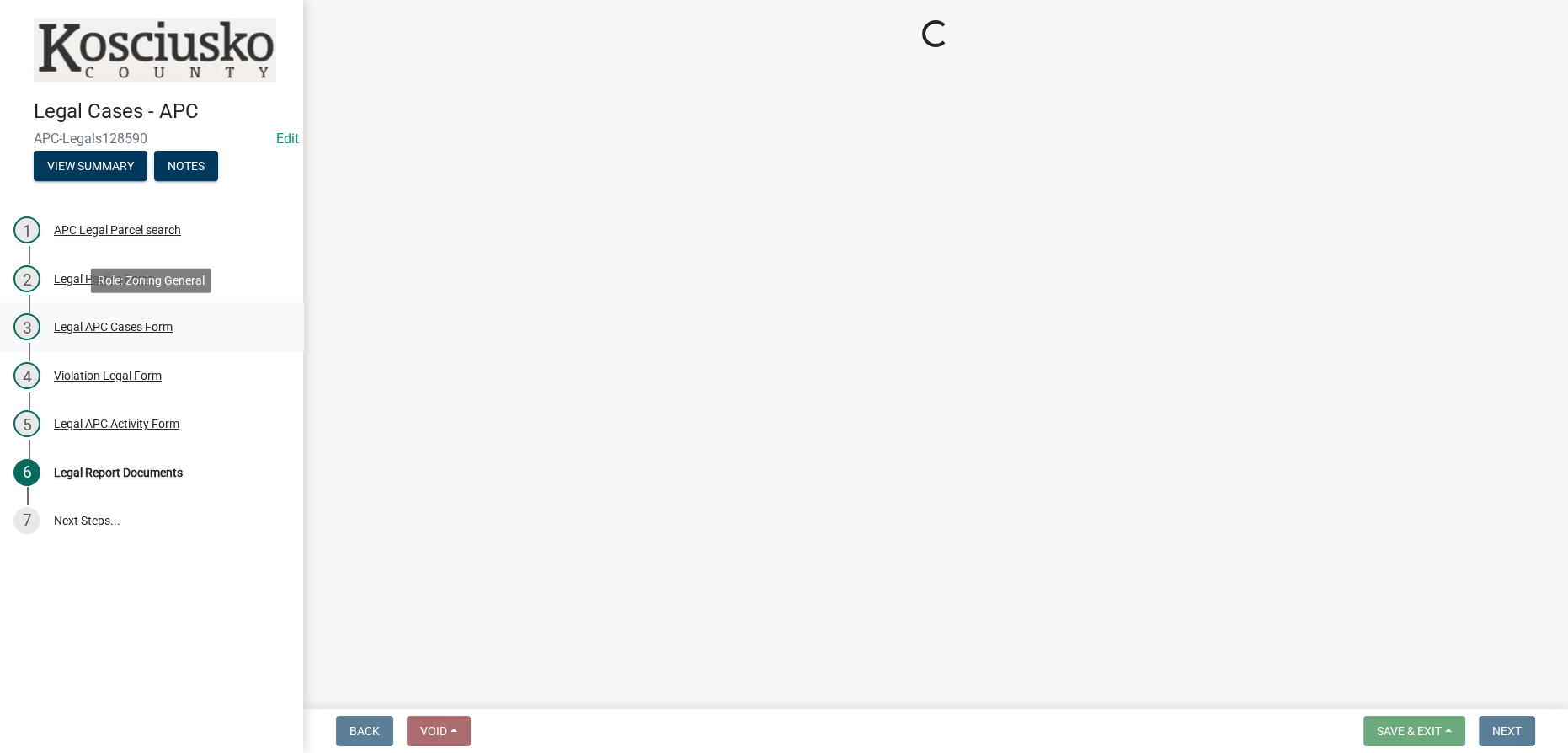
select select "252b2e06-3493-4c12-9793-c41fa11d0633"
select select "9e119c97-e3d2-475a-b64f-addea3b4877a"
select select "71833e3b-0c28-419b-886e-d139d95bf1c3"
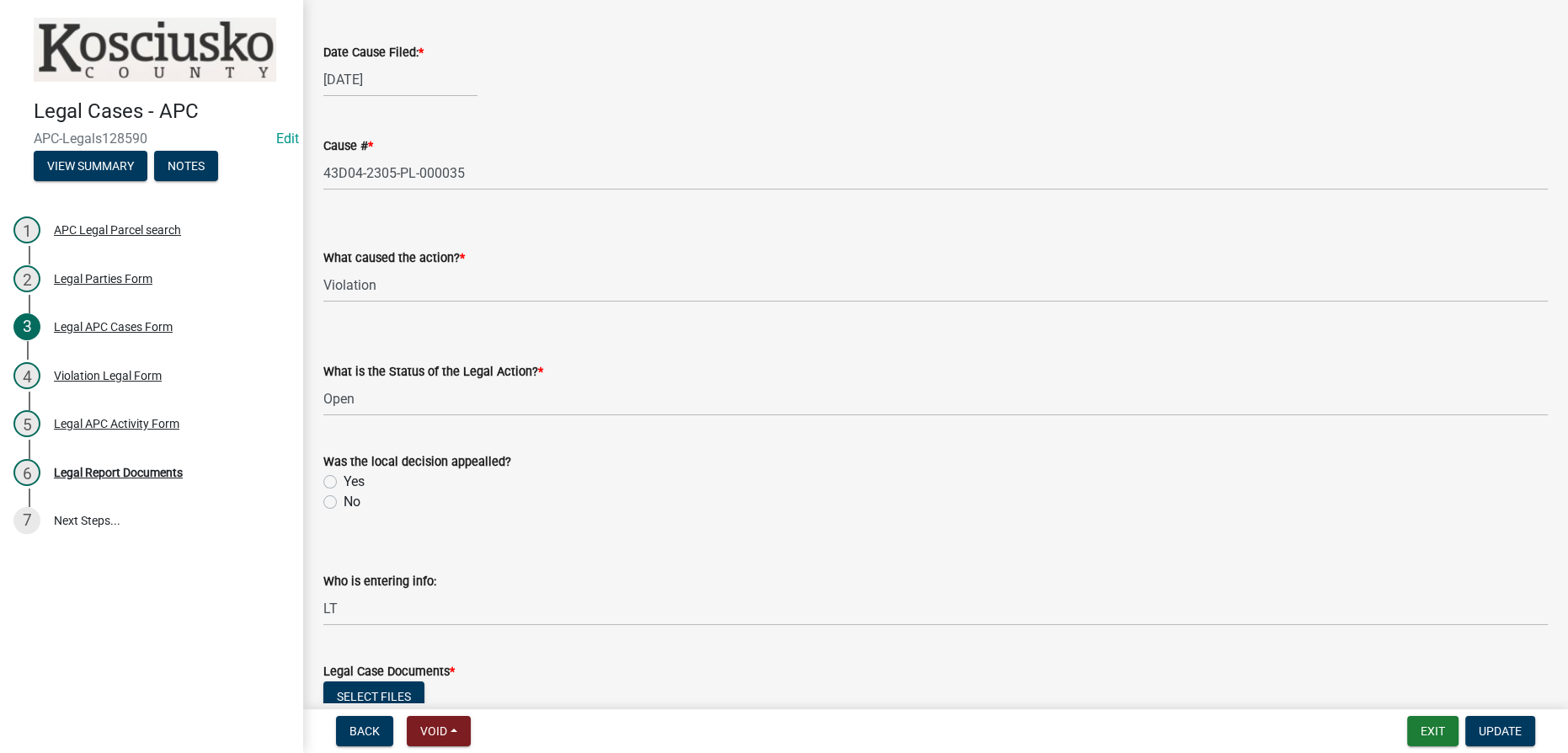
scroll to position [306, 0]
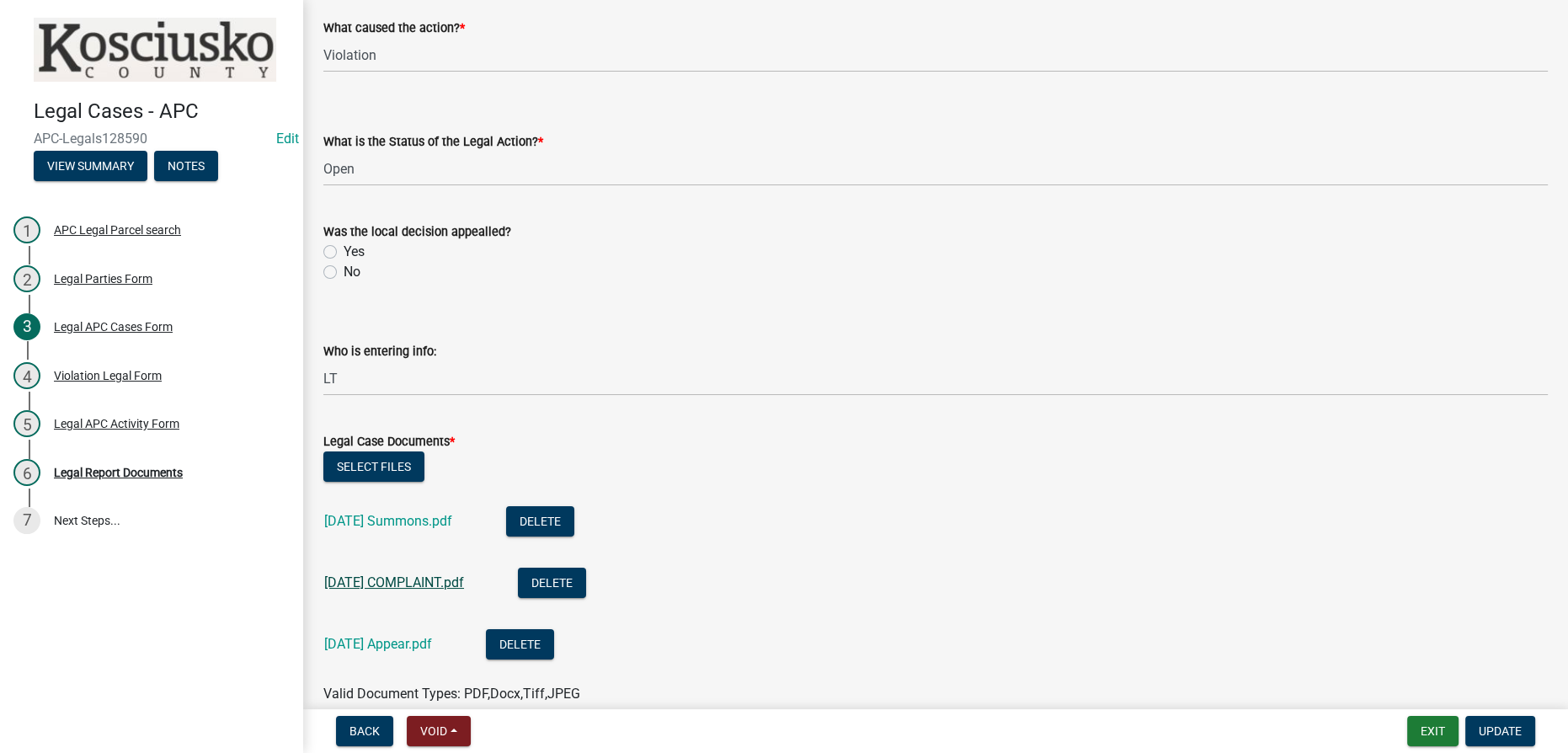
click at [399, 583] on link "[DATE] COMPLAINT.pdf" at bounding box center [394, 583] width 139 height 16
click at [133, 426] on div "Legal APC Activity Form" at bounding box center [117, 424] width 126 height 12
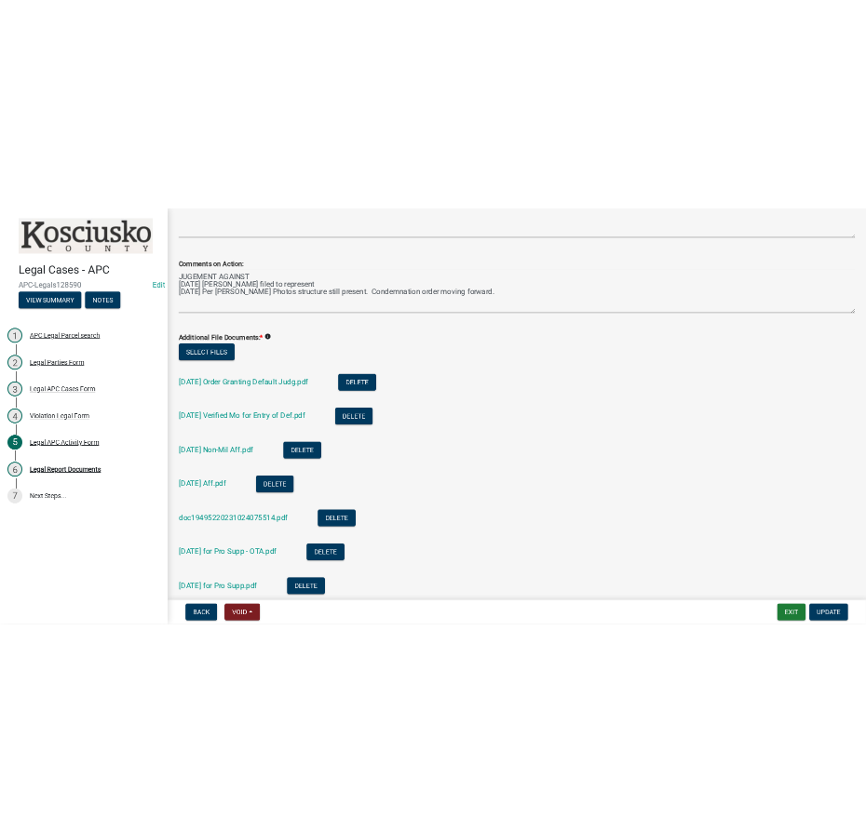
scroll to position [30, 0]
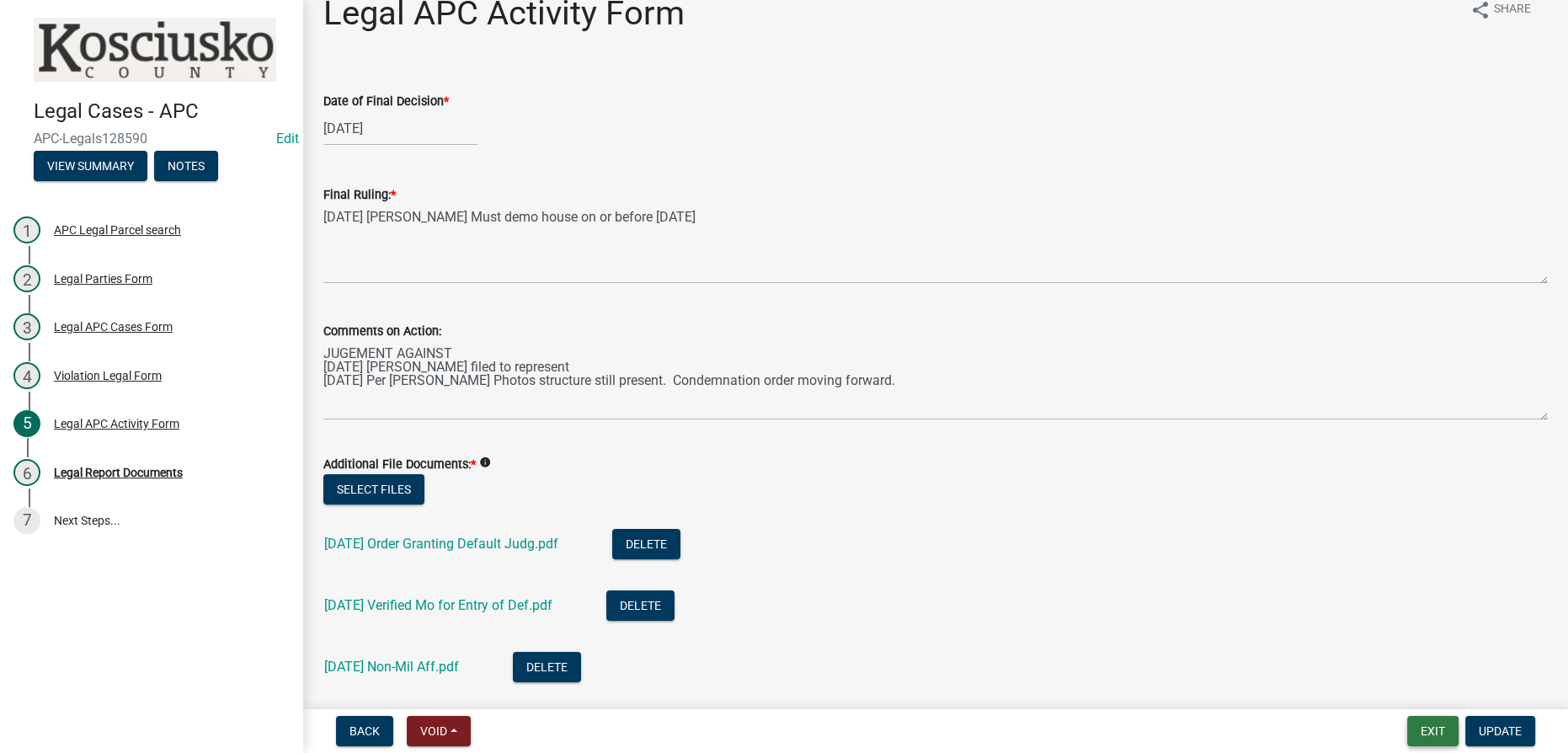
click at [771, 726] on button "Exit" at bounding box center [1432, 731] width 52 height 31
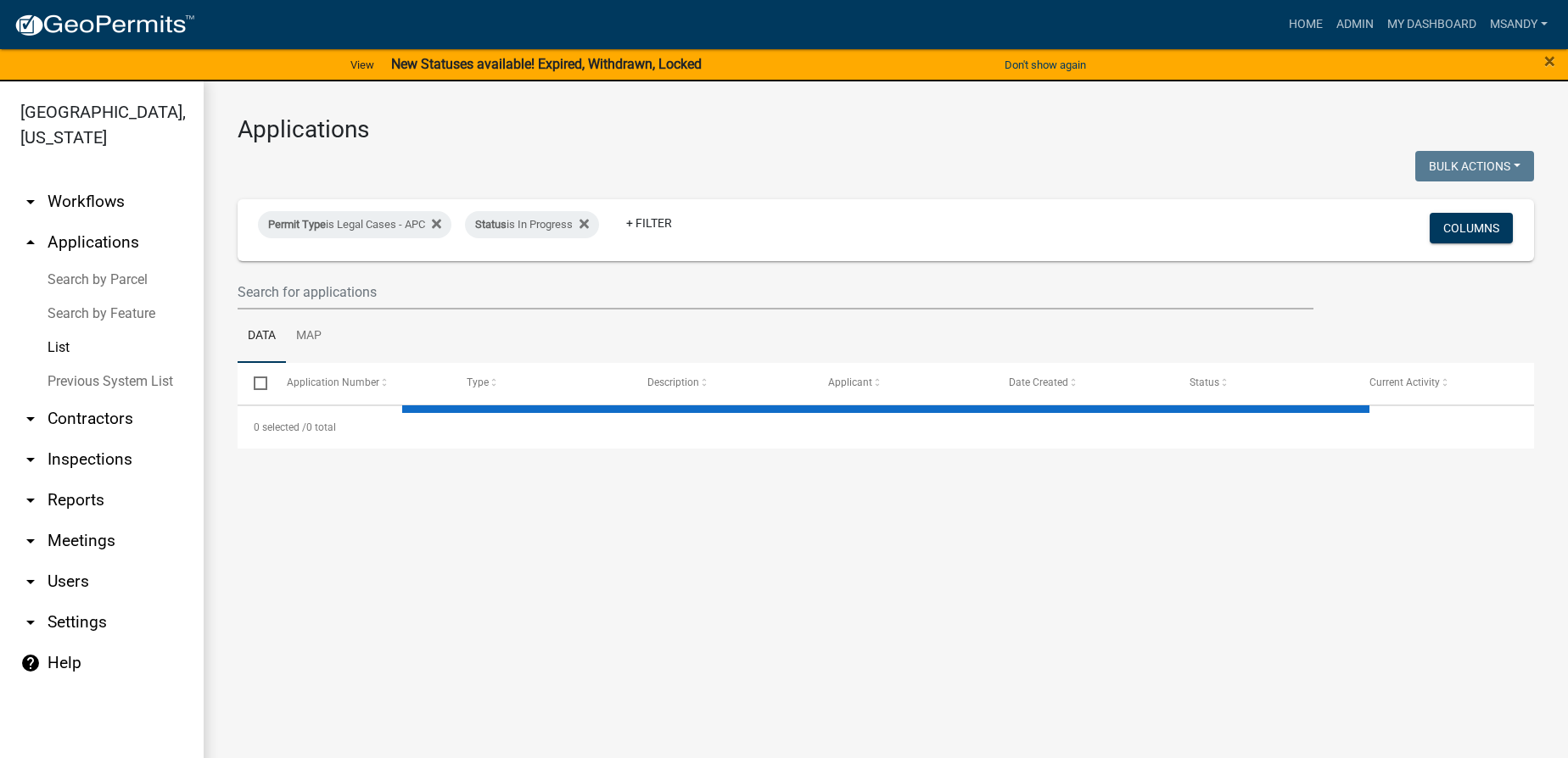
select select "3: 100"
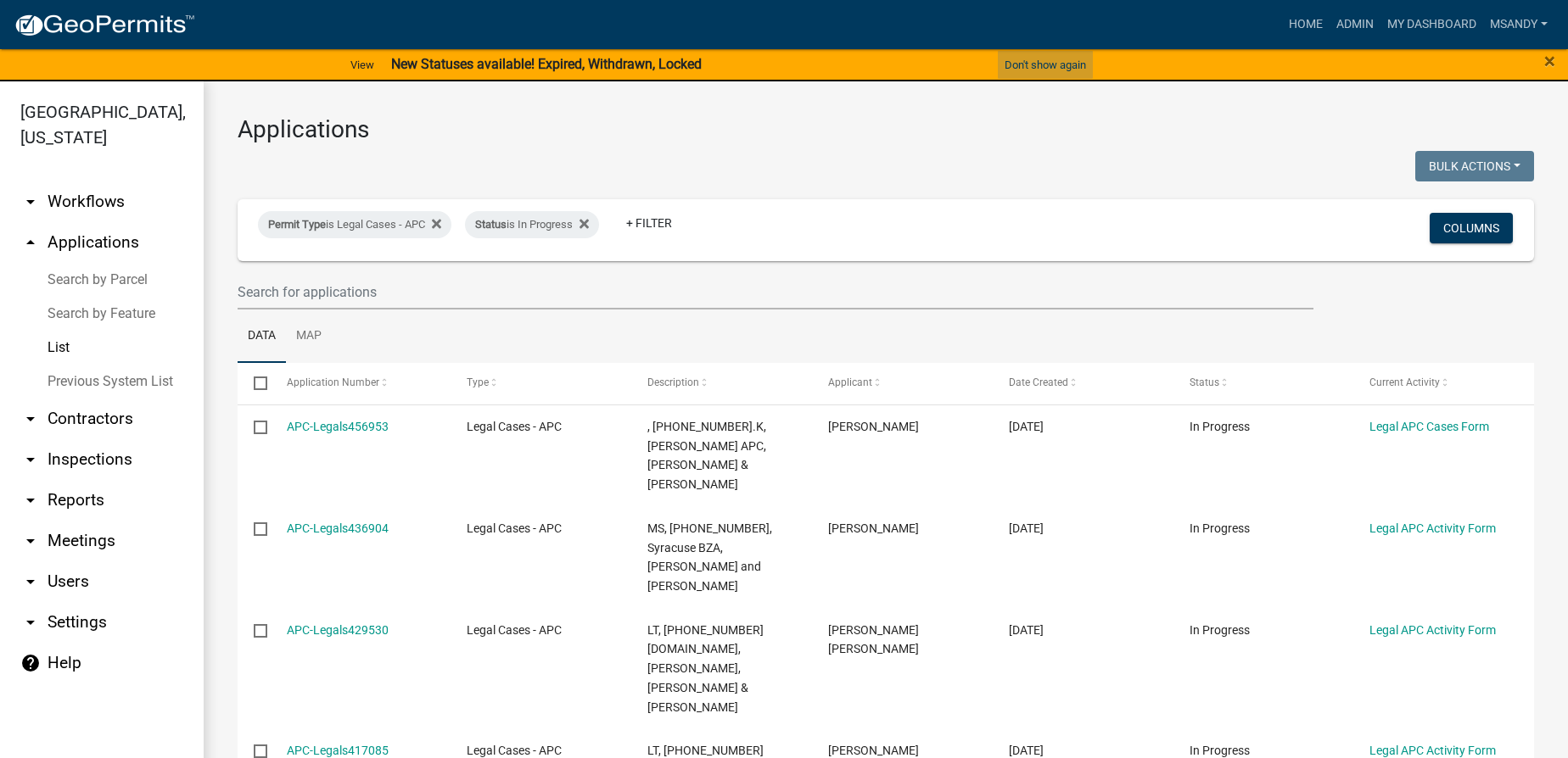
click at [777, 62] on button "Don't show again" at bounding box center [1045, 65] width 95 height 28
